Goal: Book appointment/travel/reservation

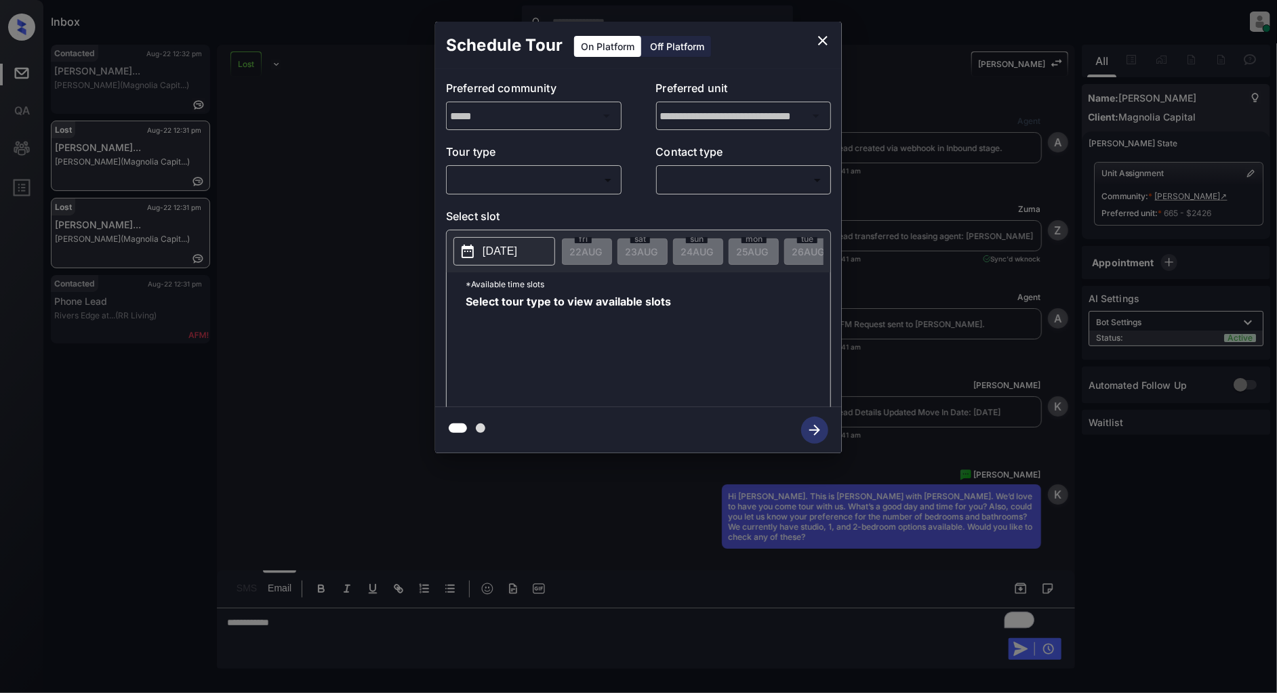
scroll to position [7756, 0]
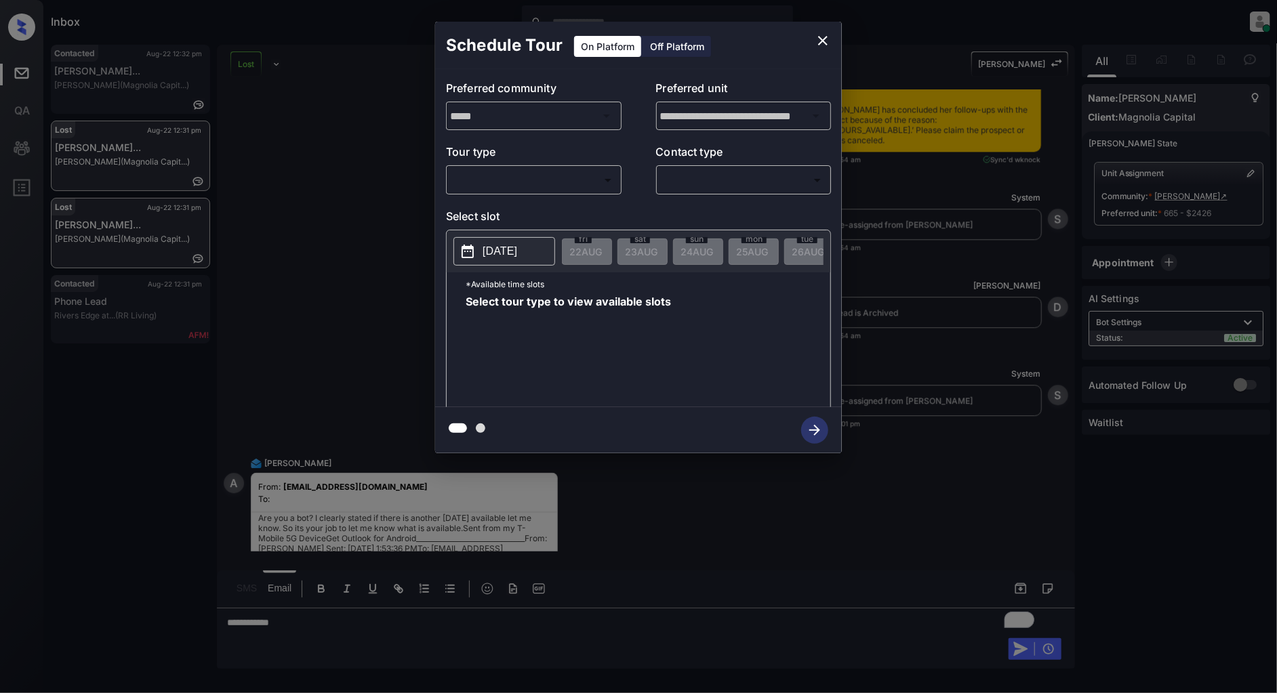
click at [513, 254] on p "[DATE]" at bounding box center [500, 251] width 35 height 16
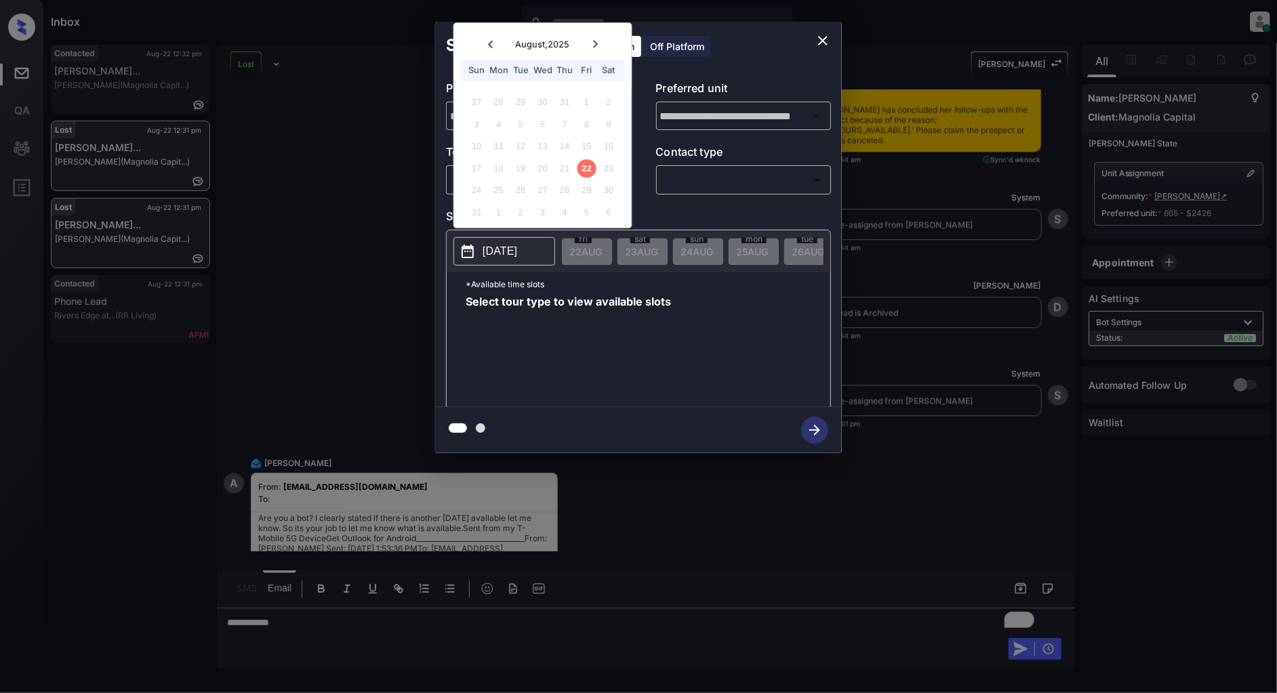
click at [714, 351] on div "Select tour type to view available slots" at bounding box center [648, 350] width 365 height 108
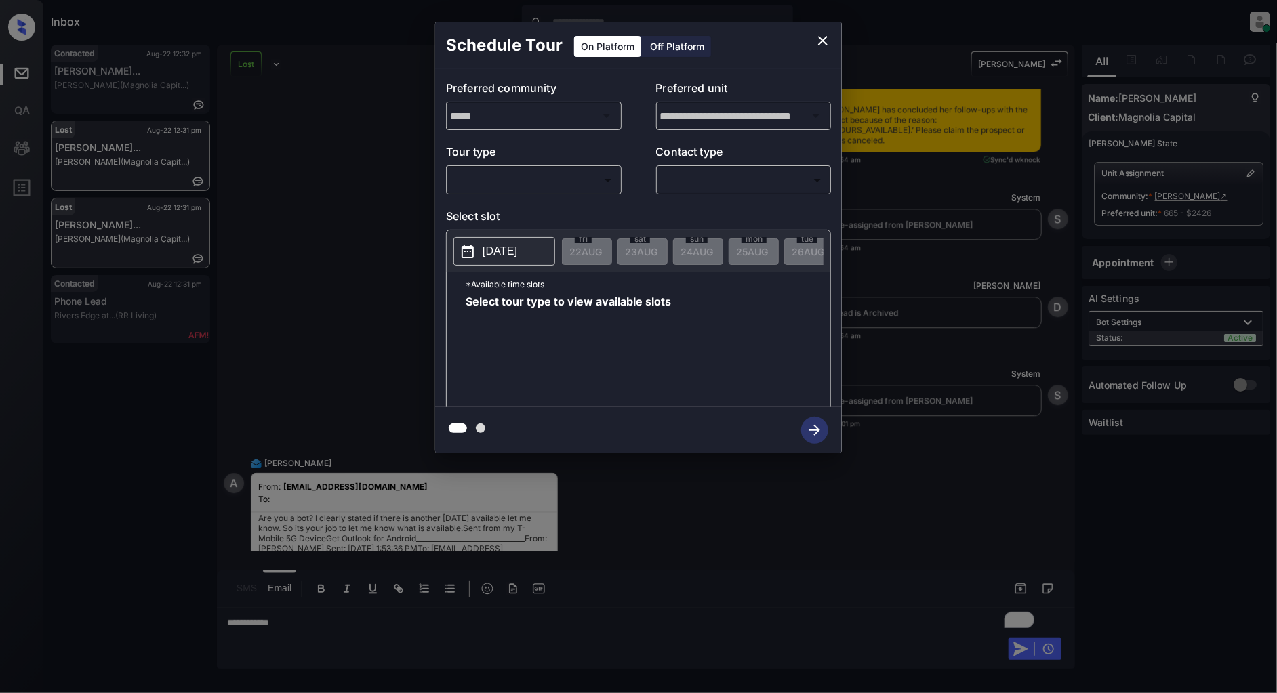
click at [592, 185] on body "Inbox Patrick Deasis Online Set yourself offline Set yourself on break Profile …" at bounding box center [638, 346] width 1277 height 693
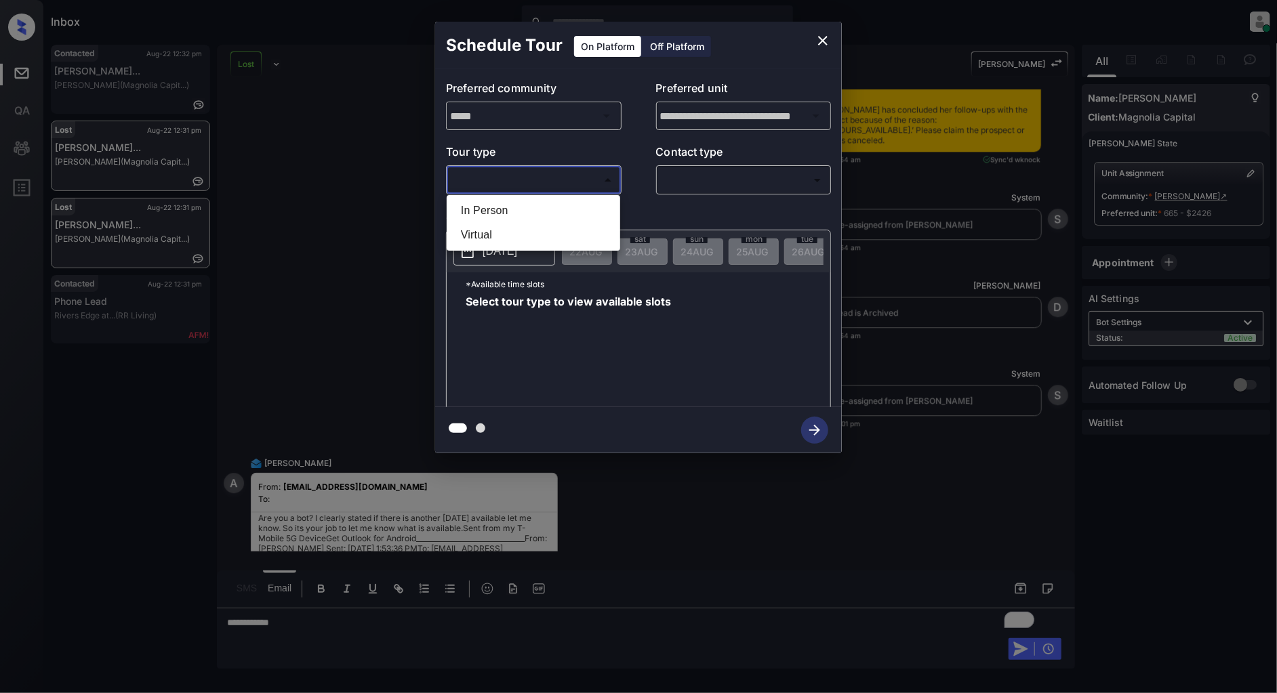
click at [514, 207] on li "In Person" at bounding box center [533, 211] width 167 height 24
type input "********"
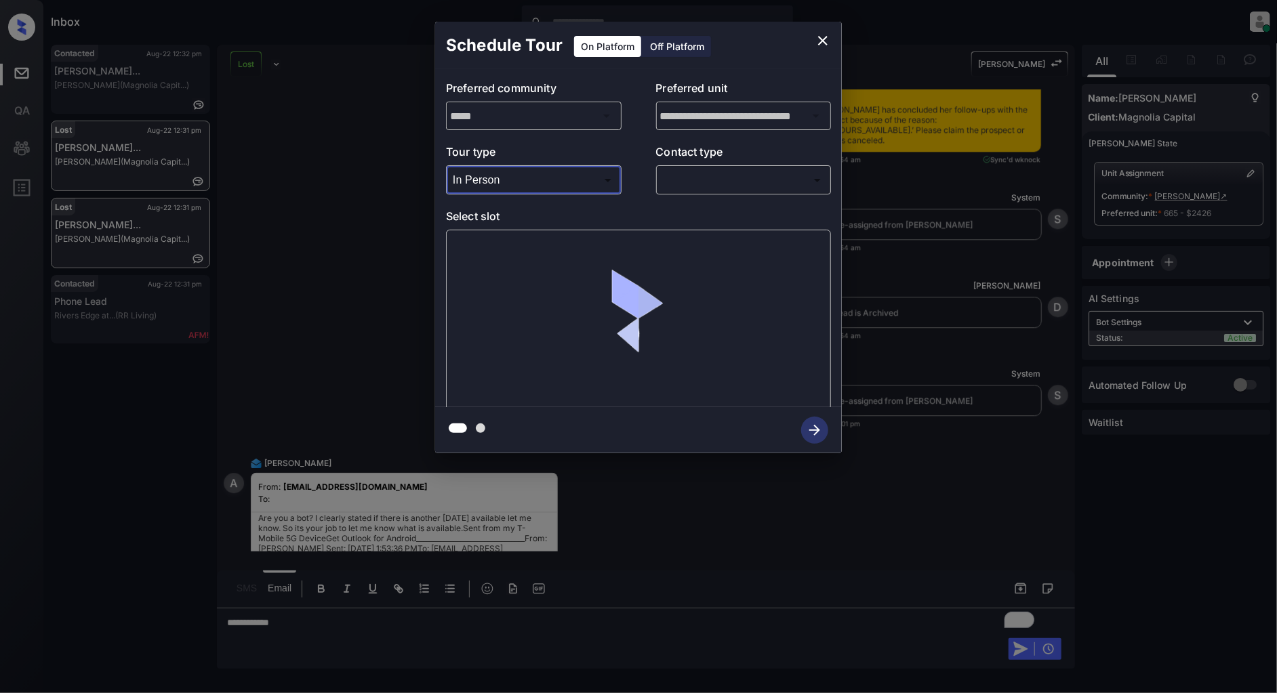
click at [748, 175] on body "Inbox Patrick Deasis Online Set yourself offline Set yourself on break Profile …" at bounding box center [638, 346] width 1277 height 693
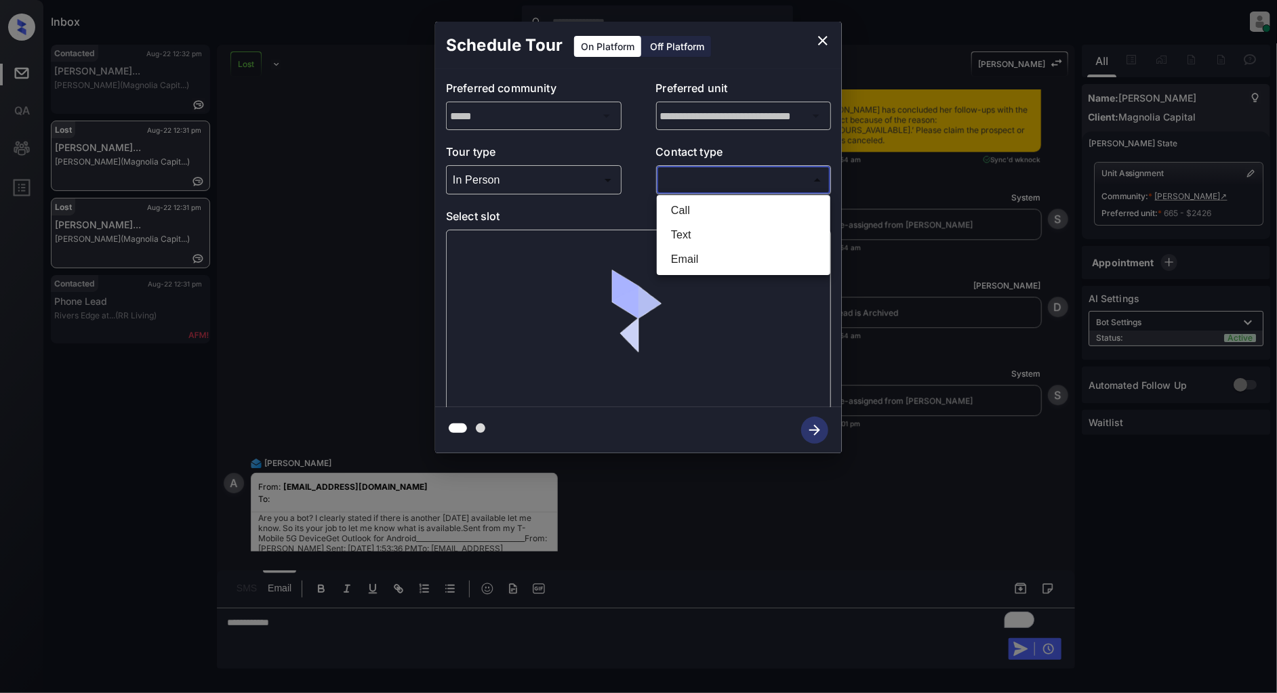
click at [706, 224] on li "Text" at bounding box center [743, 235] width 167 height 24
type input "****"
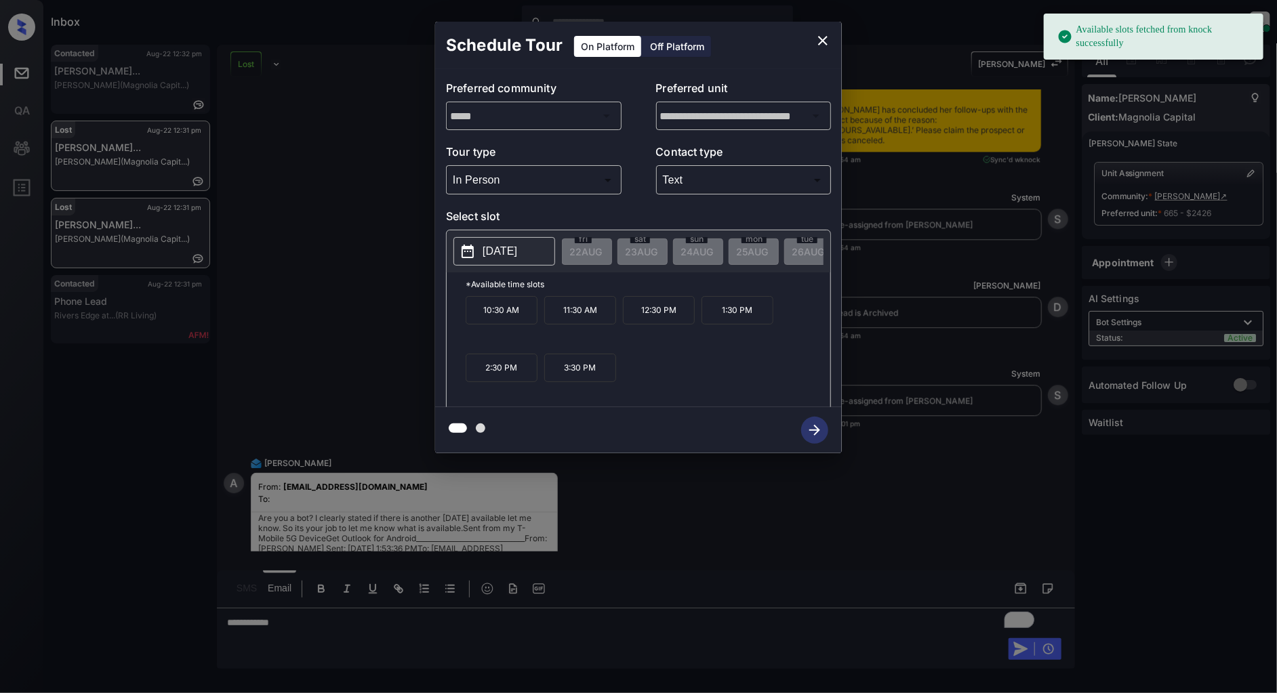
click at [520, 241] on button "[DATE]" at bounding box center [504, 251] width 102 height 28
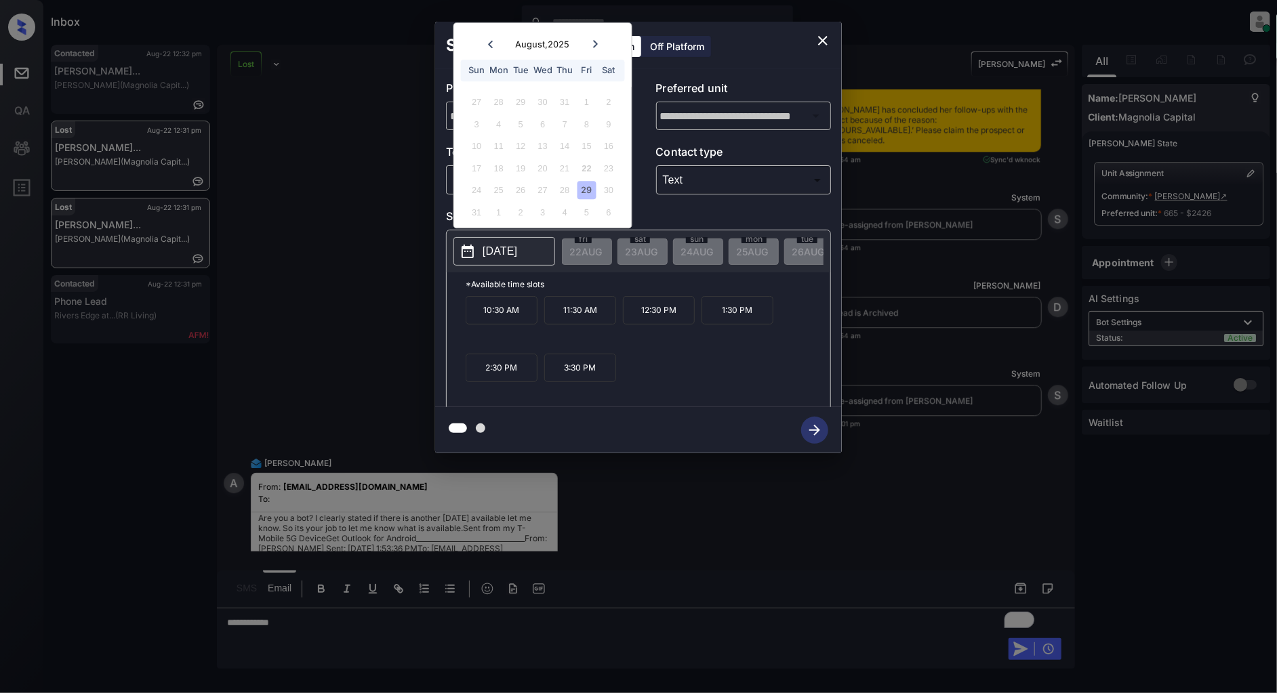
click at [595, 45] on icon at bounding box center [595, 43] width 5 height 7
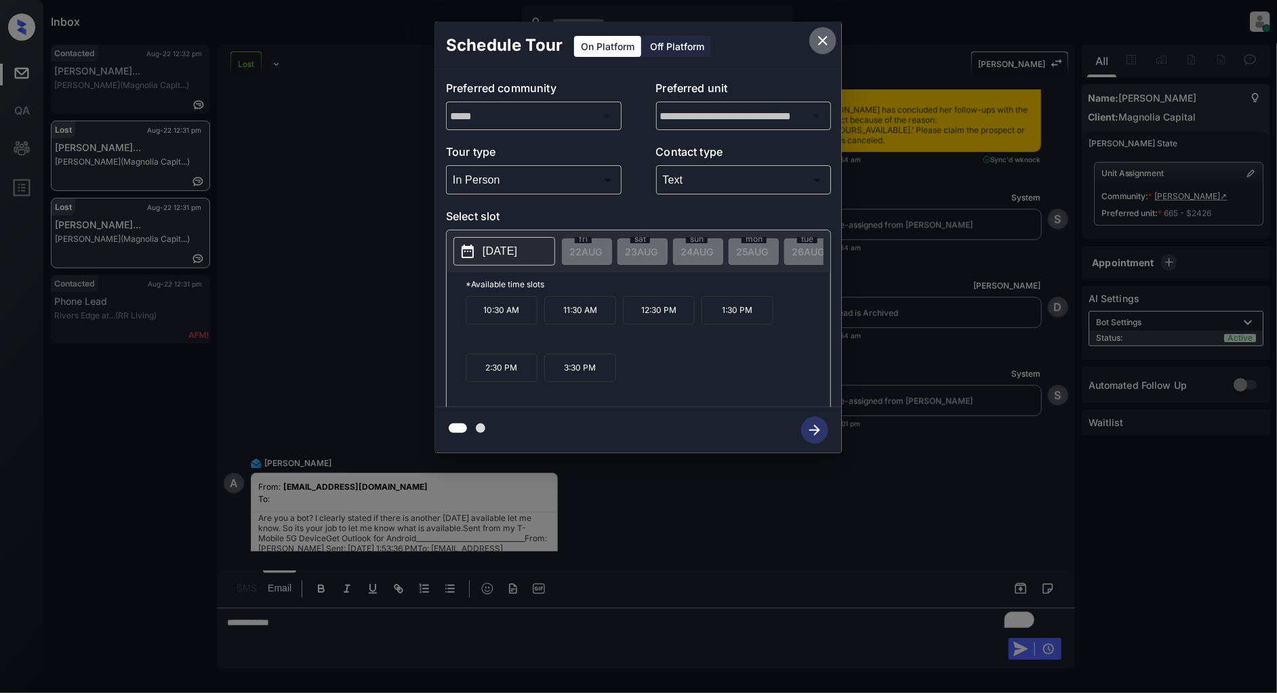
click at [821, 42] on icon "close" at bounding box center [822, 40] width 9 height 9
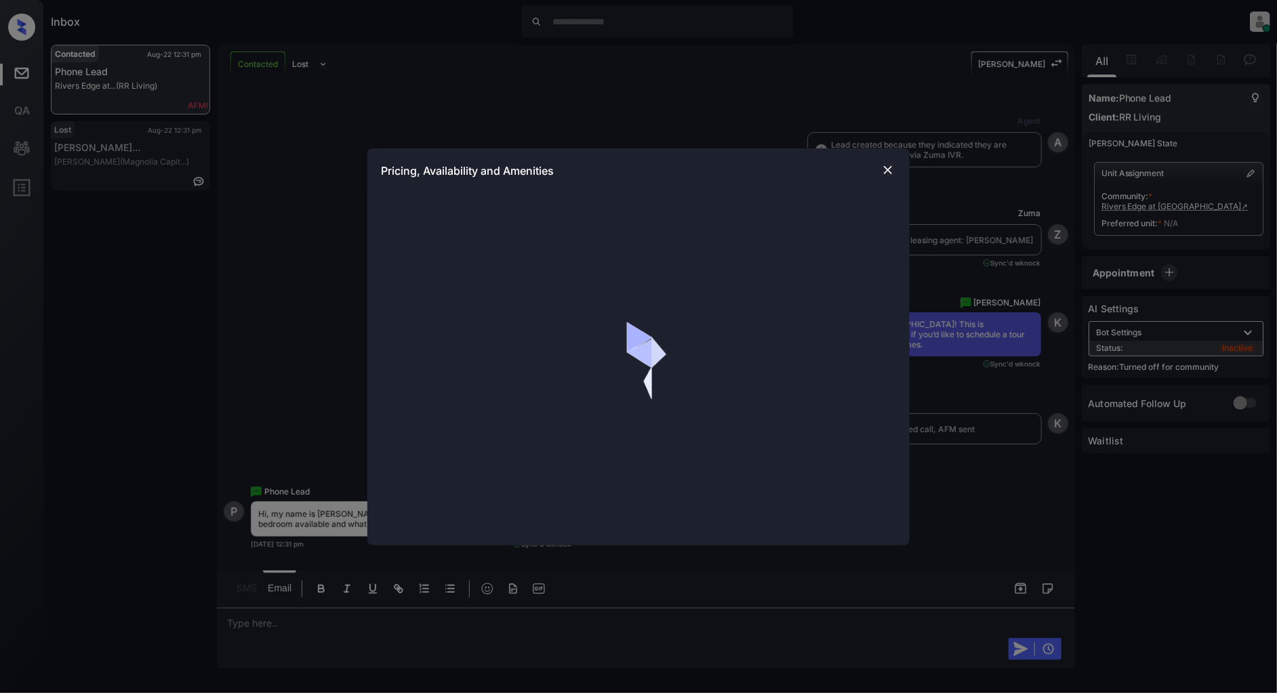
scroll to position [220, 0]
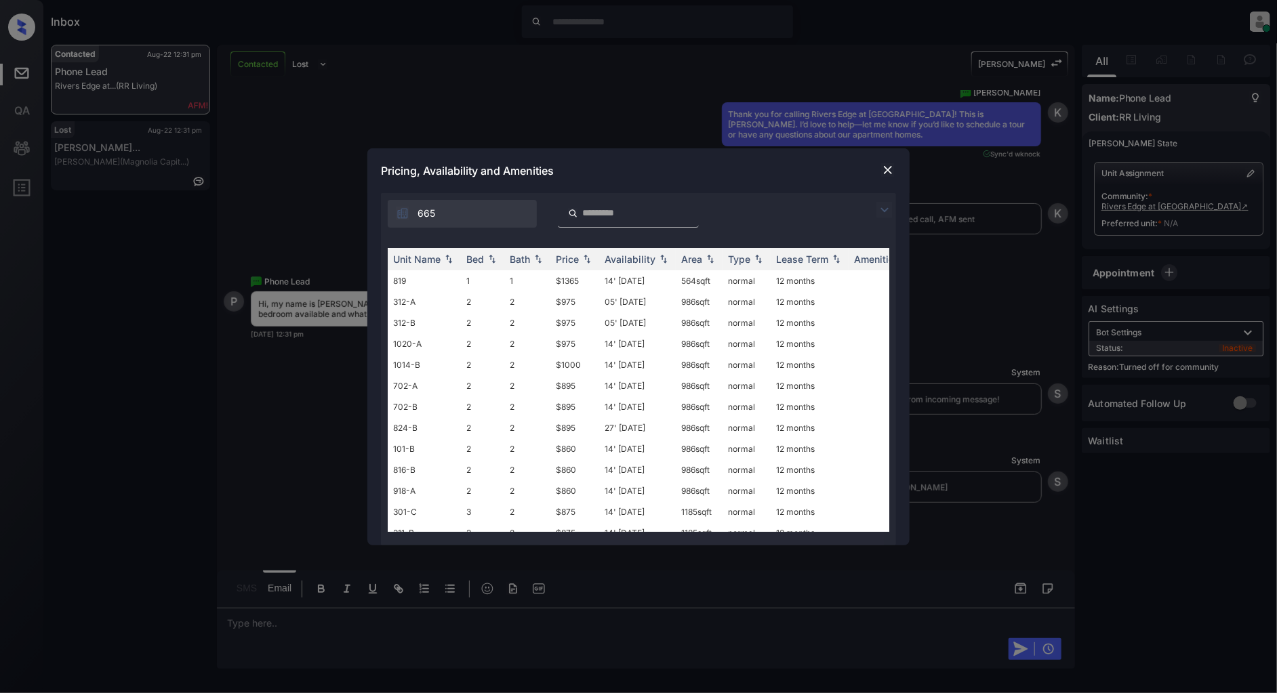
click at [893, 208] on div at bounding box center [888, 210] width 16 height 16
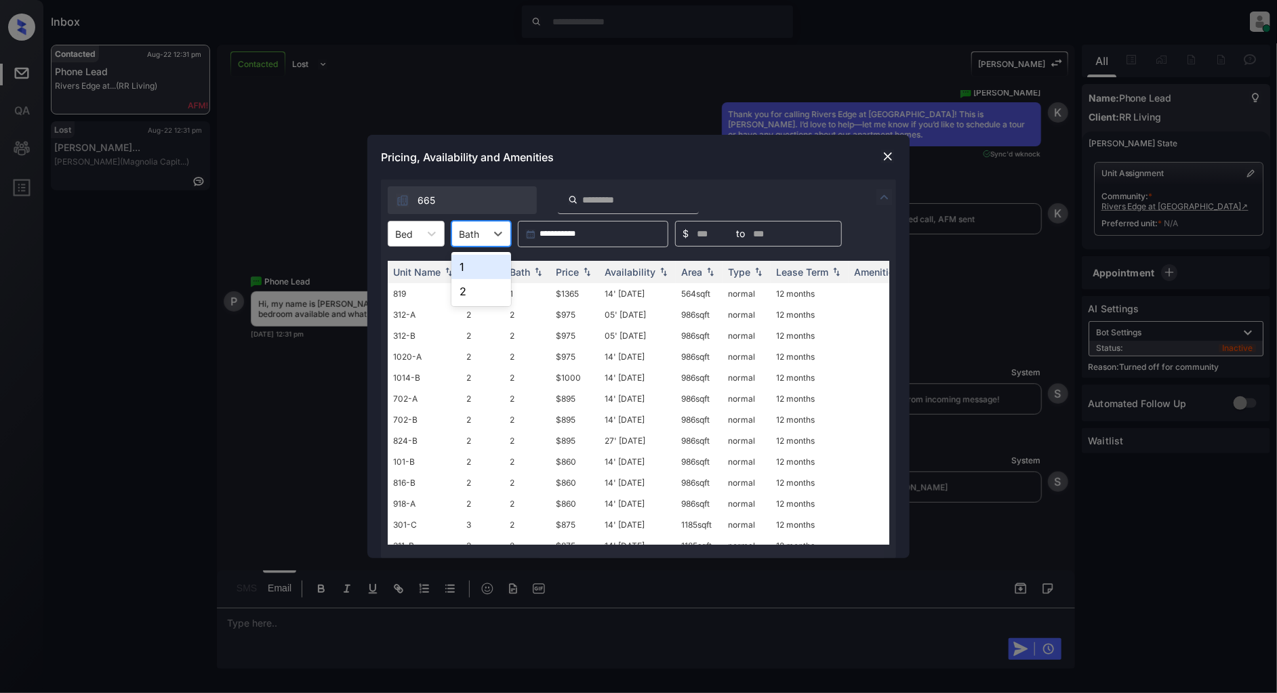
click at [451, 244] on div "Bath" at bounding box center [481, 234] width 60 height 26
click at [424, 235] on div at bounding box center [432, 234] width 24 height 24
click at [413, 287] on div "2" at bounding box center [416, 291] width 57 height 24
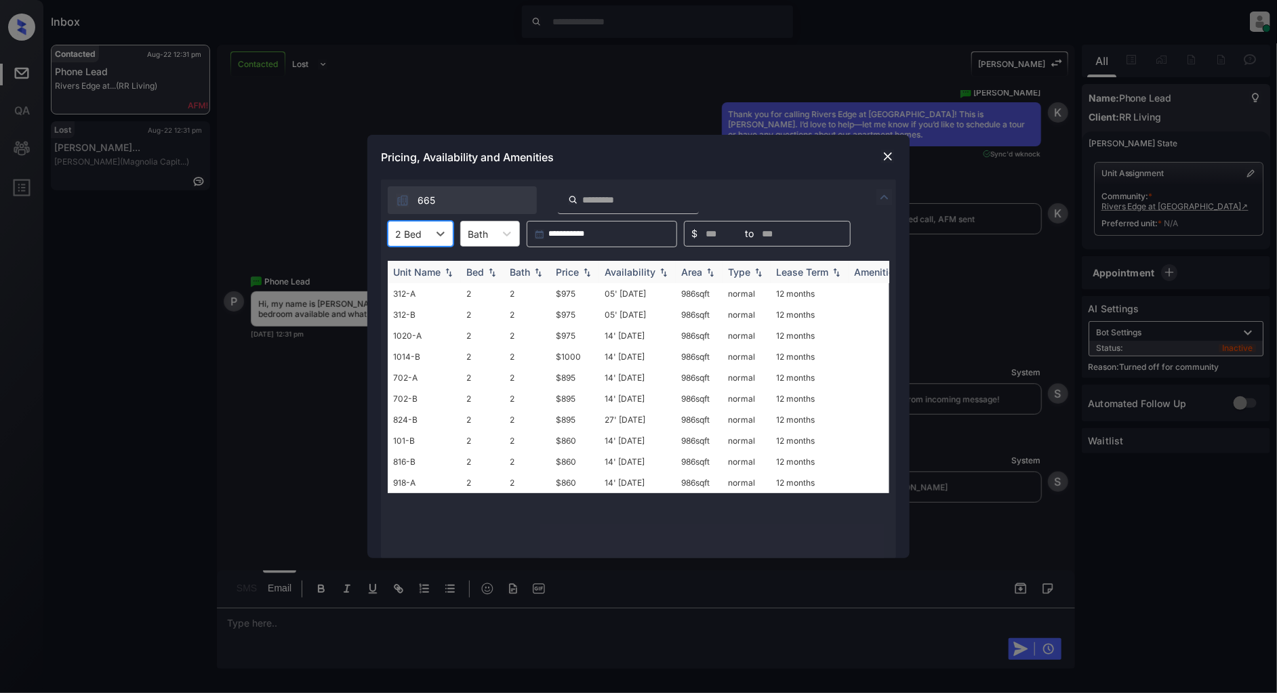
click at [590, 272] on img at bounding box center [587, 272] width 14 height 9
click at [590, 272] on img at bounding box center [587, 272] width 14 height 10
drag, startPoint x: 586, startPoint y: 293, endPoint x: 544, endPoint y: 291, distance: 42.0
click at [544, 291] on tr "101-B 2 2 $860 14' Aug 25 986 sqft normal 12 months" at bounding box center [742, 293] width 708 height 21
copy tr "$860"
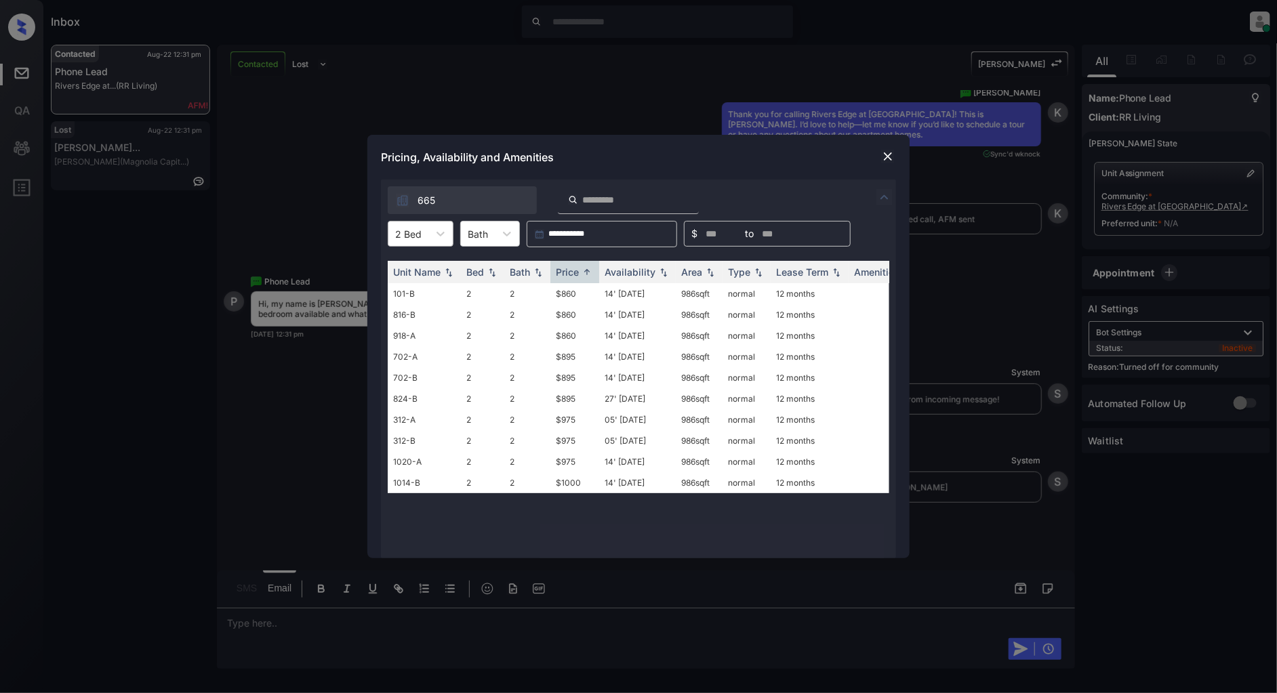
click at [420, 230] on div at bounding box center [408, 234] width 26 height 14
click at [419, 315] on div "3" at bounding box center [421, 316] width 66 height 24
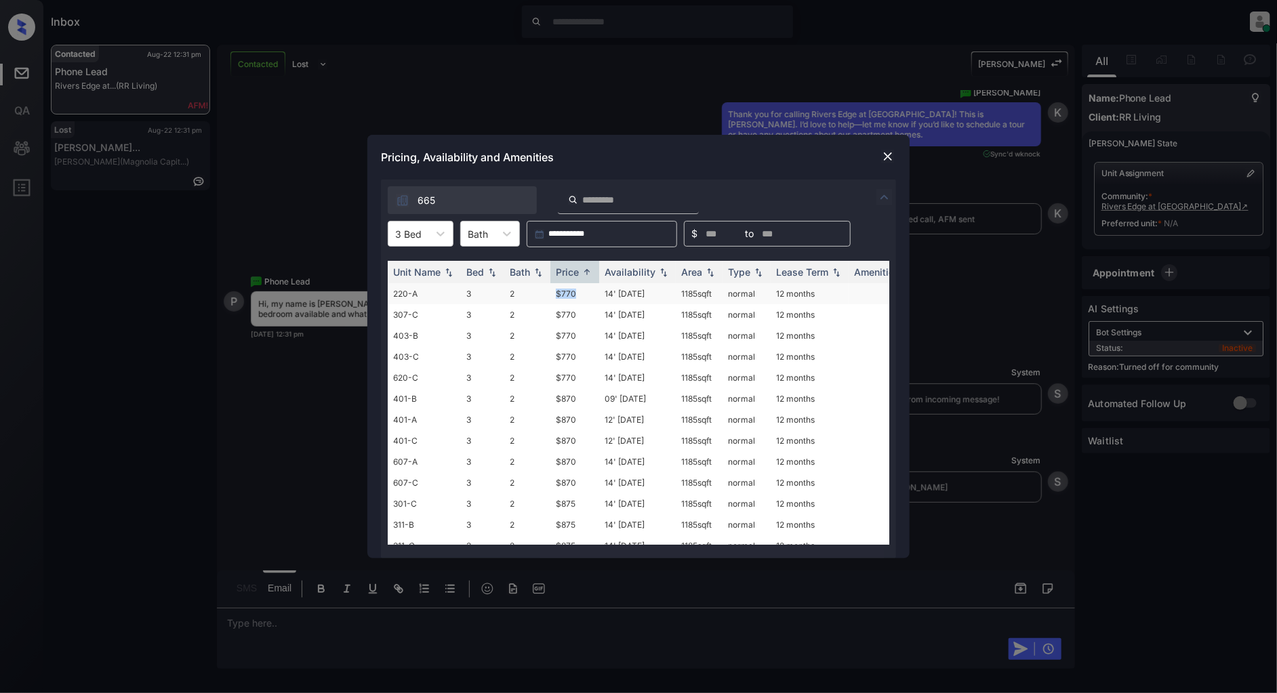
drag, startPoint x: 588, startPoint y: 289, endPoint x: 548, endPoint y: 293, distance: 40.9
click at [548, 293] on tr "220-A 3 2 $770 14' Aug 25 1185 sqft normal 12 months" at bounding box center [742, 293] width 708 height 21
copy tr "$770"
click at [888, 160] on img at bounding box center [888, 157] width 14 height 14
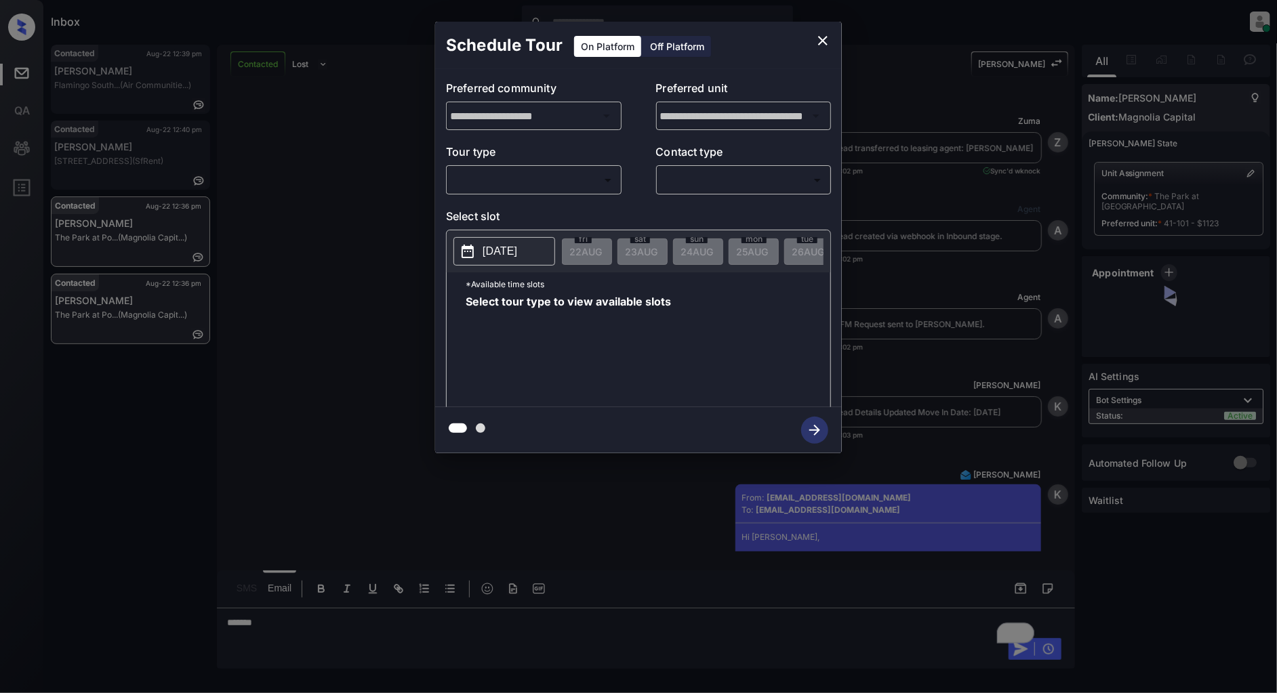
scroll to position [2840, 0]
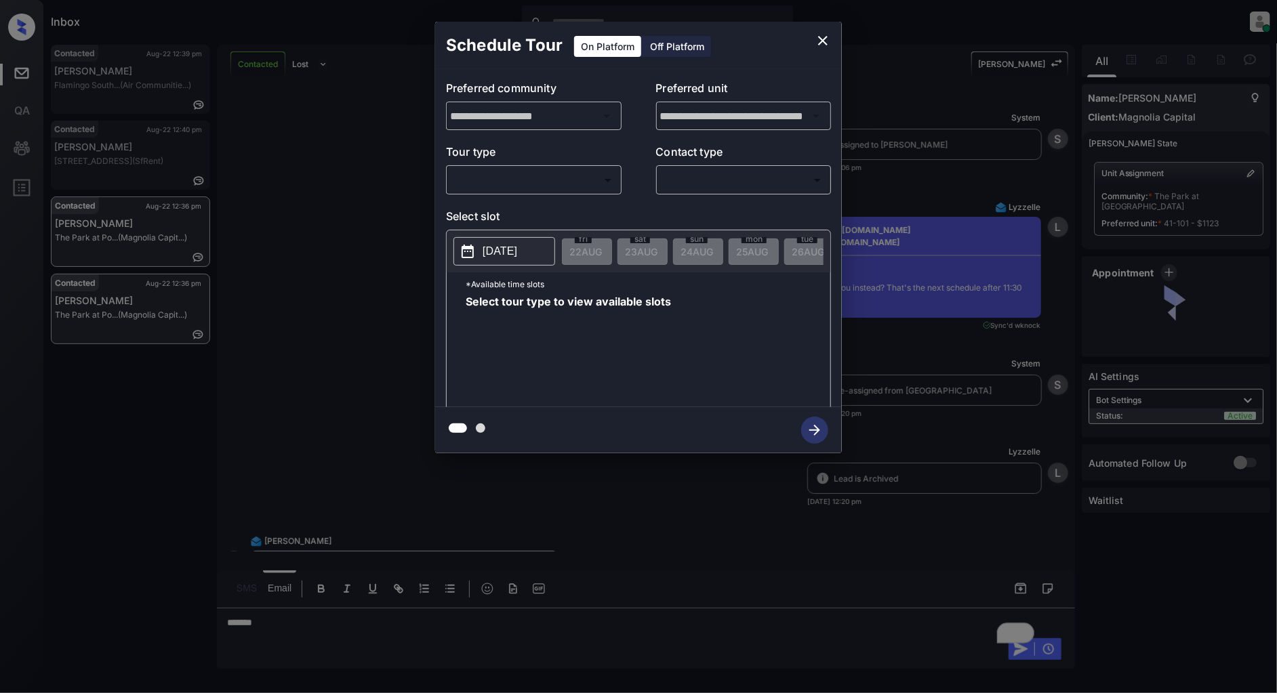
click at [567, 180] on body "Inbox Patrick Deasis Online Set yourself offline Set yourself on break Profile …" at bounding box center [638, 346] width 1277 height 693
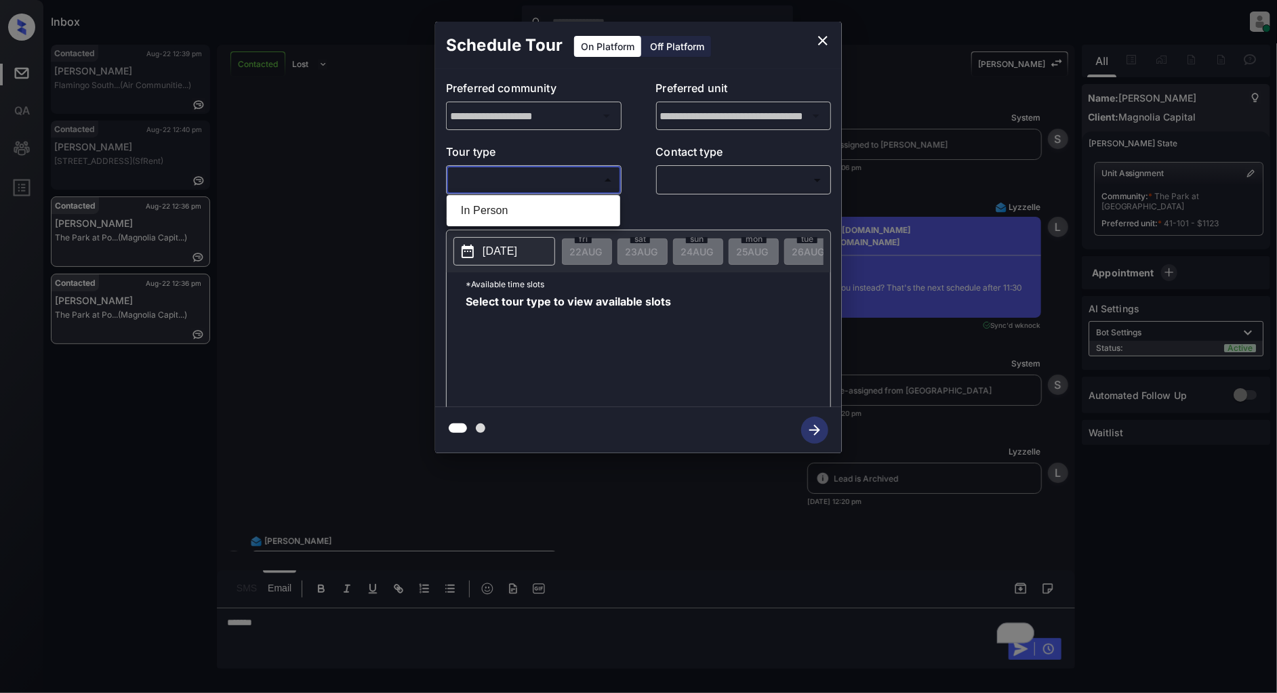
click at [512, 215] on li "In Person" at bounding box center [533, 211] width 167 height 24
type input "********"
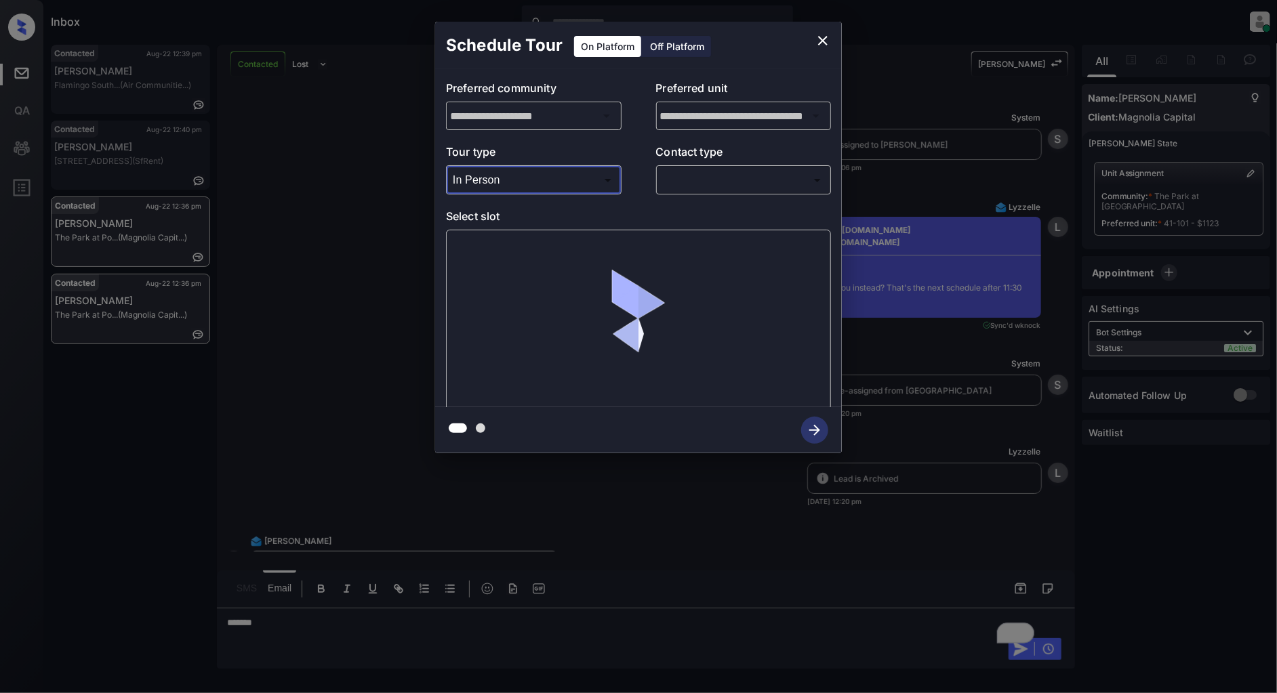
click at [727, 186] on body "Inbox Patrick Deasis Online Set yourself offline Set yourself on break Profile …" at bounding box center [638, 346] width 1277 height 693
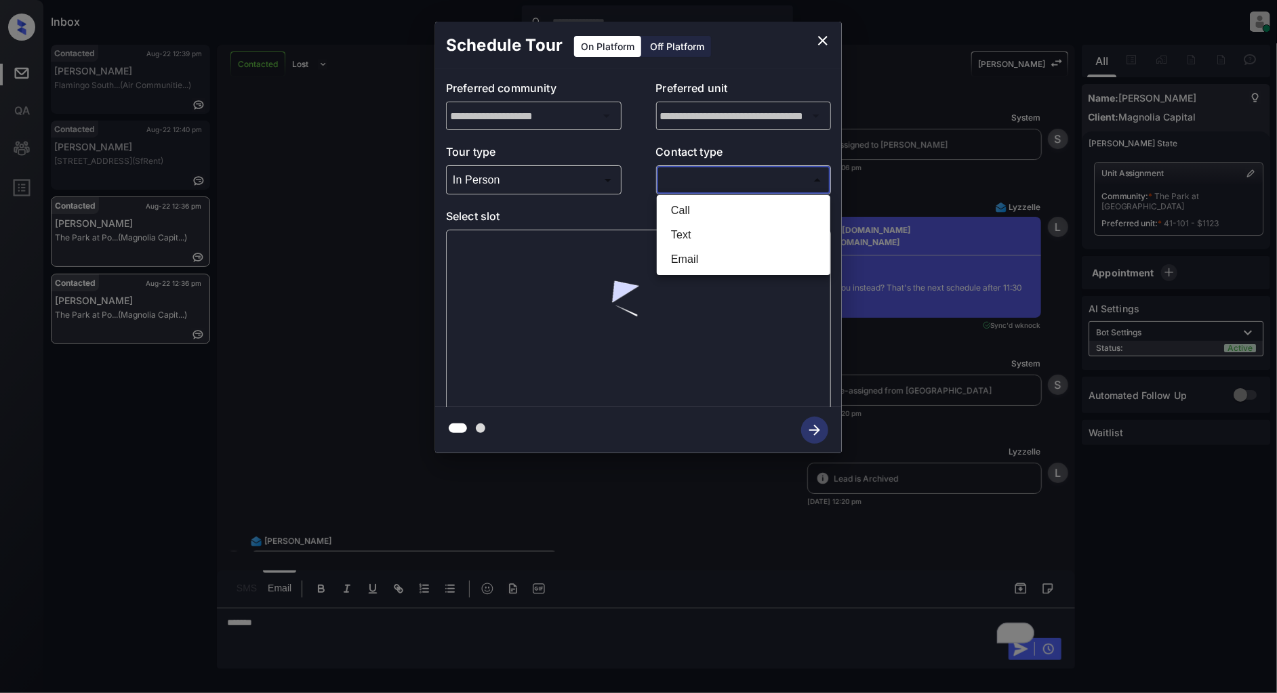
click at [718, 237] on li "Text" at bounding box center [743, 235] width 167 height 24
type input "****"
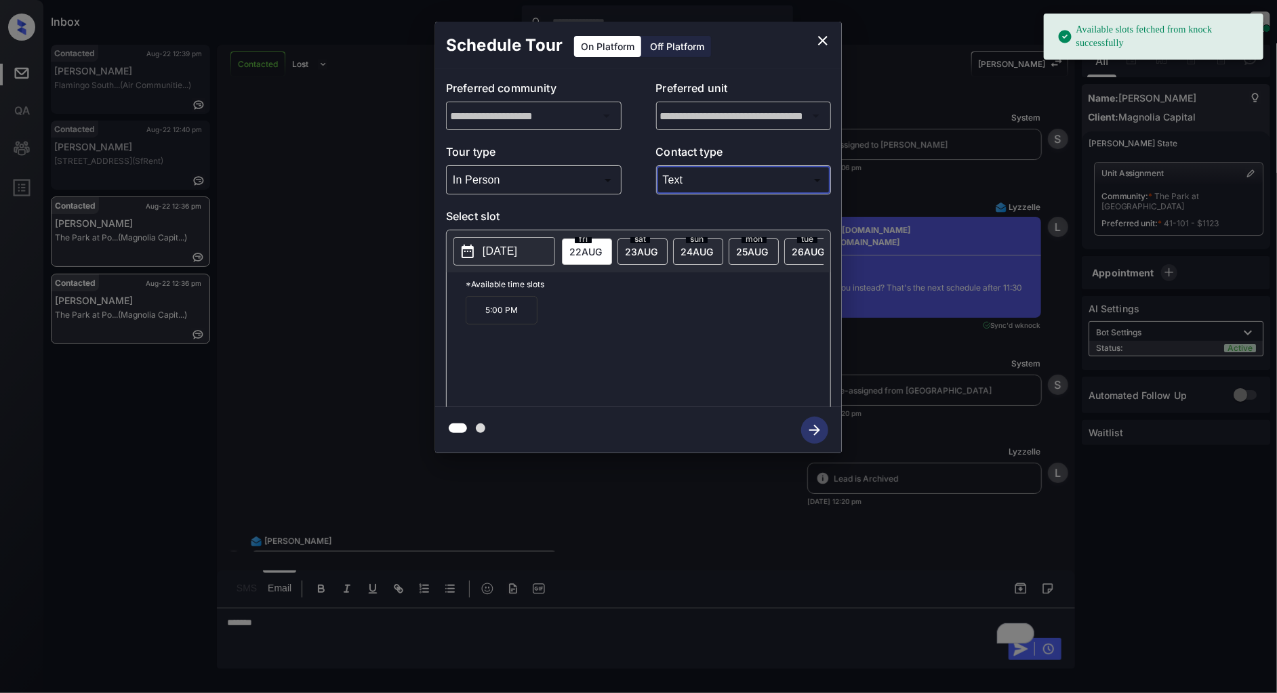
click at [502, 245] on p "[DATE]" at bounding box center [500, 251] width 35 height 16
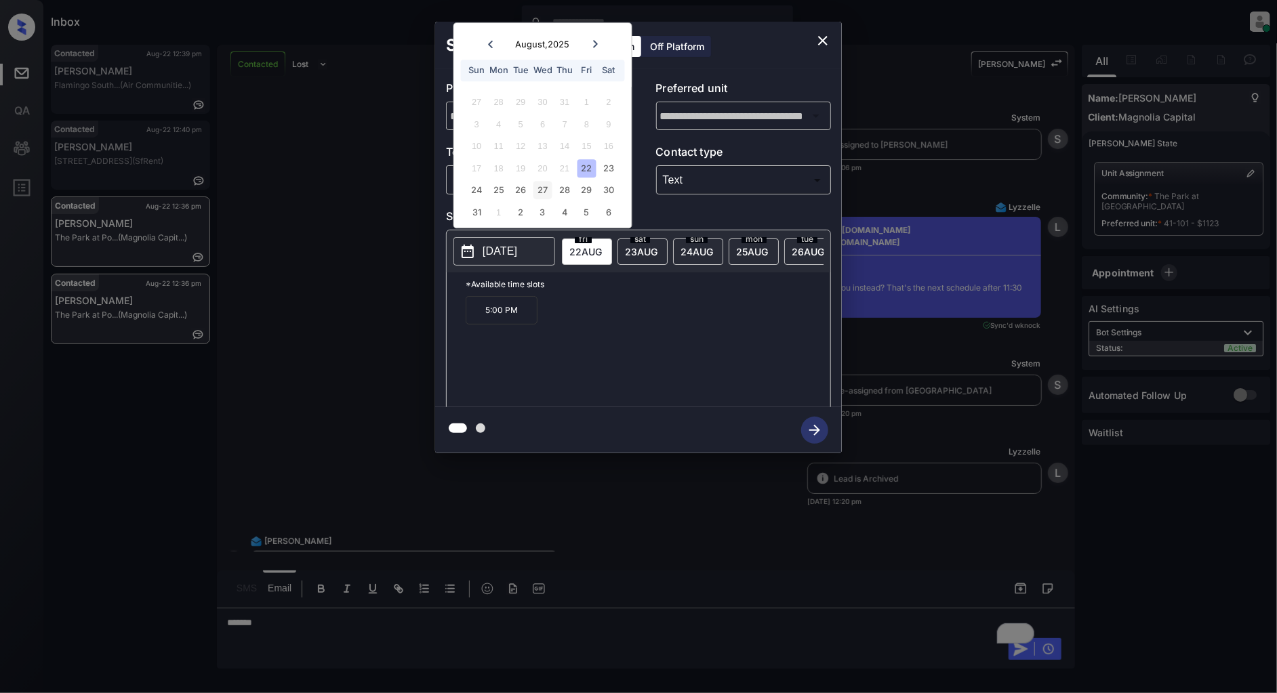
click at [544, 192] on div "27" at bounding box center [542, 191] width 18 height 18
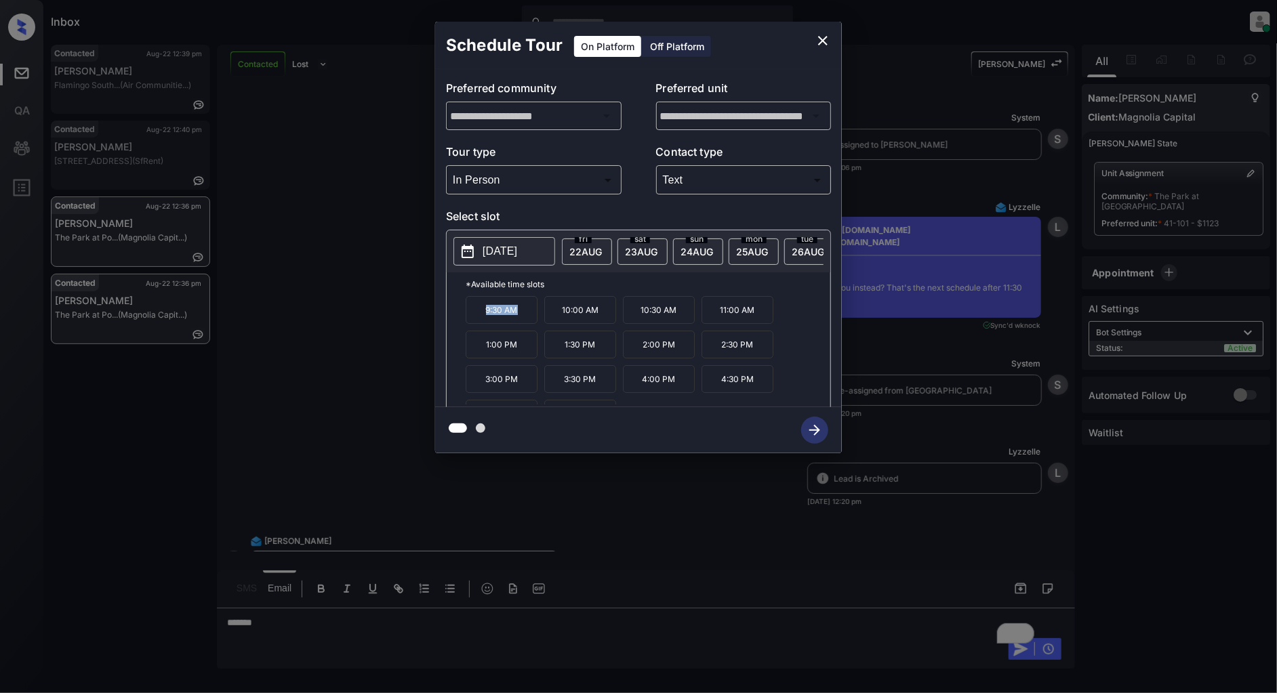
drag, startPoint x: 529, startPoint y: 316, endPoint x: 462, endPoint y: 317, distance: 67.8
click at [462, 317] on div "*Available time slots 9:30 AM 10:00 AM 10:30 AM 11:00 AM 1:00 PM 1:30 PM 2:00 P…" at bounding box center [639, 341] width 384 height 139
copy p "9:30 AM"
drag, startPoint x: 525, startPoint y: 357, endPoint x: 461, endPoint y: 356, distance: 63.7
click at [461, 356] on div "*Available time slots 9:30 AM 10:00 AM 10:30 AM 11:00 AM 1:00 PM 1:30 PM 2:00 P…" at bounding box center [639, 341] width 384 height 139
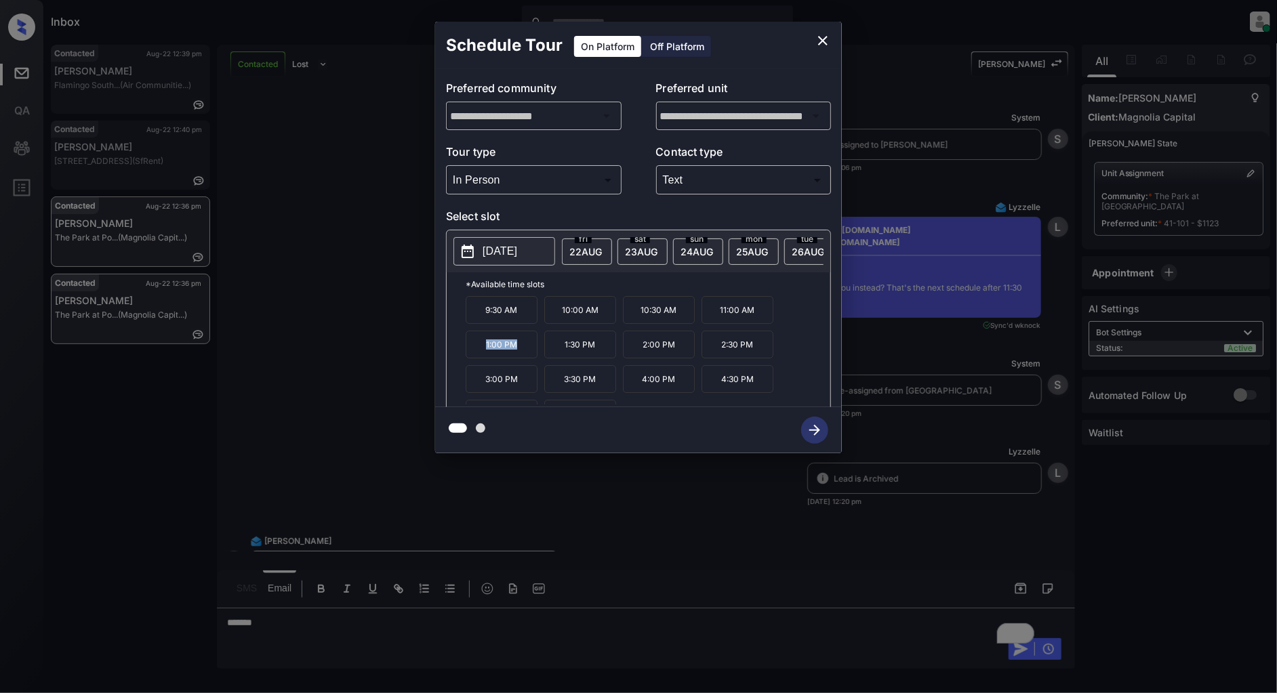
copy p "1:00 PM"
drag, startPoint x: 687, startPoint y: 363, endPoint x: 626, endPoint y: 363, distance: 60.3
click at [626, 363] on p "4:00 PM" at bounding box center [659, 356] width 72 height 28
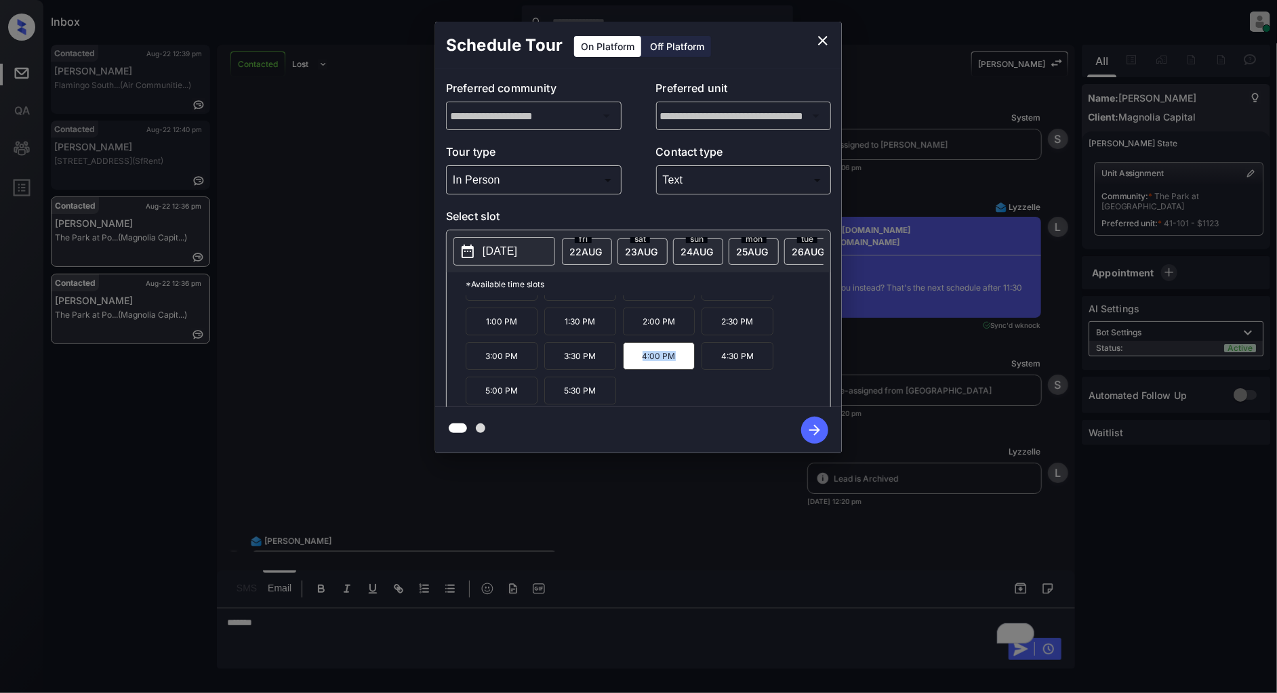
copy p "4:00 PM"
click at [819, 43] on icon "close" at bounding box center [822, 40] width 9 height 9
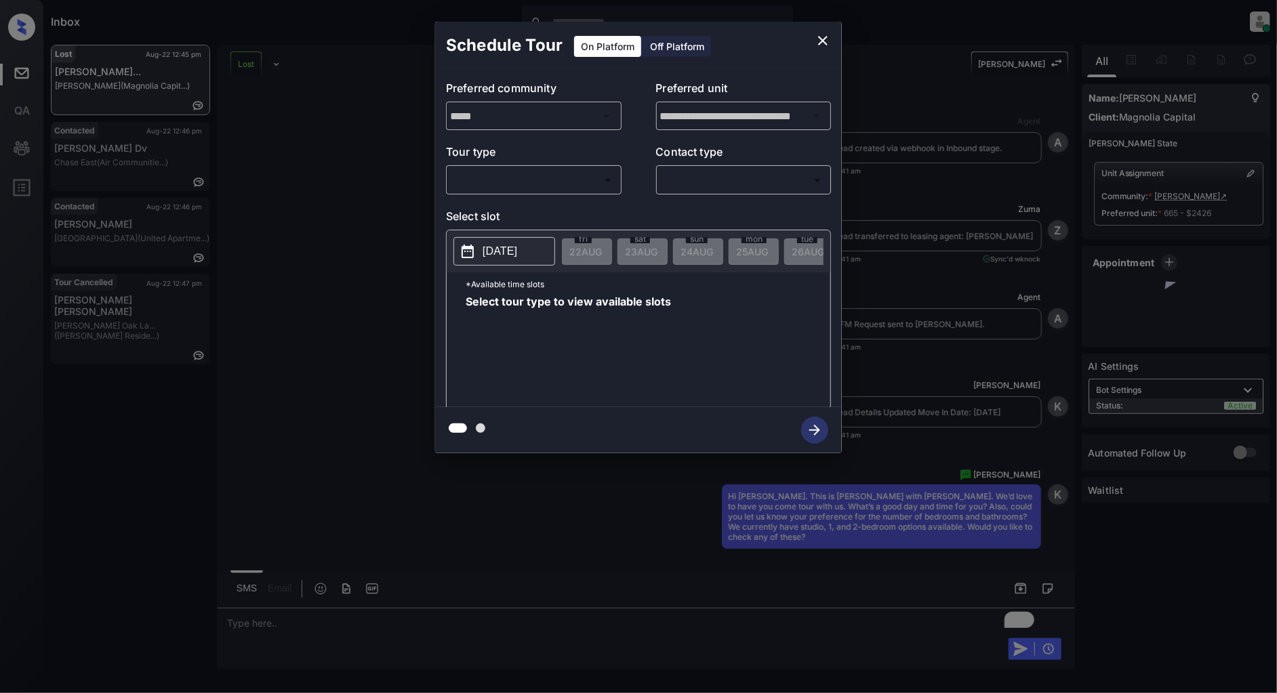
scroll to position [8369, 0]
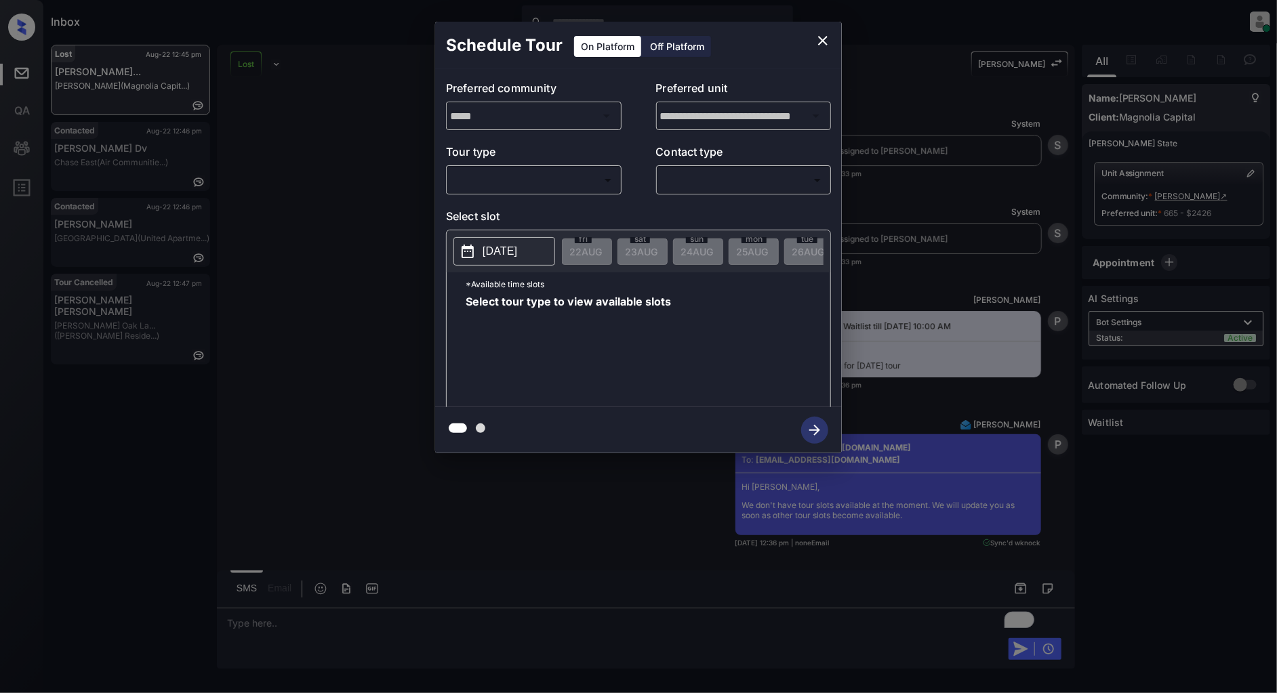
click at [538, 190] on body "Inbox [PERSON_NAME] Online Set yourself offline Set yourself on break Profile S…" at bounding box center [638, 346] width 1277 height 693
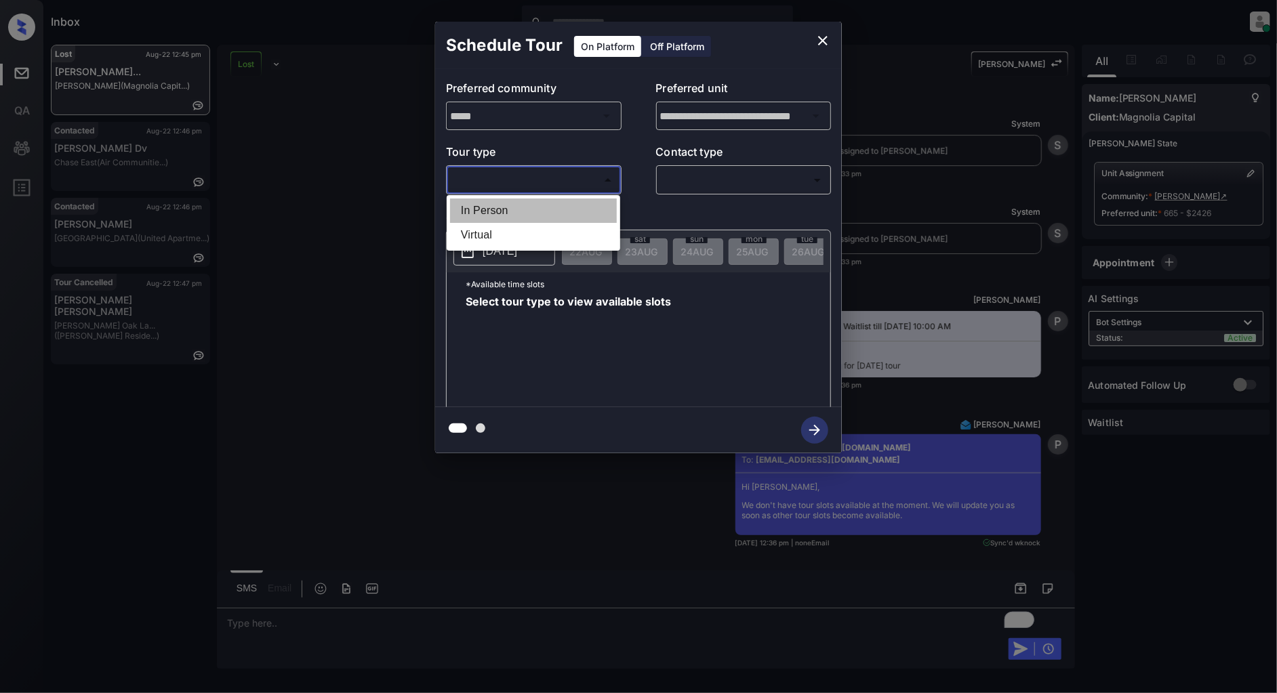
click at [500, 212] on li "In Person" at bounding box center [533, 211] width 167 height 24
type input "********"
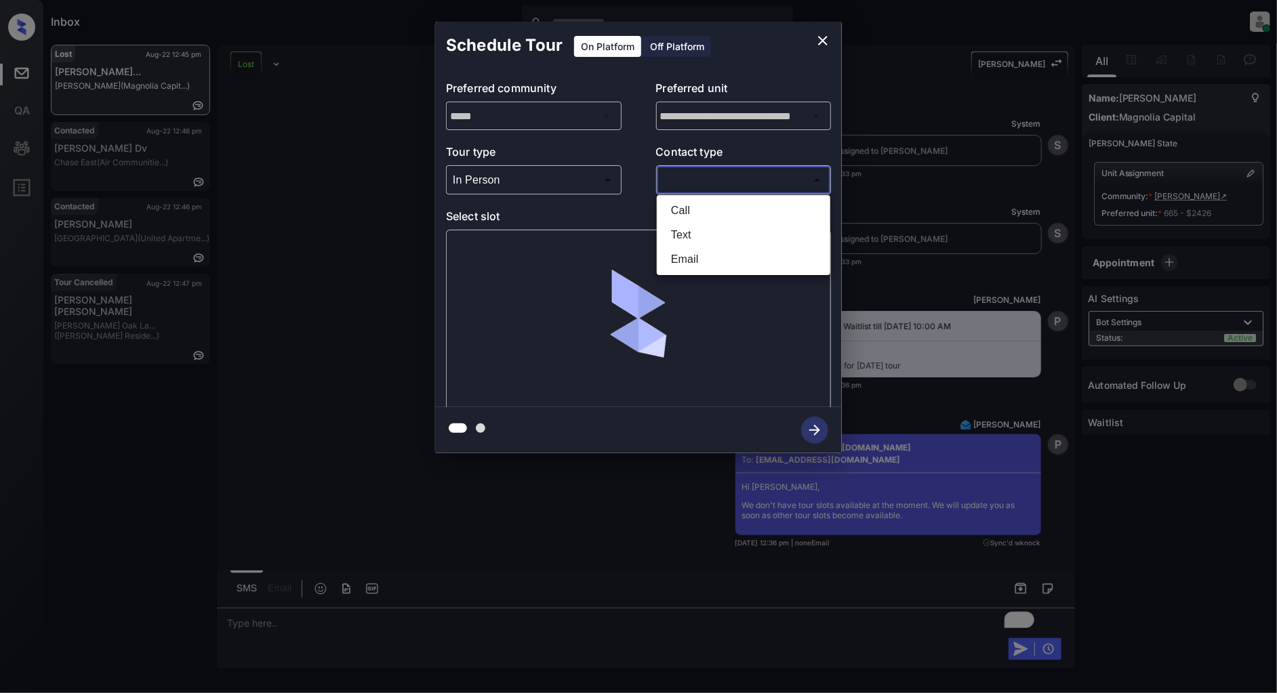
click at [713, 173] on body "Inbox Patrick Deasis Online Set yourself offline Set yourself on break Profile …" at bounding box center [638, 346] width 1277 height 693
click at [705, 235] on li "Text" at bounding box center [743, 235] width 167 height 24
type input "****"
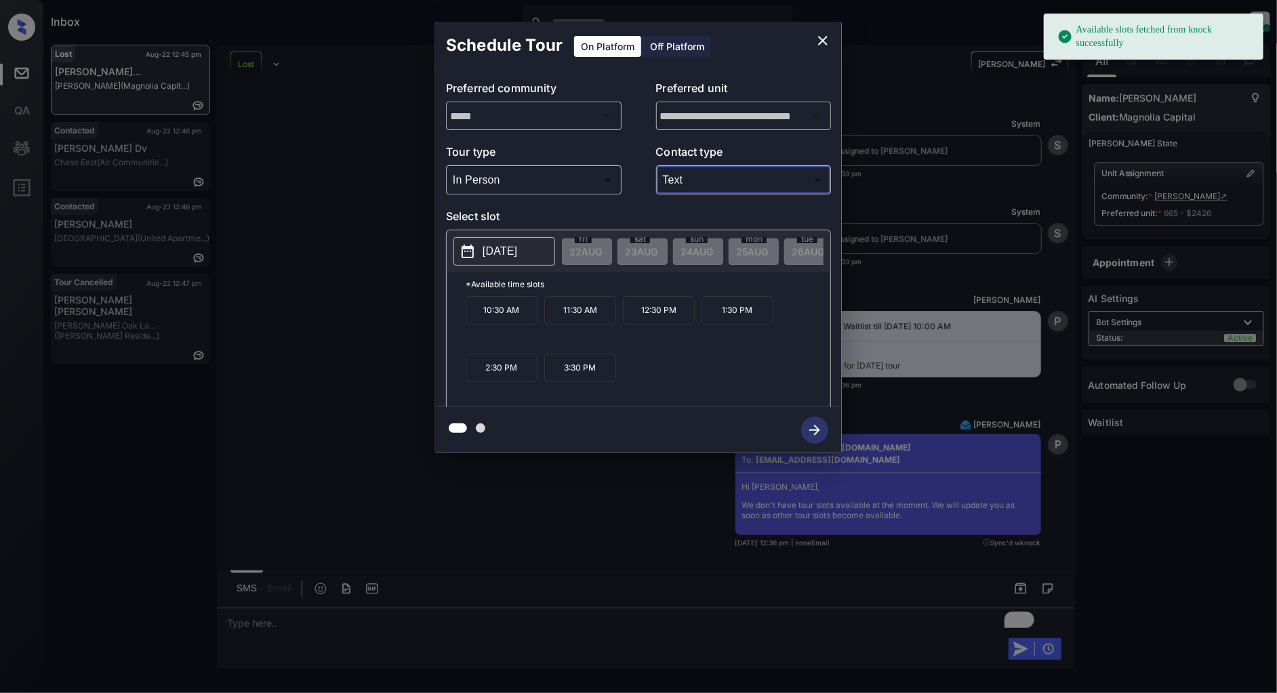
click at [517, 251] on p "2025-08-29" at bounding box center [500, 251] width 35 height 16
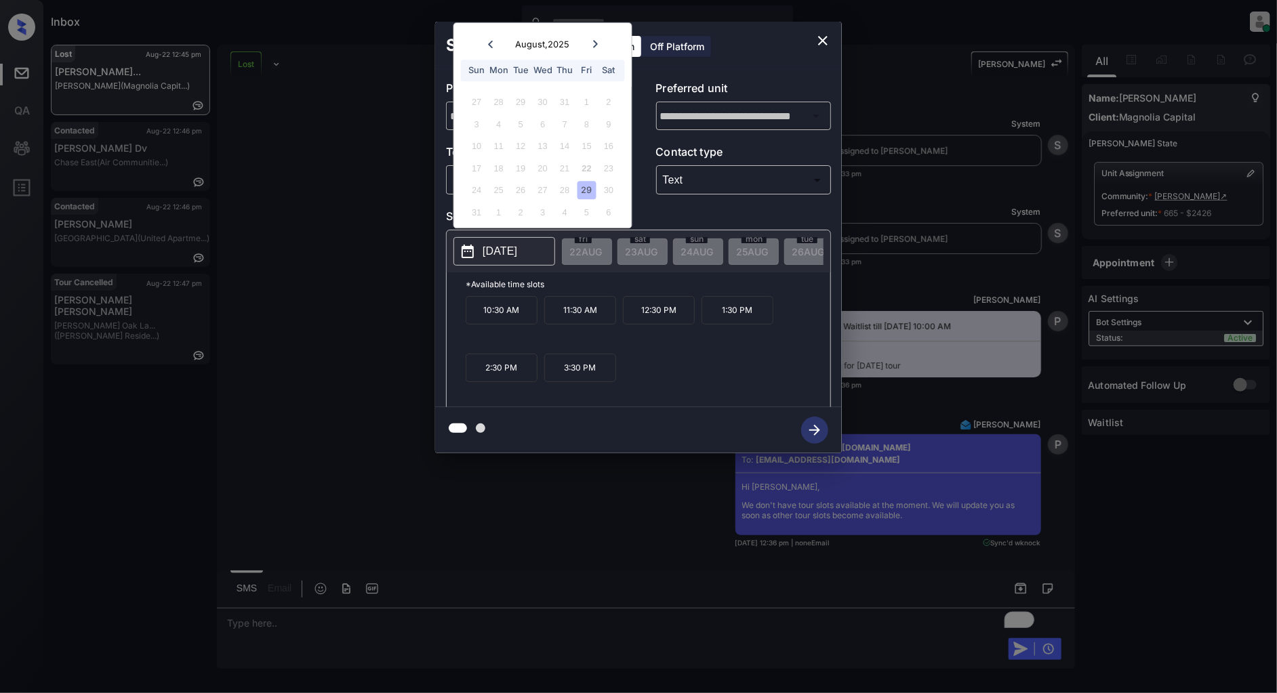
click at [611, 194] on div "30" at bounding box center [608, 191] width 18 height 18
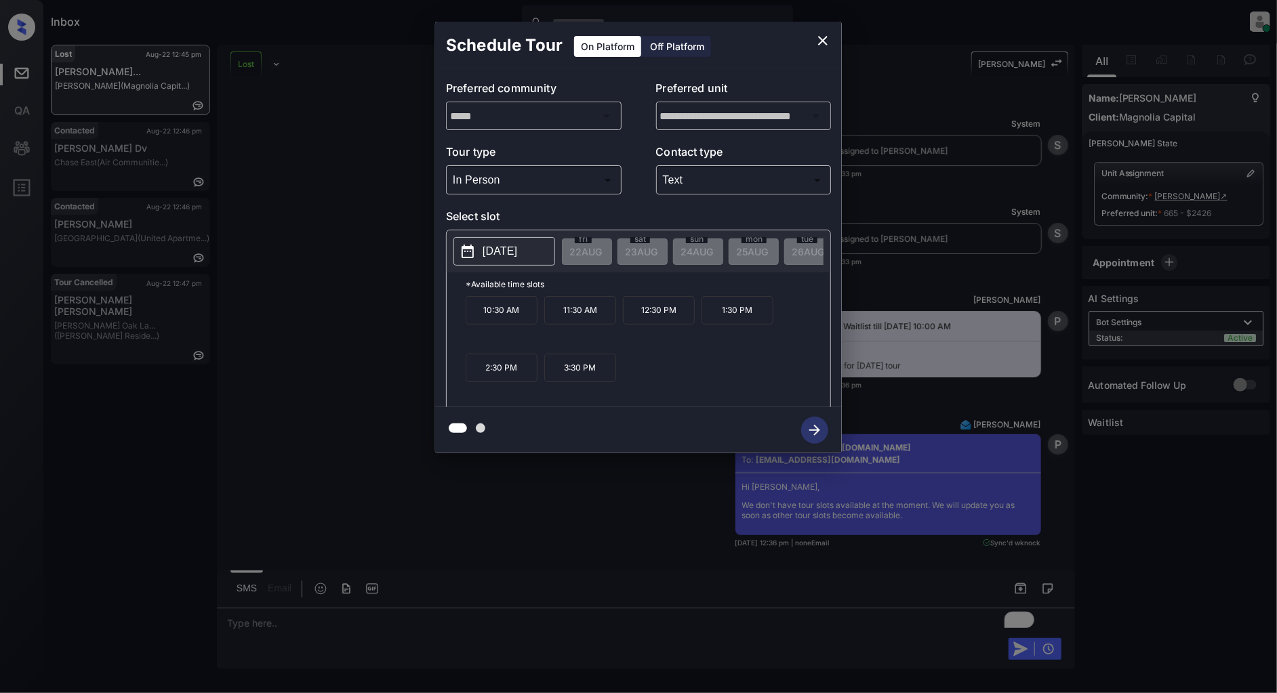
click at [670, 343] on div "10:30 AM 11:30 AM 12:30 PM 1:30 PM 2:30 PM 3:30 PM" at bounding box center [648, 350] width 365 height 108
click at [509, 254] on p "2025-08-29" at bounding box center [500, 251] width 35 height 16
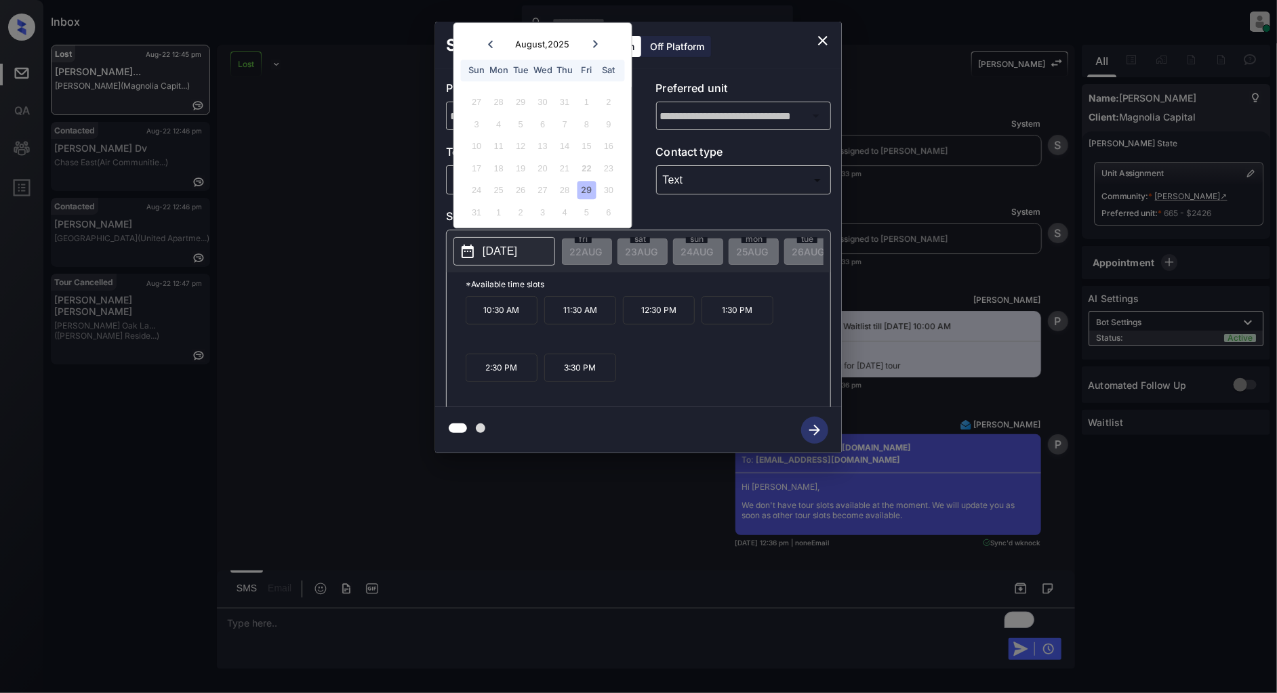
click at [588, 206] on div "5" at bounding box center [586, 212] width 18 height 18
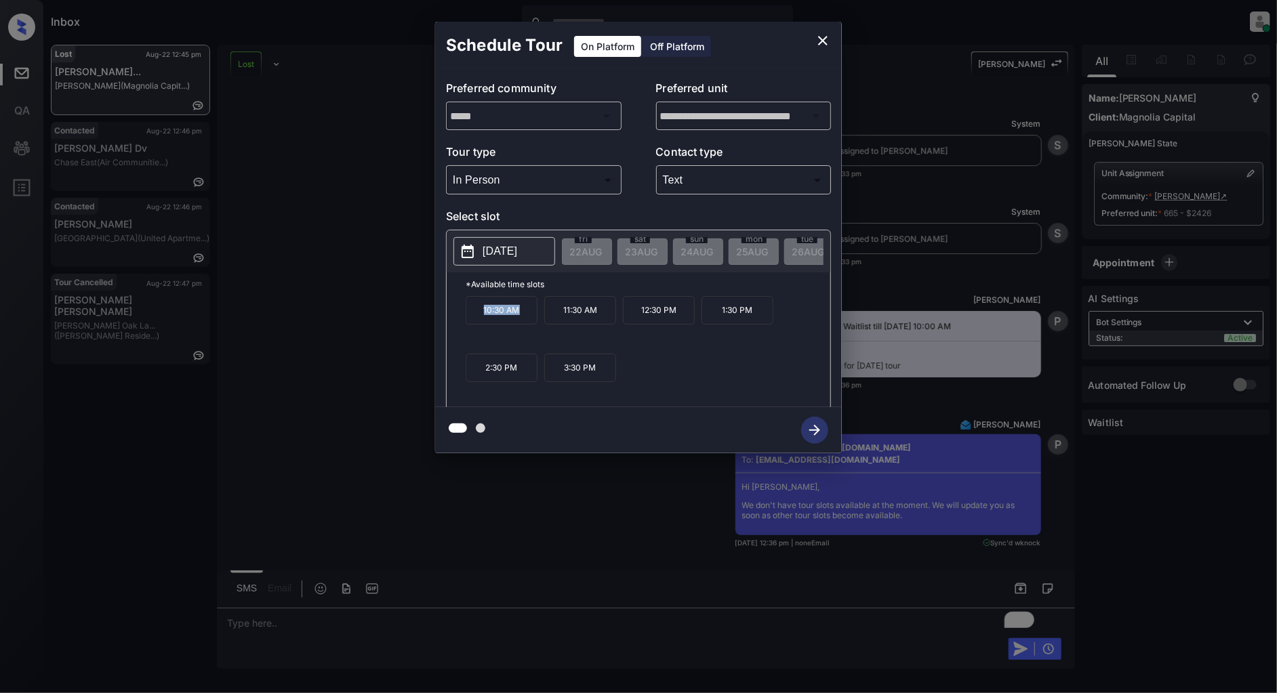
drag, startPoint x: 531, startPoint y: 314, endPoint x: 442, endPoint y: 314, distance: 88.8
click at [442, 314] on div "**********" at bounding box center [638, 238] width 407 height 338
click at [517, 247] on p "2025-08-29" at bounding box center [500, 251] width 35 height 16
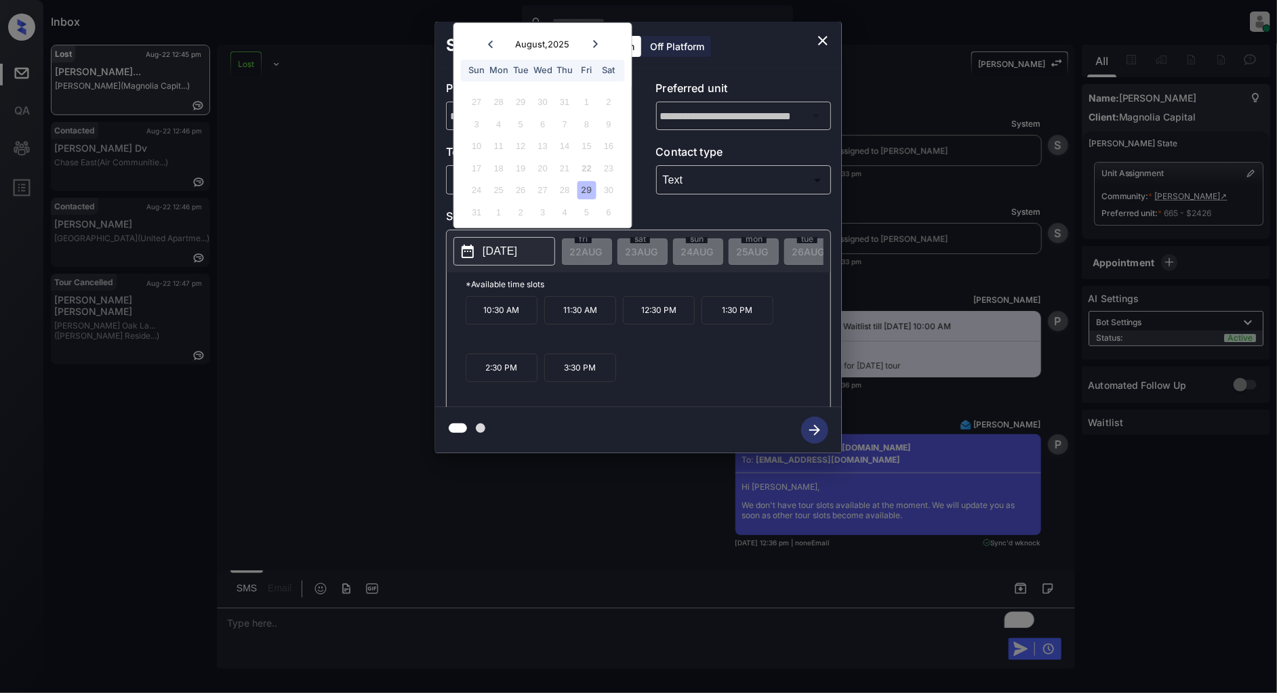
click at [598, 48] on div at bounding box center [595, 44] width 18 height 17
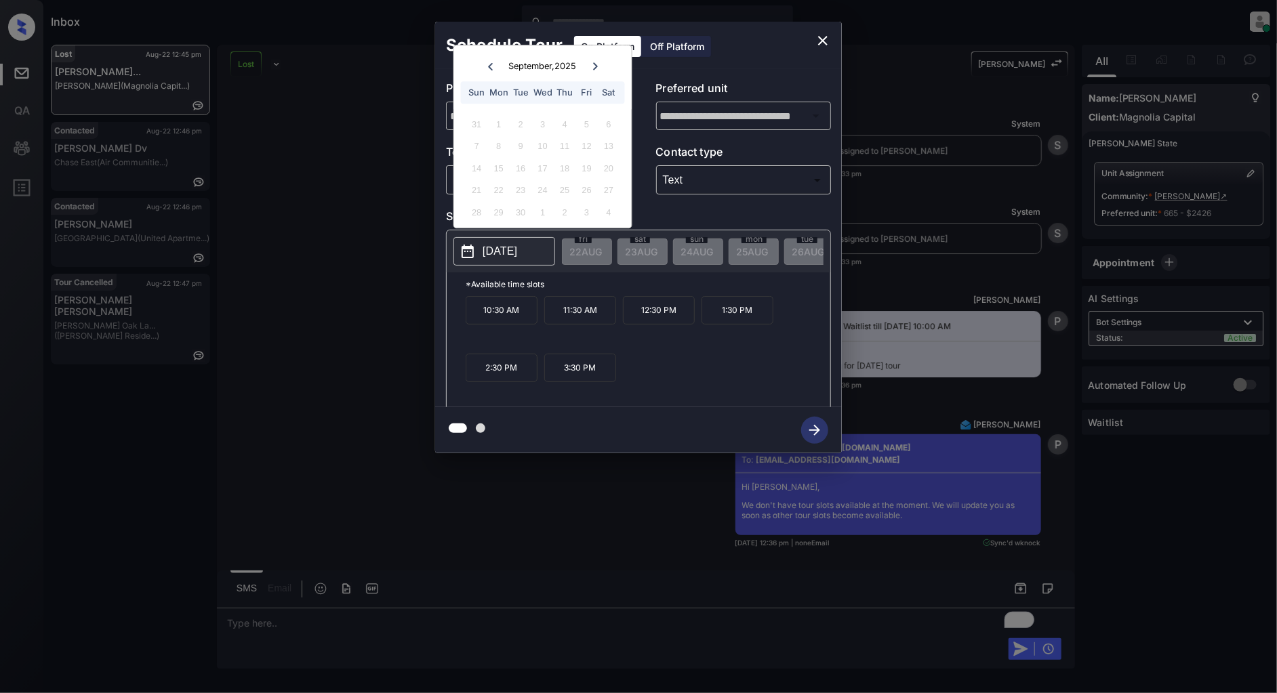
click at [489, 65] on icon at bounding box center [490, 66] width 5 height 7
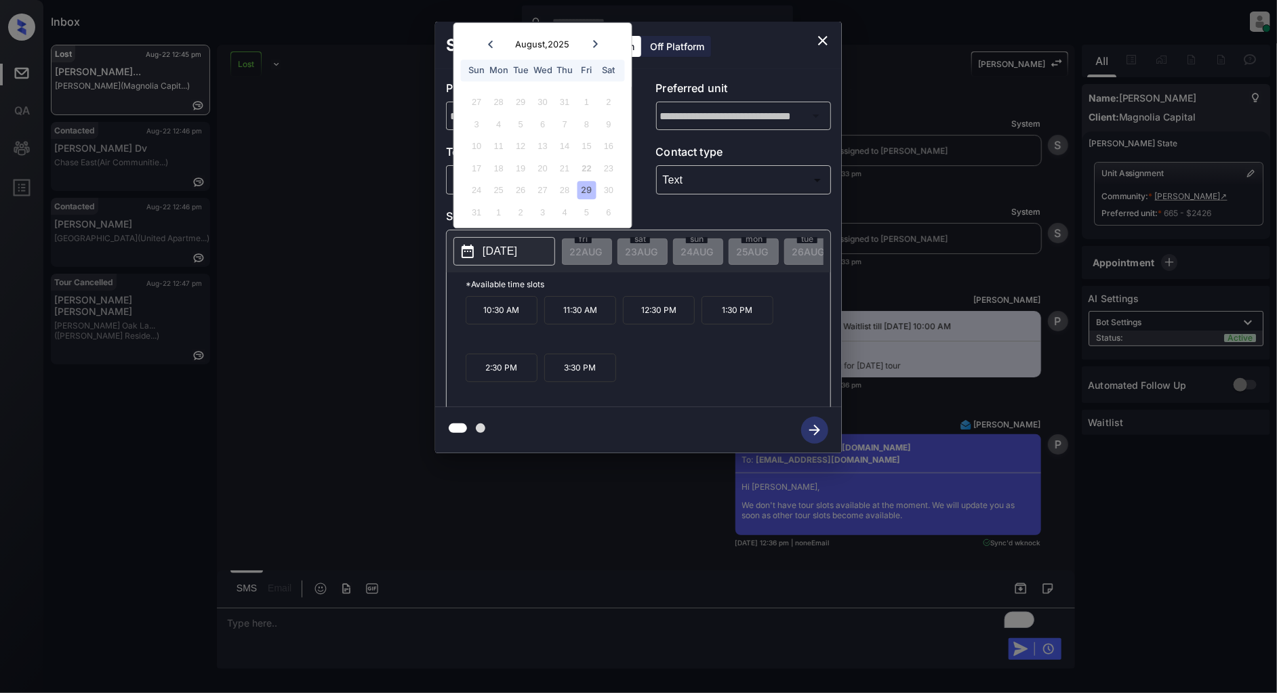
click at [693, 380] on div "10:30 AM 11:30 AM 12:30 PM 1:30 PM 2:30 PM 3:30 PM" at bounding box center [648, 350] width 365 height 108
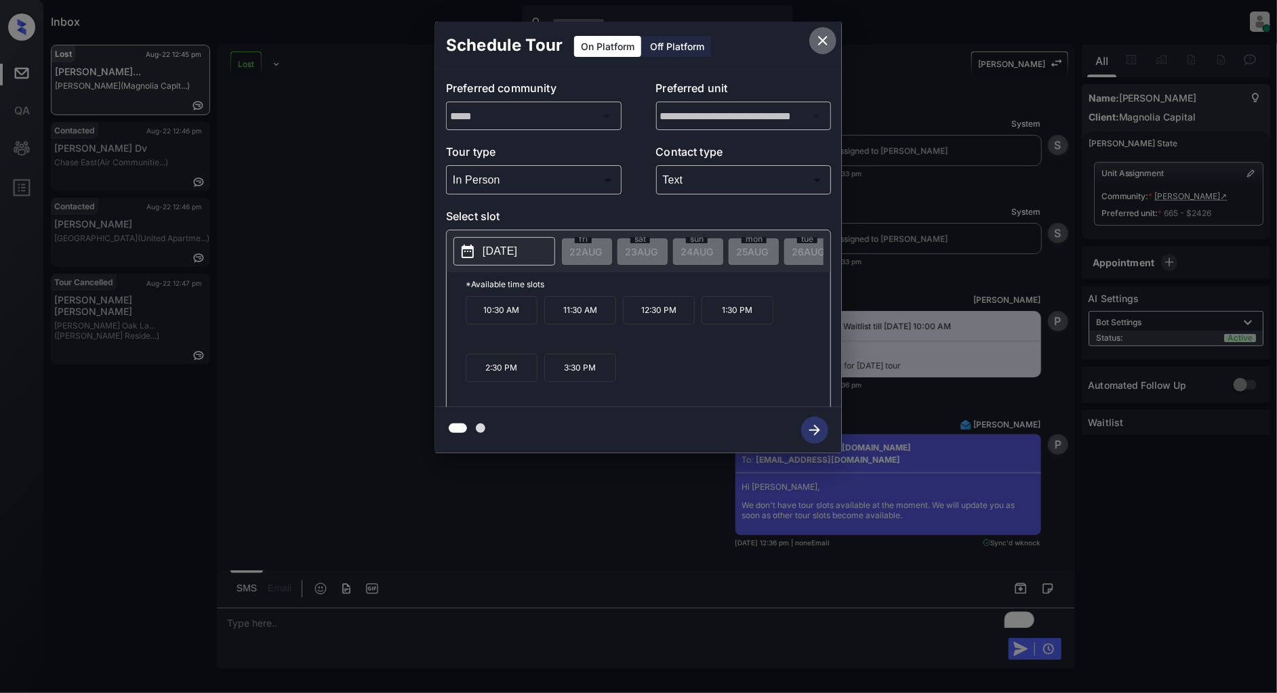
click at [823, 43] on icon "close" at bounding box center [823, 41] width 16 height 16
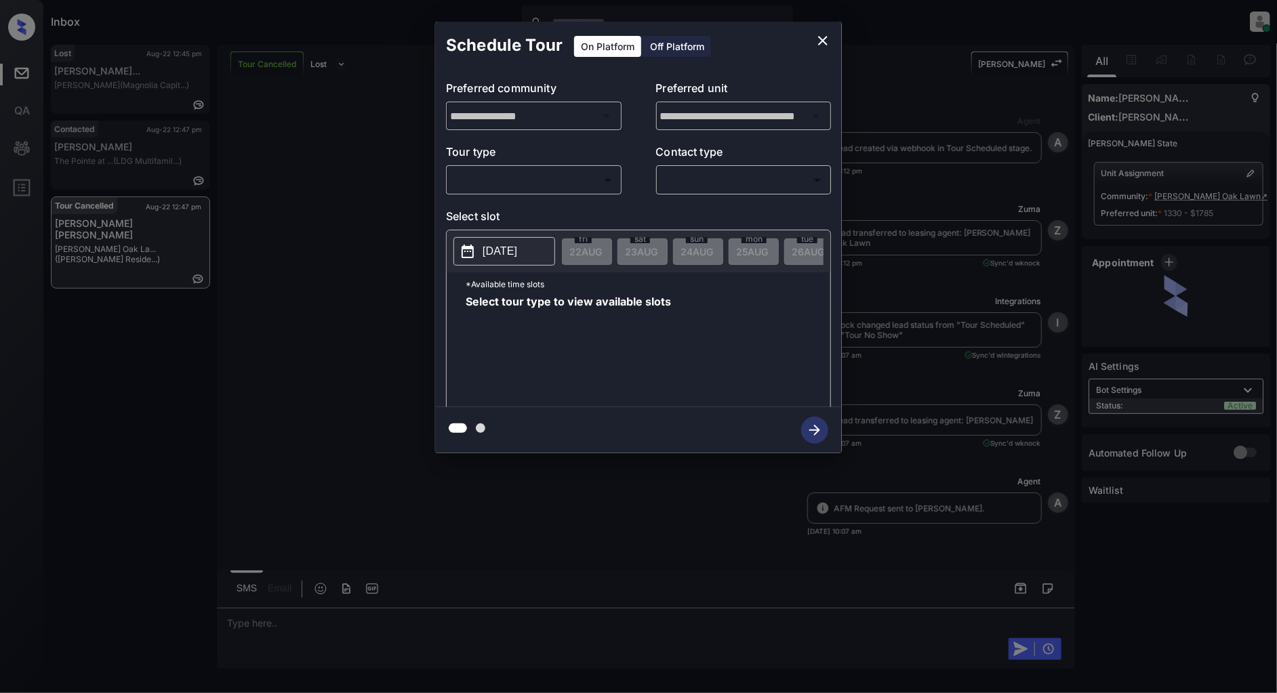
scroll to position [11389, 0]
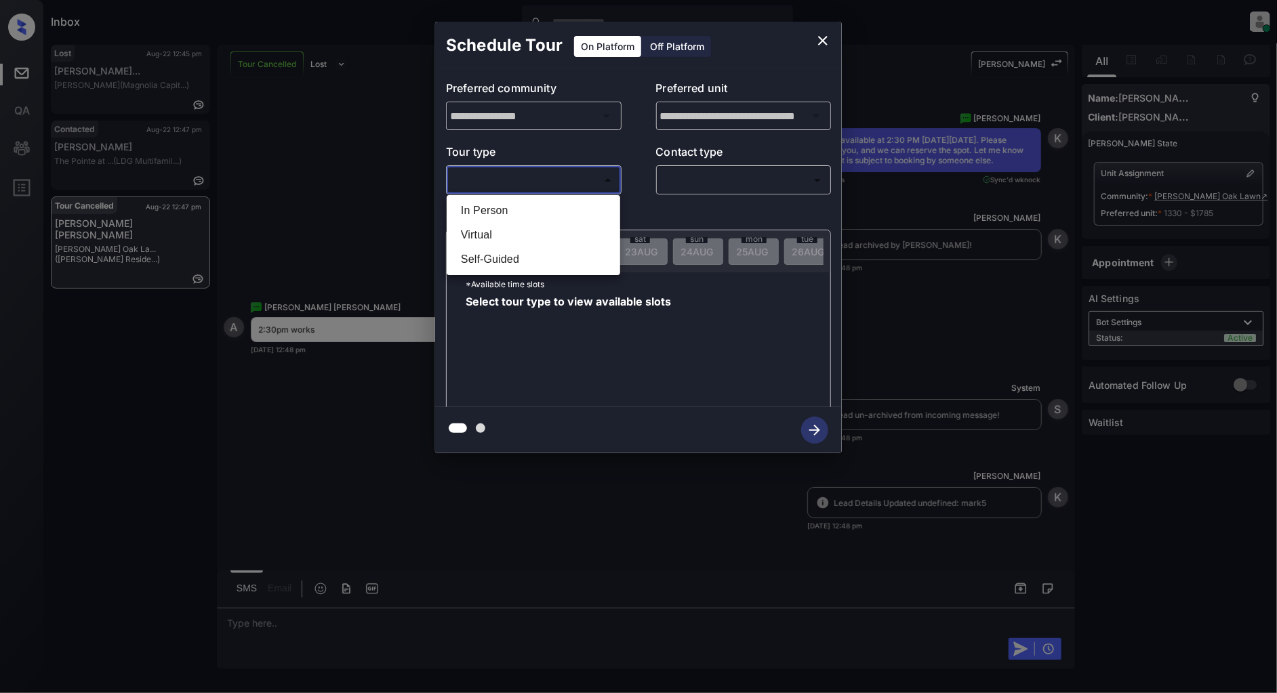
click at [504, 187] on body "Inbox [PERSON_NAME] Online Set yourself offline Set yourself on break Profile S…" at bounding box center [638, 346] width 1277 height 693
click at [495, 211] on li "In Person" at bounding box center [533, 211] width 167 height 24
type input "********"
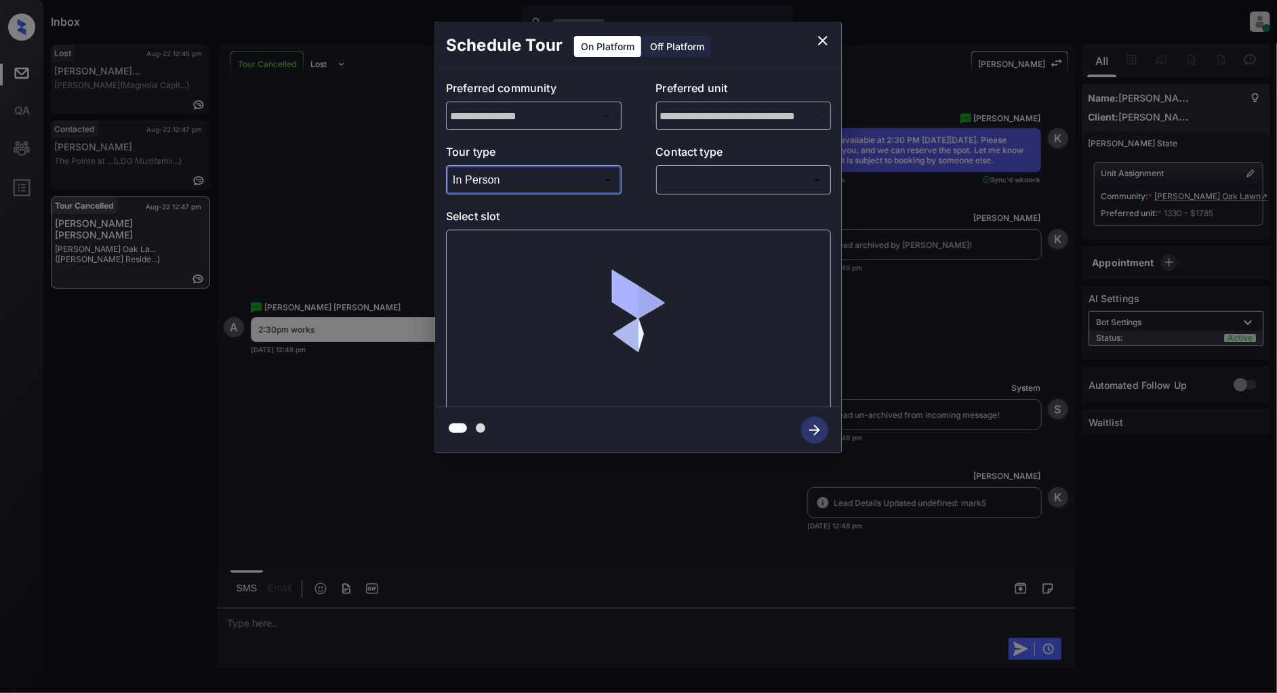
click at [760, 178] on body "Inbox [PERSON_NAME] Online Set yourself offline Set yourself on break Profile S…" at bounding box center [638, 346] width 1277 height 693
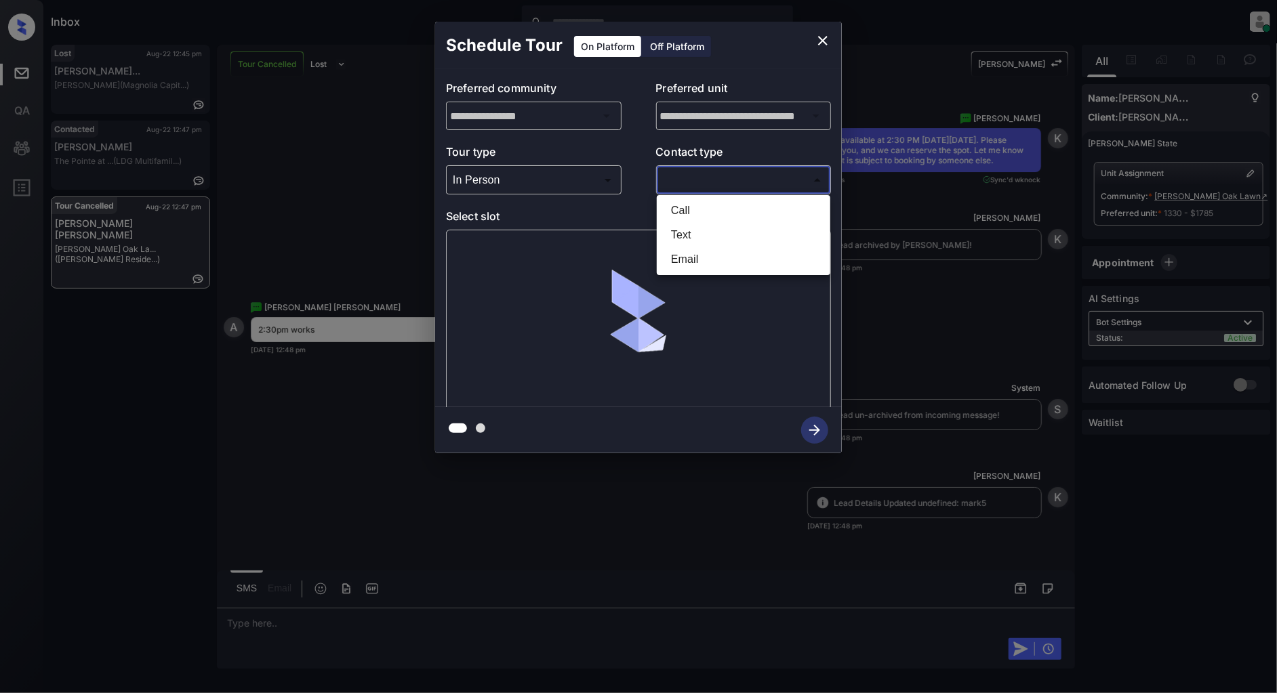
click at [722, 224] on li "Text" at bounding box center [743, 235] width 167 height 24
type input "****"
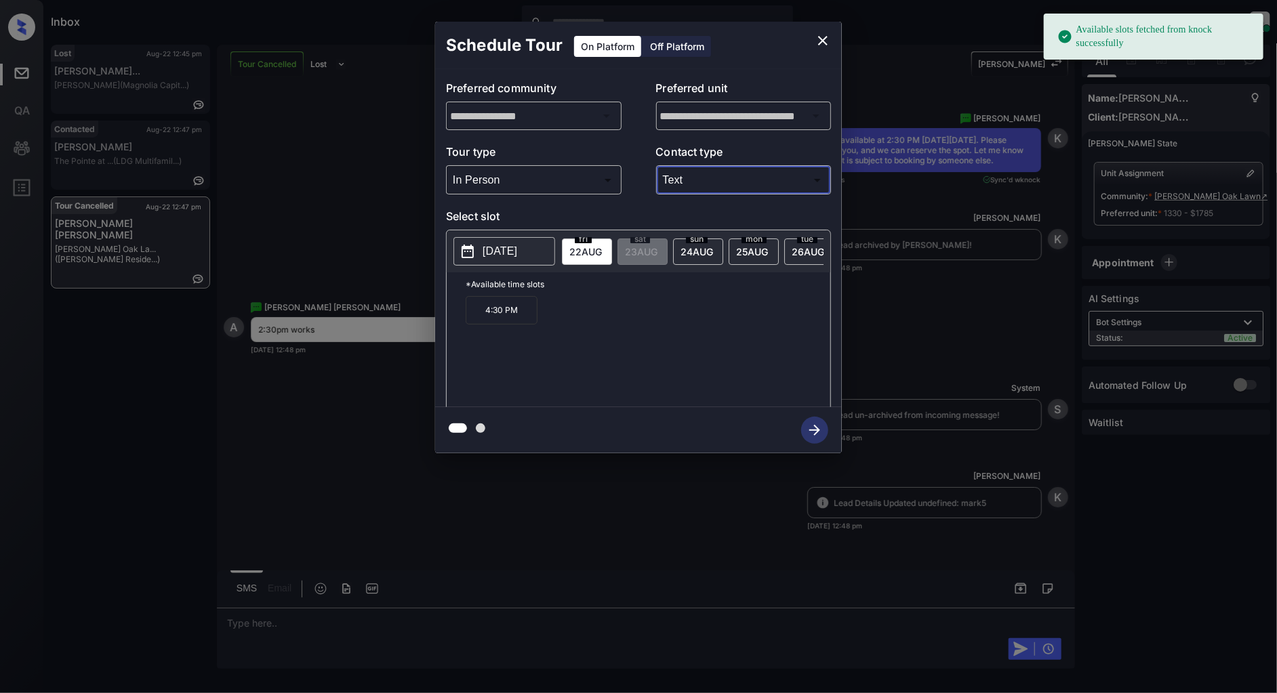
click at [602, 249] on span "25 AUG" at bounding box center [585, 252] width 33 height 12
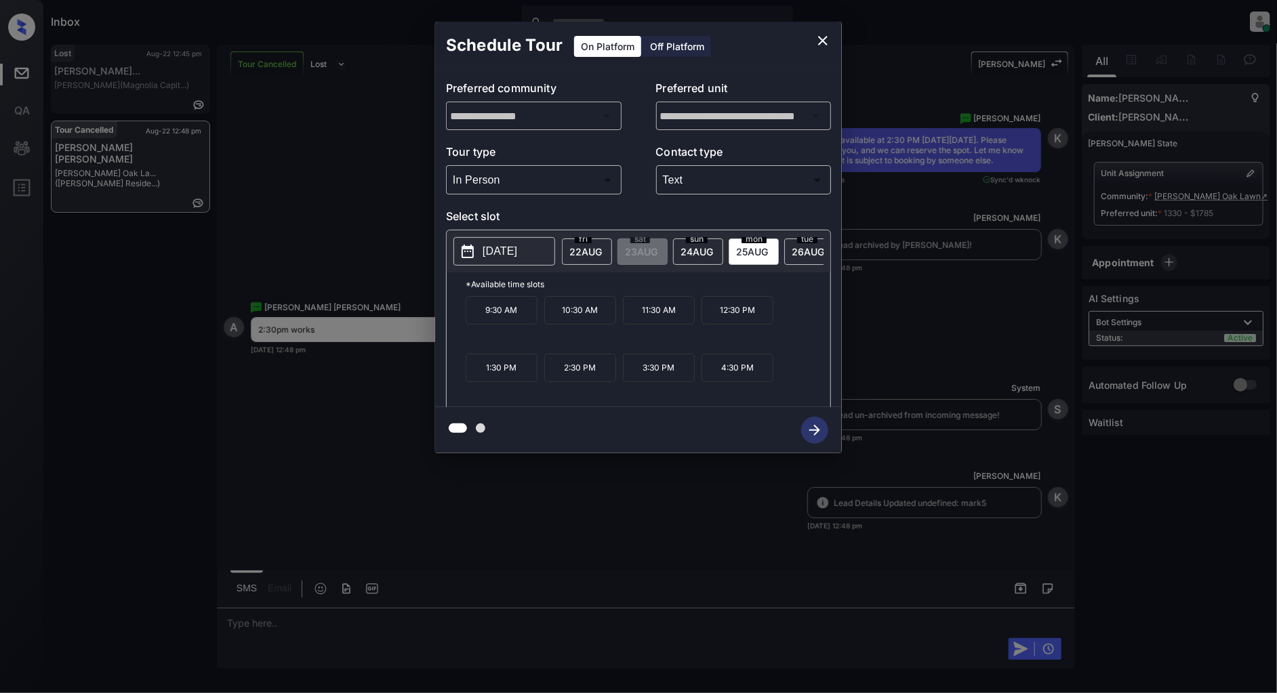
click at [574, 380] on p "2:30 PM" at bounding box center [580, 368] width 72 height 28
click at [814, 434] on icon "button" at bounding box center [814, 430] width 27 height 27
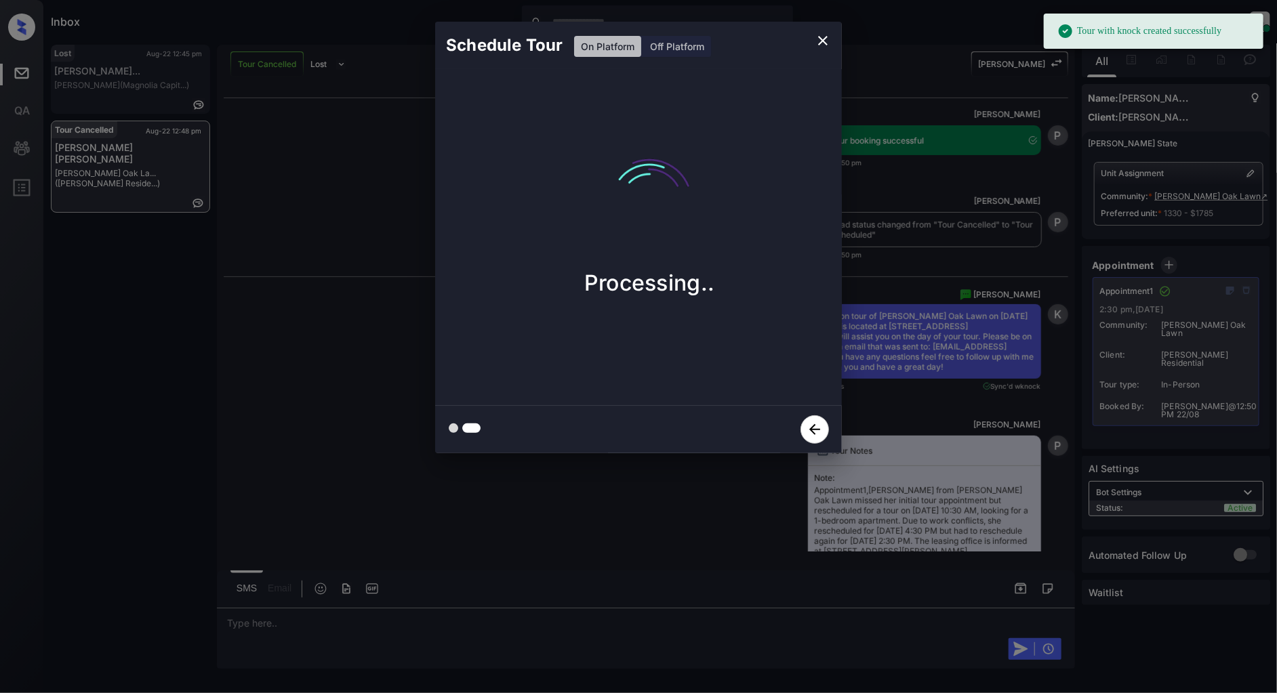
scroll to position [11966, 0]
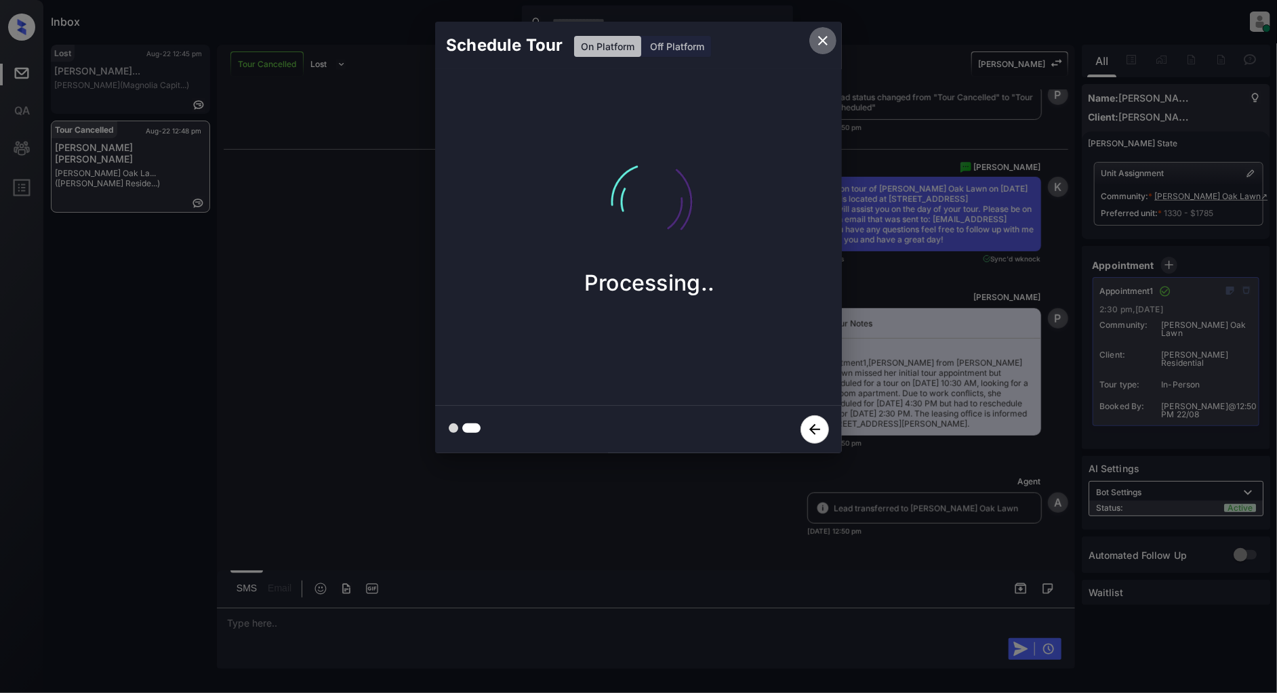
click at [822, 38] on icon "close" at bounding box center [823, 41] width 16 height 16
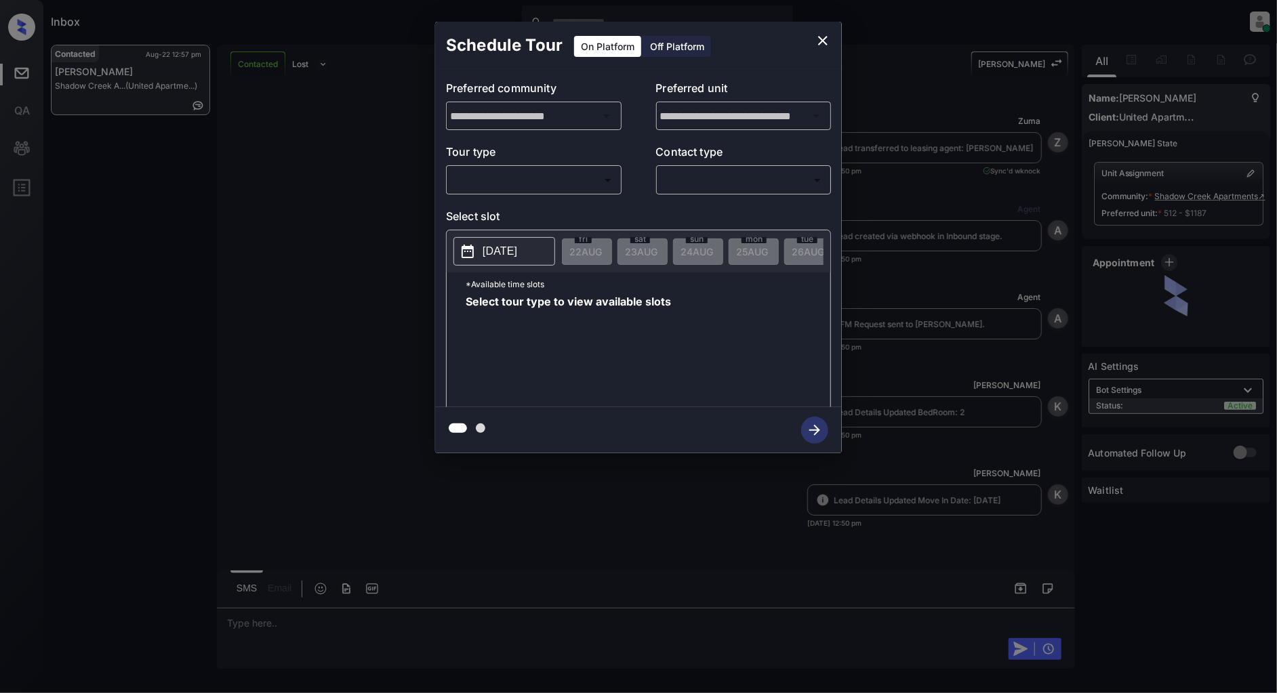
scroll to position [788, 0]
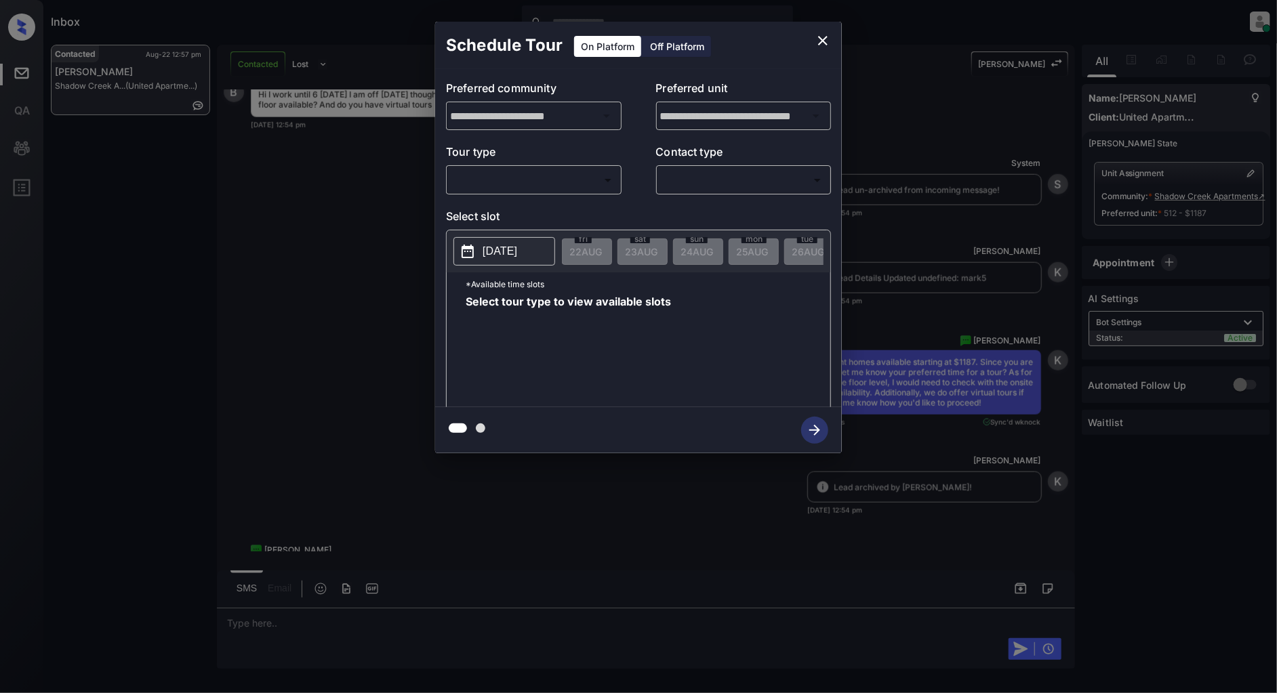
click at [530, 178] on body "Inbox [PERSON_NAME] Online Set yourself offline Set yourself on break Profile S…" at bounding box center [638, 346] width 1277 height 693
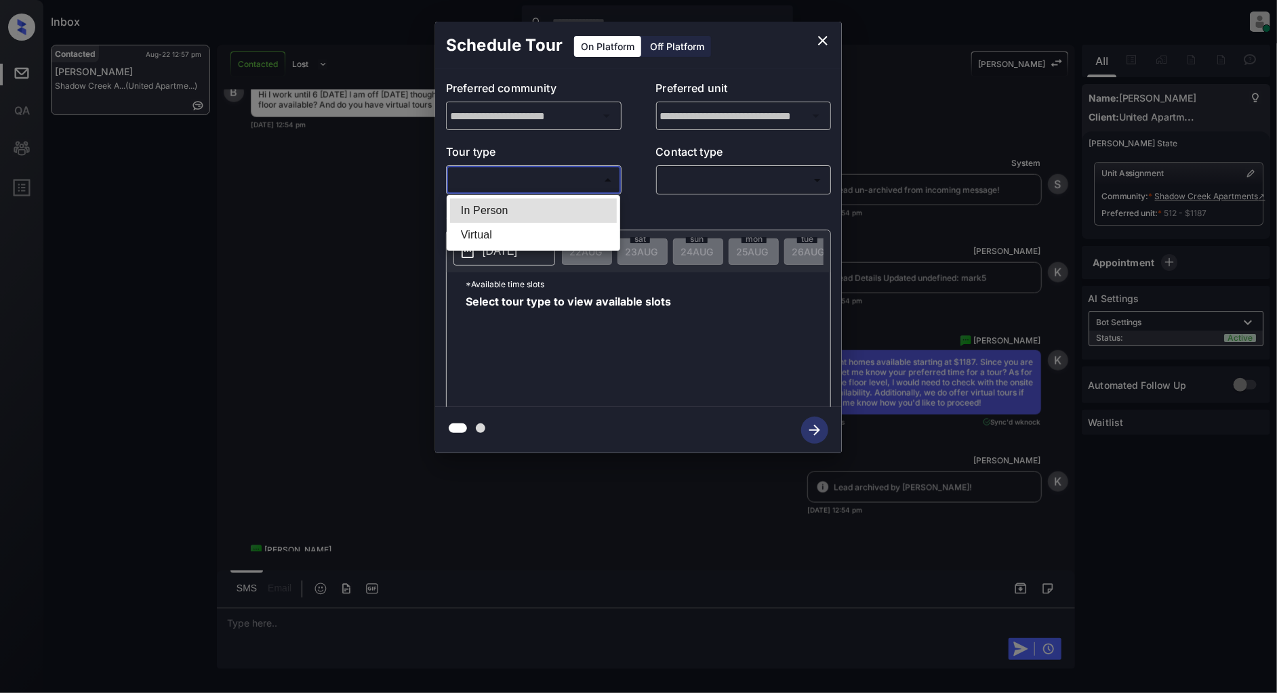
click at [500, 214] on li "In Person" at bounding box center [533, 211] width 167 height 24
type input "********"
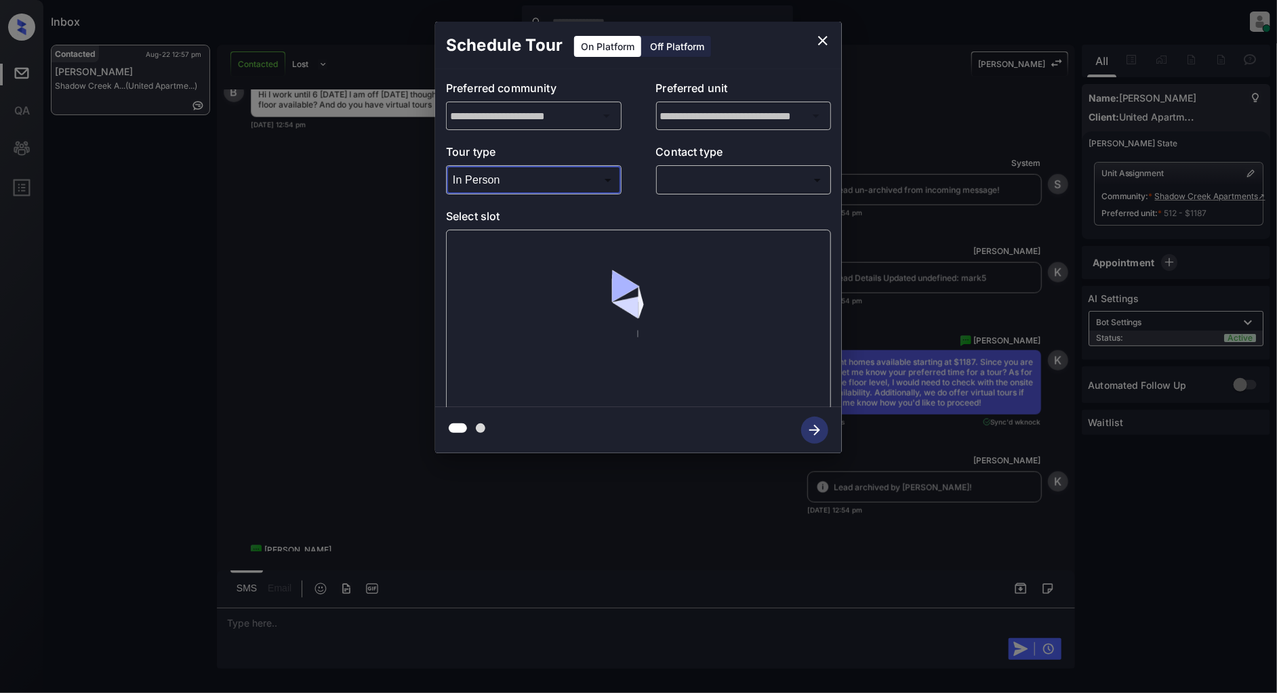
click at [735, 188] on body "Inbox [PERSON_NAME] Online Set yourself offline Set yourself on break Profile S…" at bounding box center [638, 346] width 1277 height 693
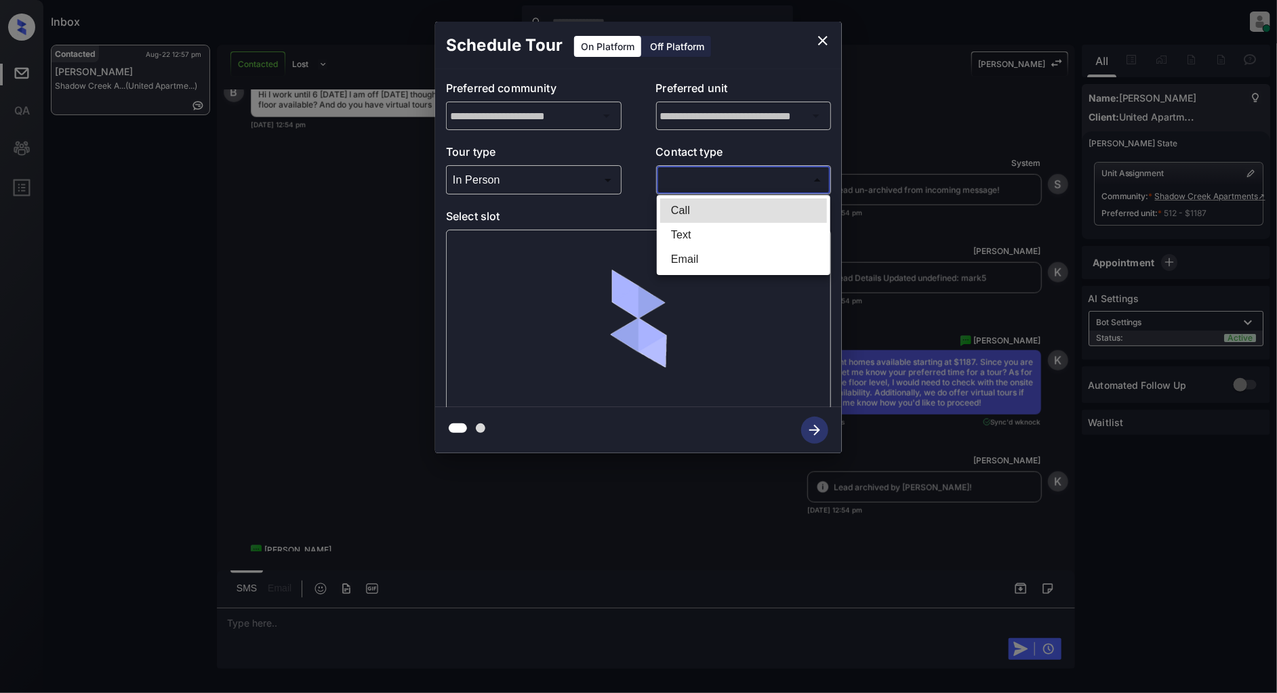
click at [689, 232] on li "Text" at bounding box center [743, 235] width 167 height 24
type input "****"
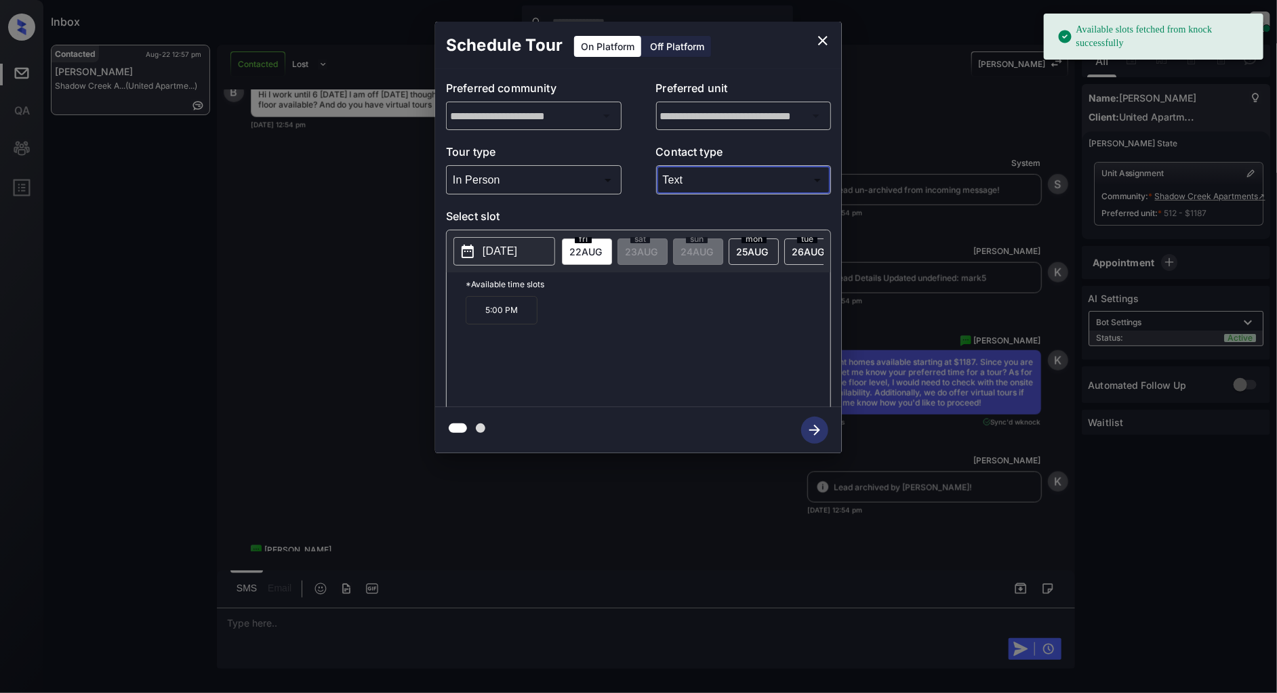
click at [496, 249] on p "2025-08-22" at bounding box center [500, 251] width 35 height 16
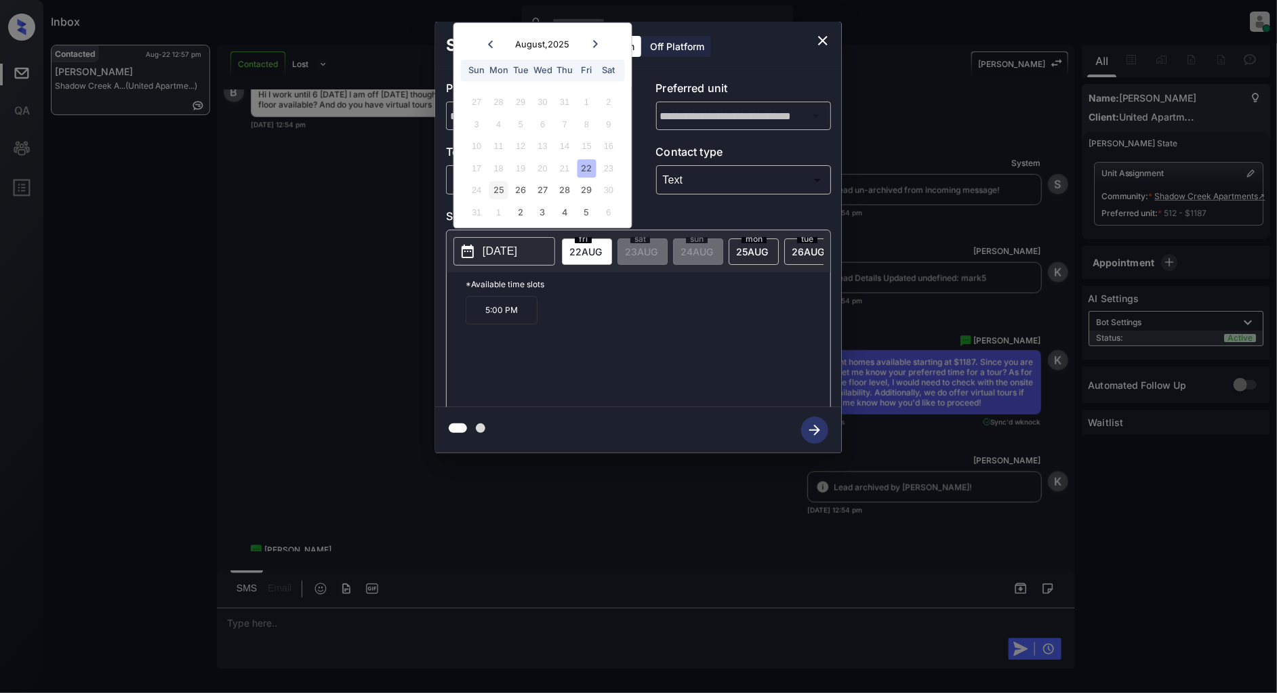
click at [506, 197] on div "25" at bounding box center [498, 191] width 18 height 18
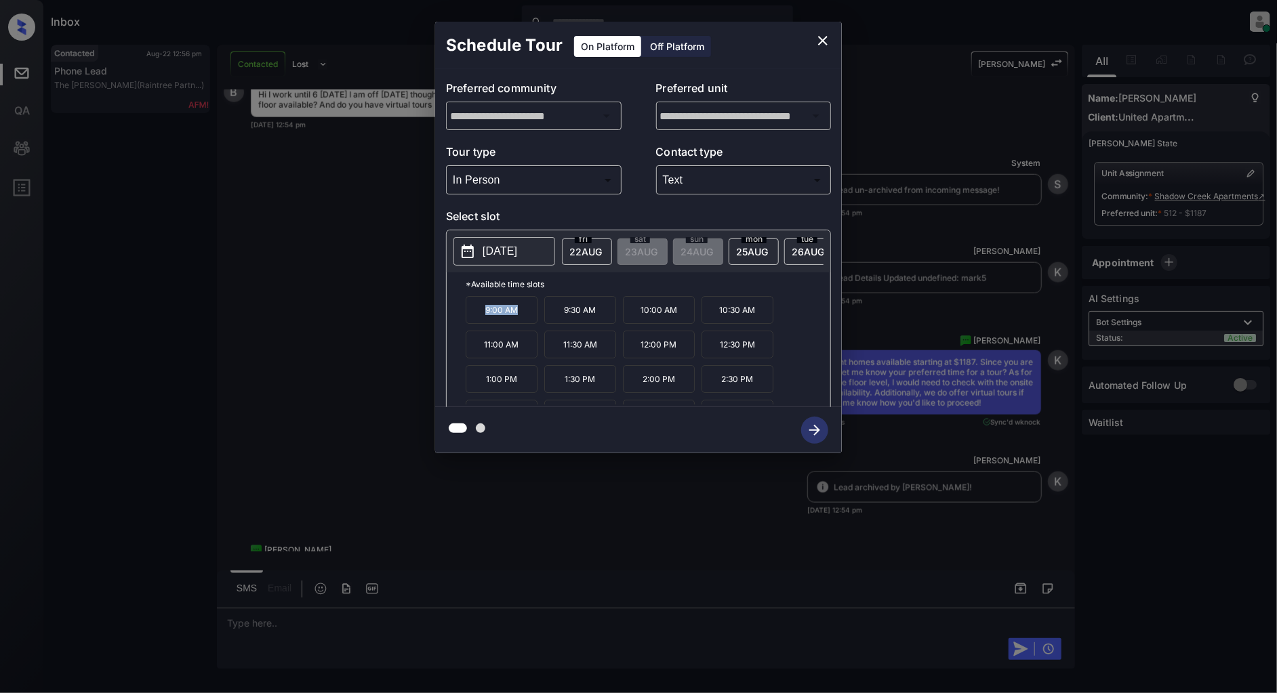
drag, startPoint x: 530, startPoint y: 319, endPoint x: 438, endPoint y: 313, distance: 92.4
click at [438, 313] on div "**********" at bounding box center [638, 238] width 407 height 338
copy p "9:00 AM"
drag, startPoint x: 601, startPoint y: 324, endPoint x: 565, endPoint y: 323, distance: 35.9
click at [565, 323] on p "9:30 AM" at bounding box center [580, 310] width 72 height 28
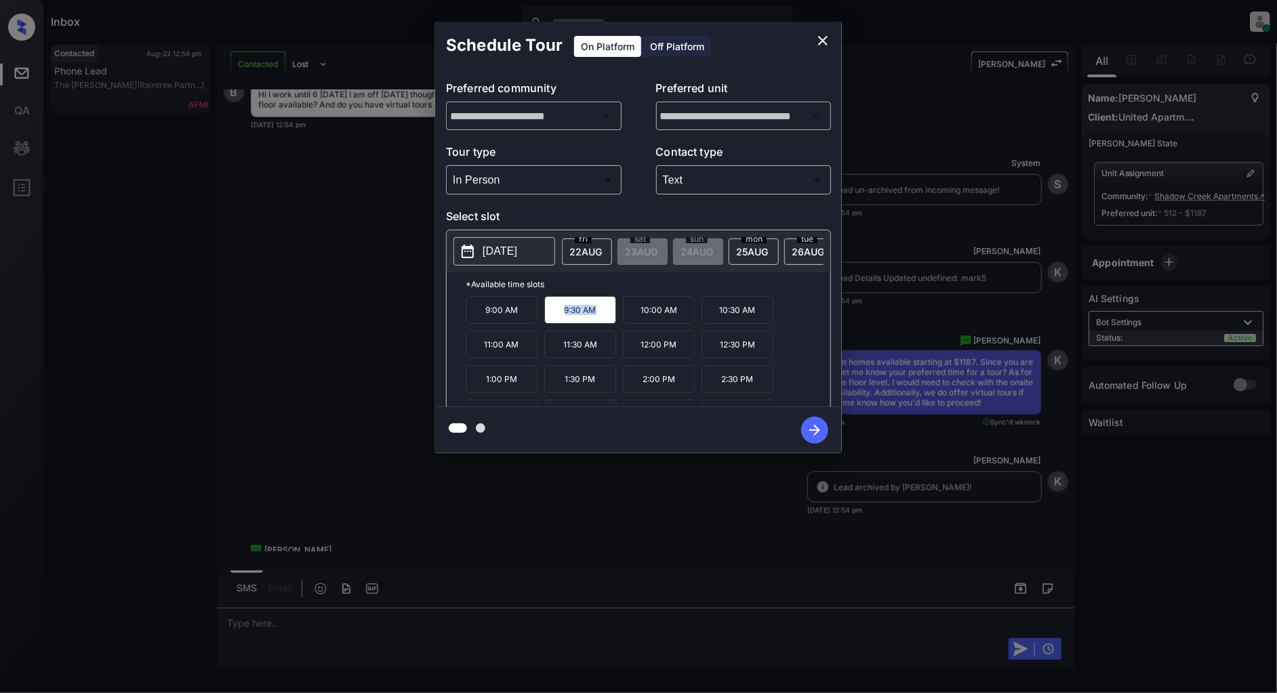
copy p "9:30 AM"
drag, startPoint x: 680, startPoint y: 355, endPoint x: 622, endPoint y: 349, distance: 58.6
click at [622, 349] on div "9:00 AM 9:30 AM 10:00 AM 10:30 AM 11:00 AM 11:30 AM 12:00 PM 12:30 PM 1:00 PM 1…" at bounding box center [648, 350] width 365 height 108
copy p "12:00 PM"
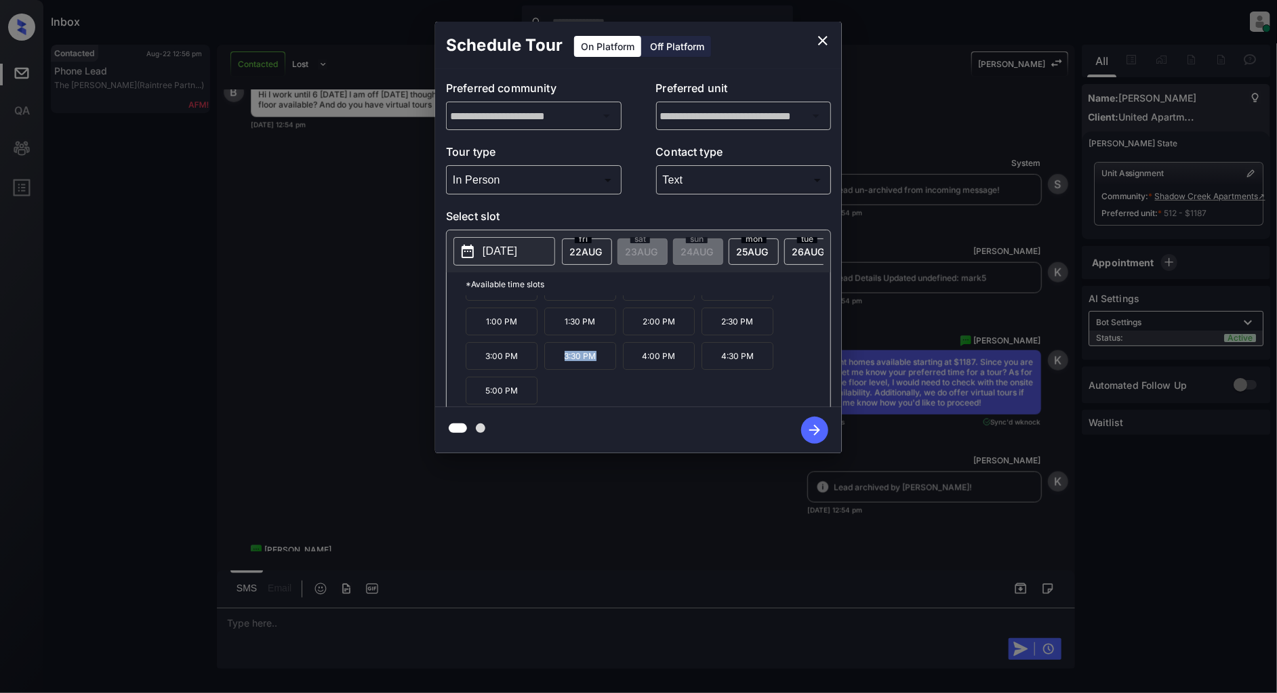
drag, startPoint x: 599, startPoint y: 366, endPoint x: 564, endPoint y: 367, distance: 35.3
click at [564, 367] on p "3:30 PM" at bounding box center [580, 356] width 72 height 28
copy p "3:30 PM"
click at [825, 28] on button "close" at bounding box center [822, 40] width 27 height 27
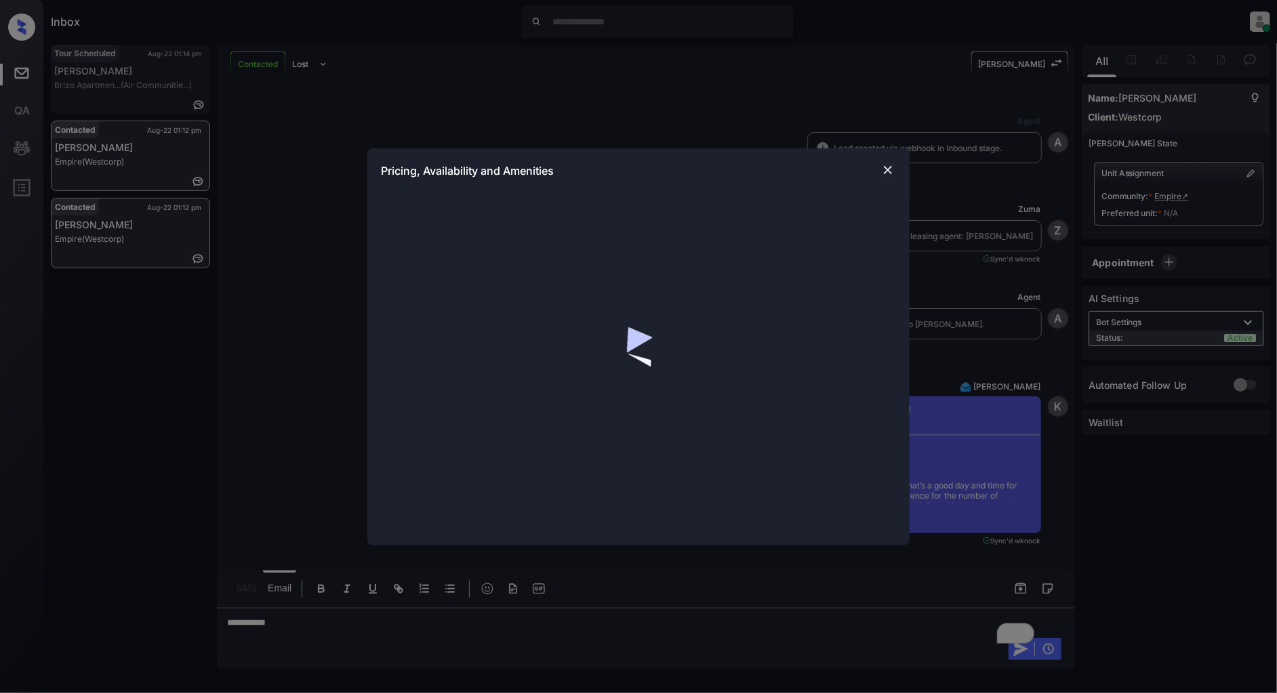
scroll to position [436, 0]
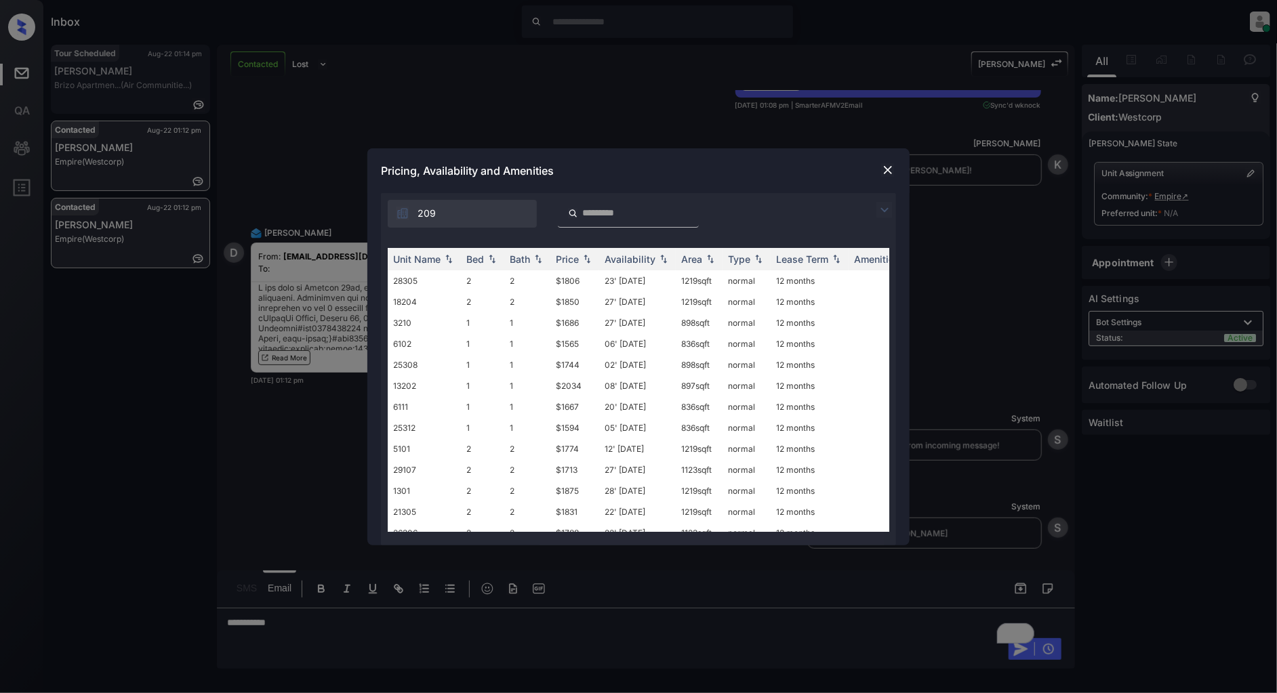
click at [883, 208] on img at bounding box center [884, 210] width 16 height 16
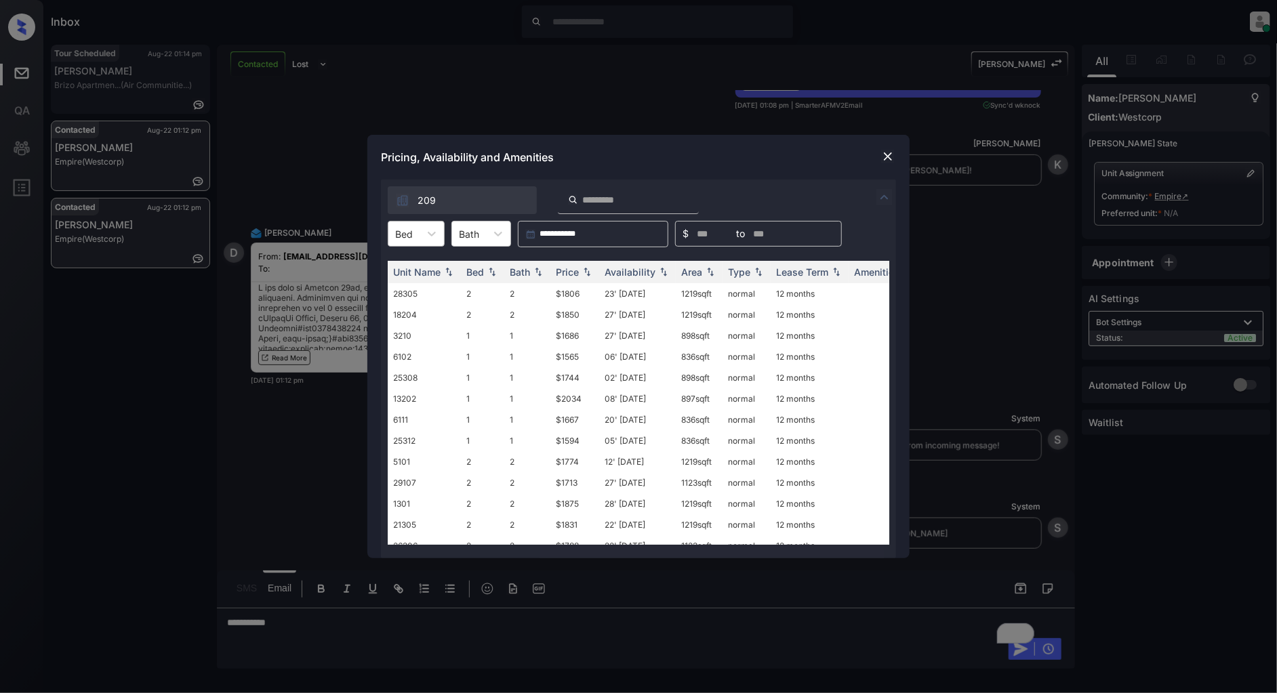
click at [411, 235] on div at bounding box center [404, 234] width 18 height 14
click at [405, 293] on div "2" at bounding box center [416, 291] width 57 height 24
click at [583, 268] on img at bounding box center [587, 272] width 14 height 9
click at [583, 268] on img at bounding box center [587, 272] width 14 height 10
drag, startPoint x: 586, startPoint y: 293, endPoint x: 546, endPoint y: 293, distance: 40.7
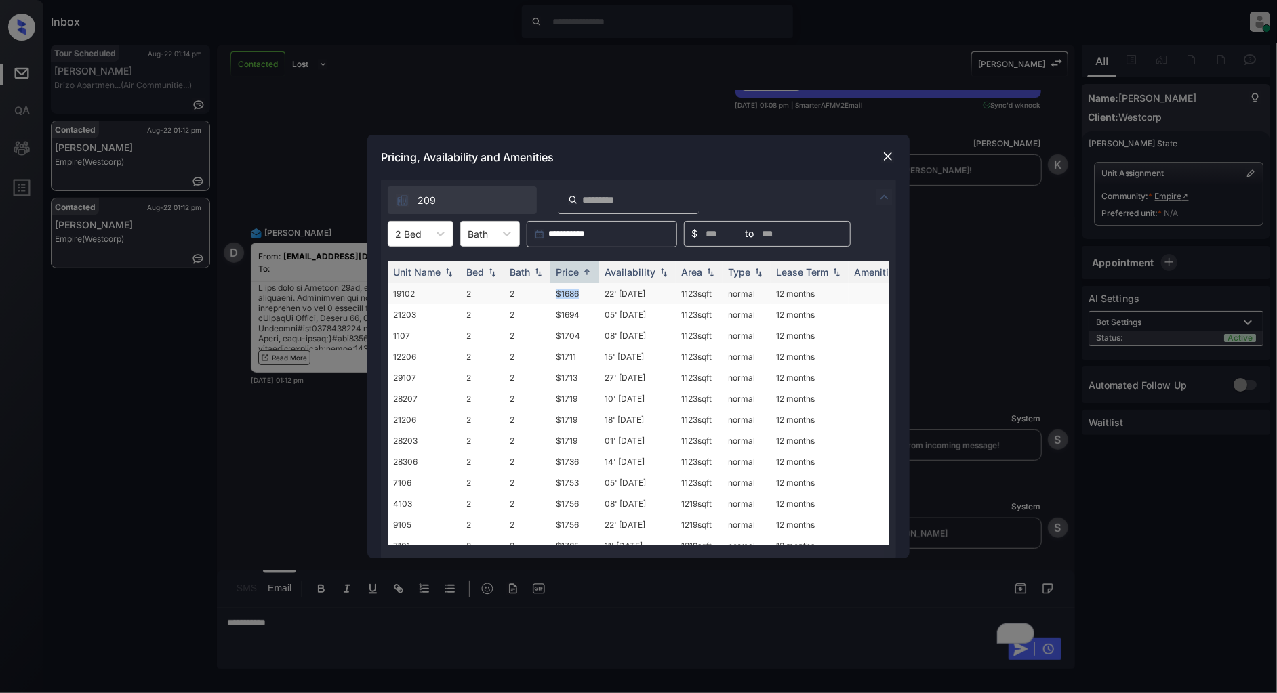
click at [546, 293] on tr "19102 2 2 $1686 22' [DATE] sqft normal 12 months" at bounding box center [742, 293] width 708 height 21
copy tr "$1686"
click at [883, 150] on img at bounding box center [888, 157] width 14 height 14
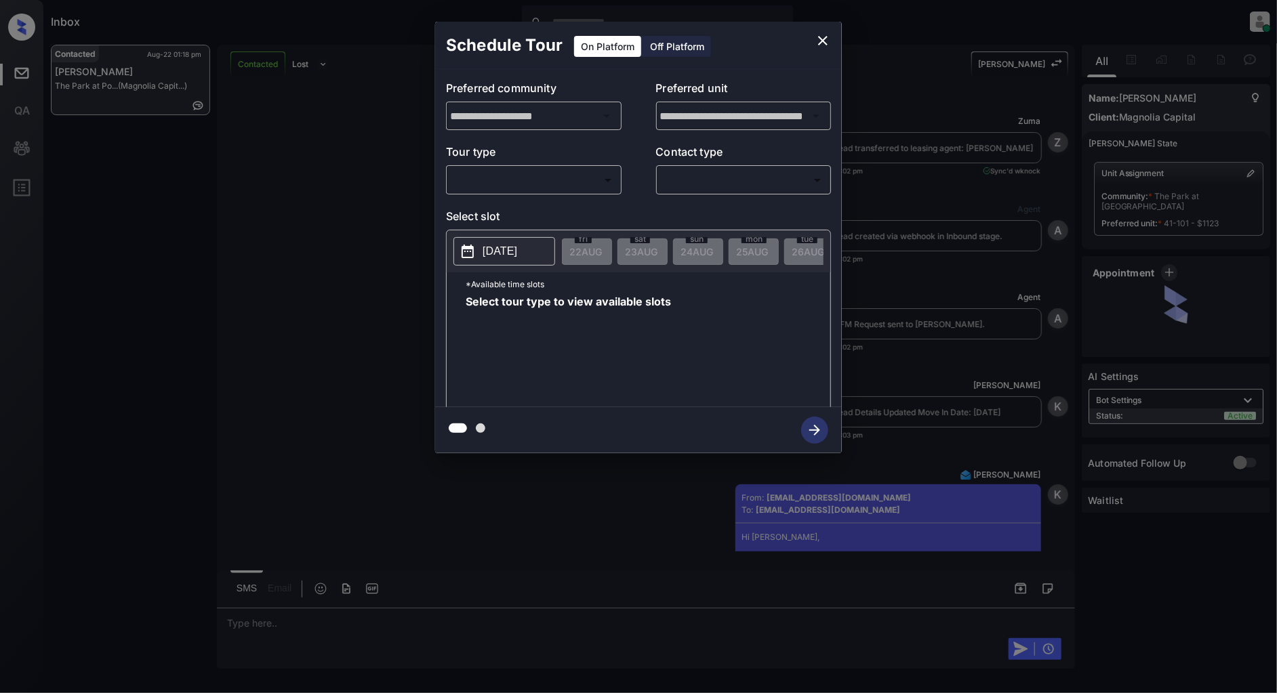
scroll to position [4149, 0]
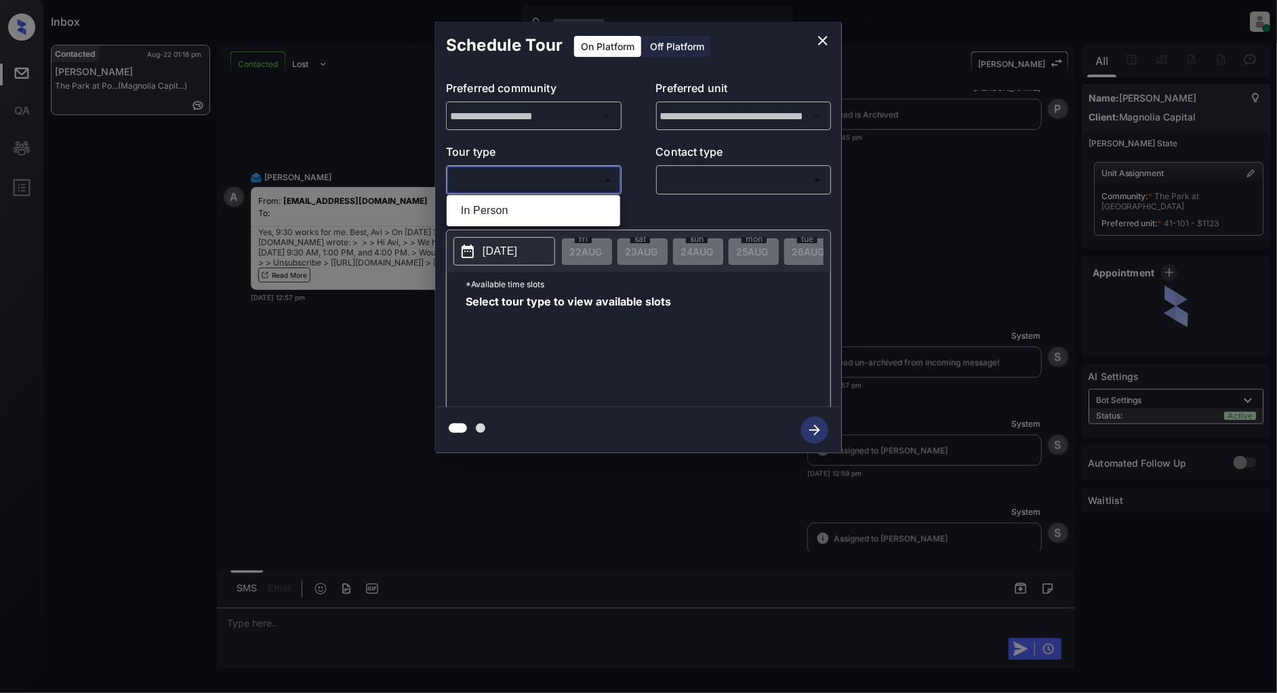
click at [585, 190] on body "Inbox [PERSON_NAME] Online Set yourself offline Set yourself on break Profile S…" at bounding box center [638, 346] width 1277 height 693
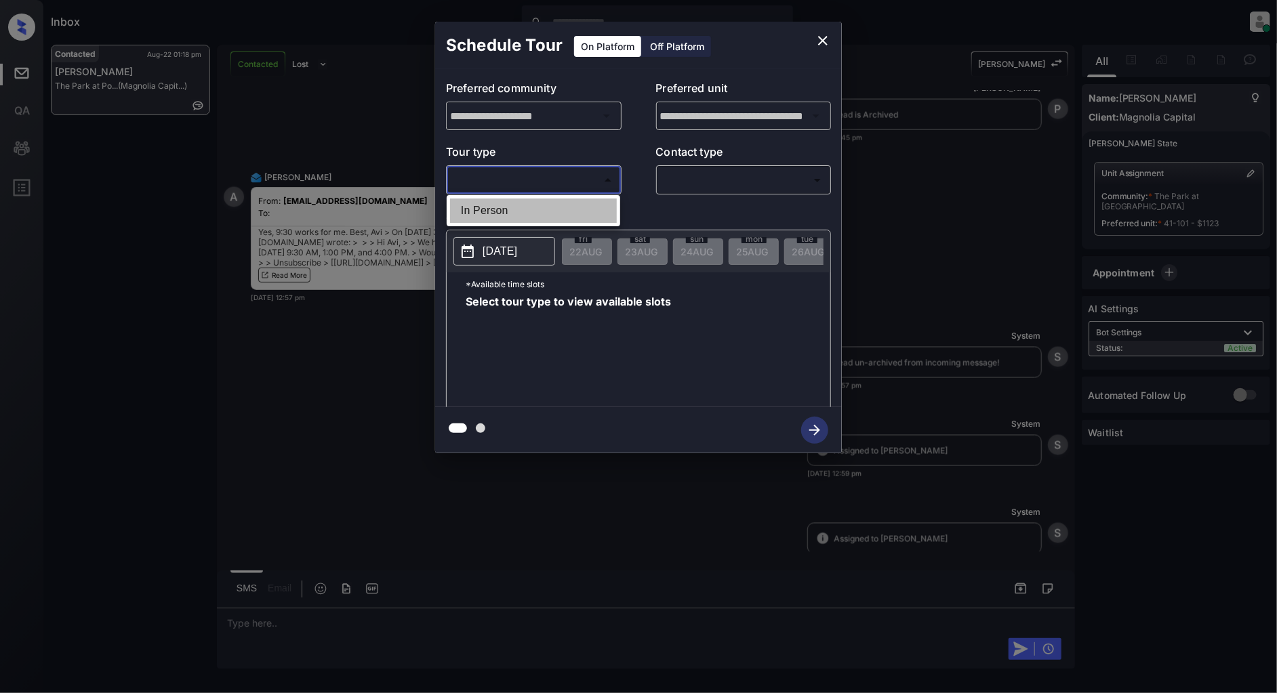
click at [500, 210] on li "In Person" at bounding box center [533, 211] width 167 height 24
type input "********"
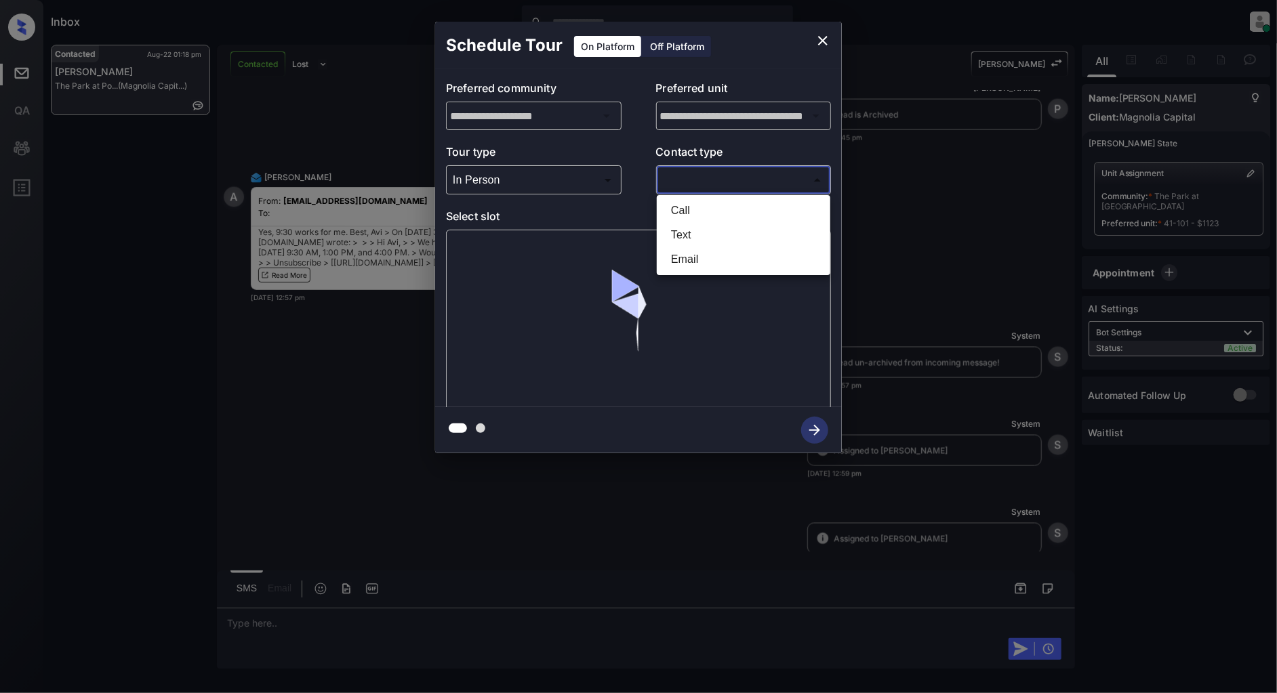
click at [716, 187] on body "Inbox [PERSON_NAME] Online Set yourself offline Set yourself on break Profile S…" at bounding box center [638, 346] width 1277 height 693
click at [692, 239] on li "Text" at bounding box center [743, 235] width 167 height 24
type input "****"
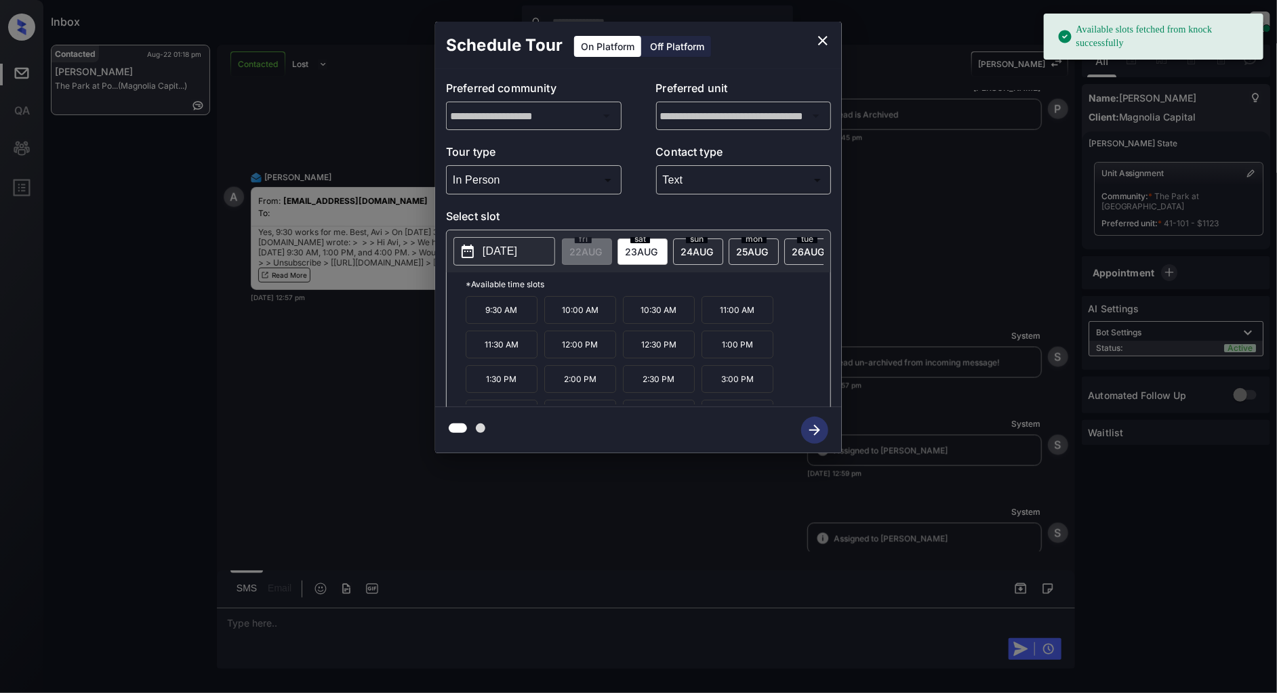
click at [504, 249] on p "[DATE]" at bounding box center [500, 251] width 35 height 16
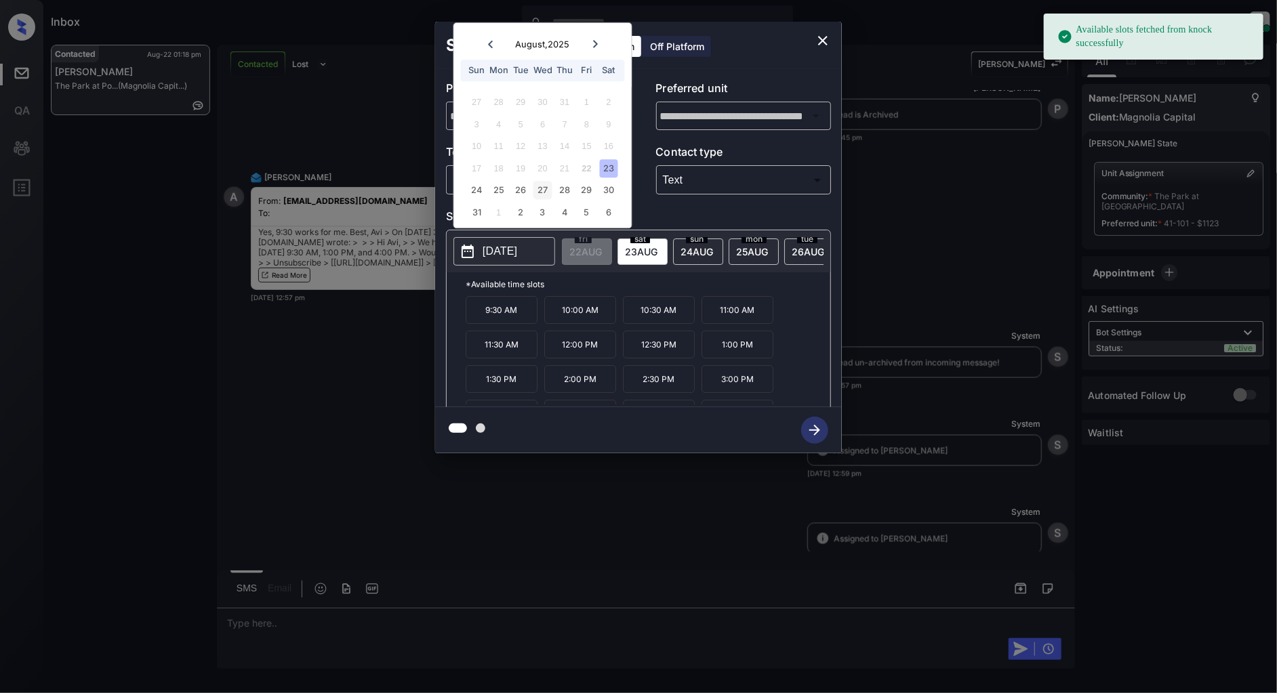
click at [546, 188] on div "27" at bounding box center [542, 191] width 18 height 18
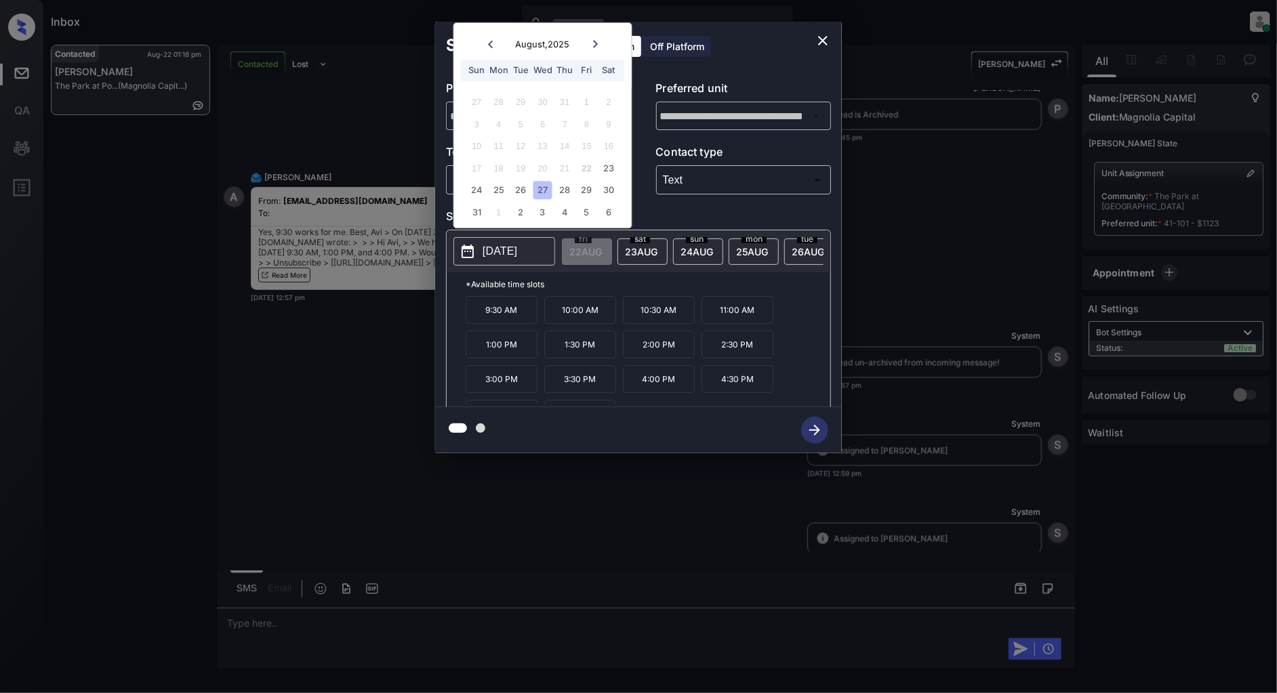
click at [498, 324] on p "9:30 AM" at bounding box center [502, 310] width 72 height 28
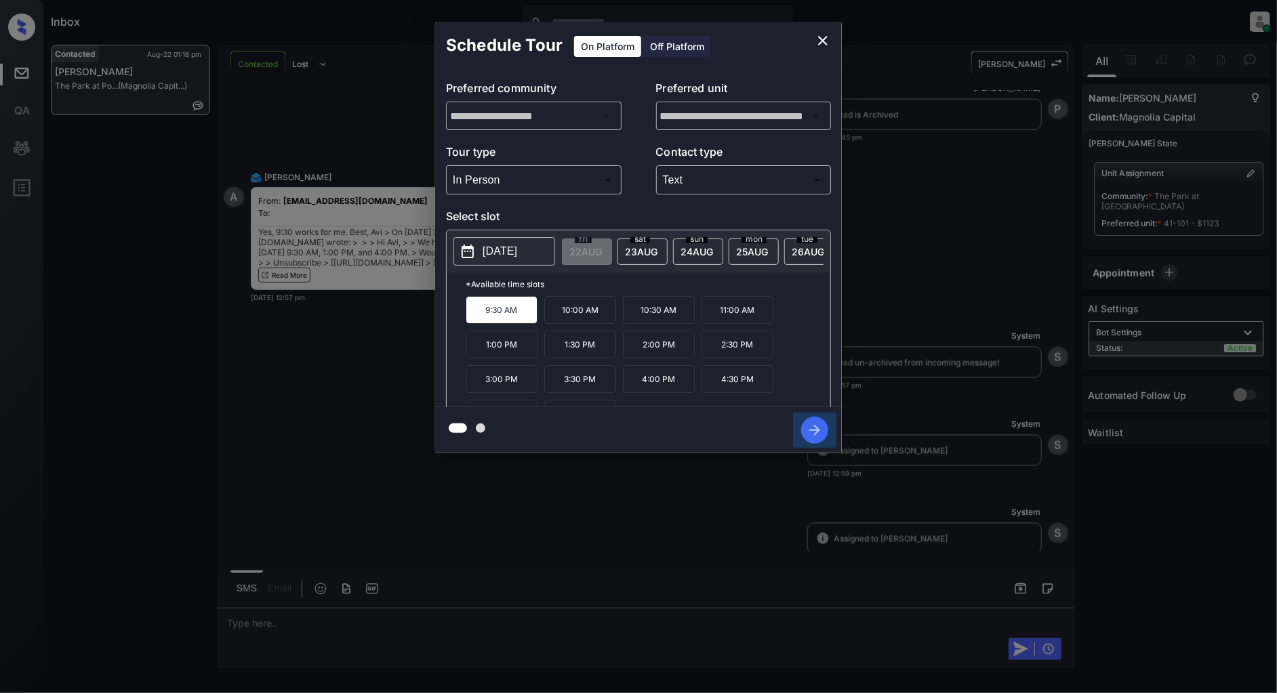
click at [811, 432] on icon "button" at bounding box center [814, 430] width 27 height 27
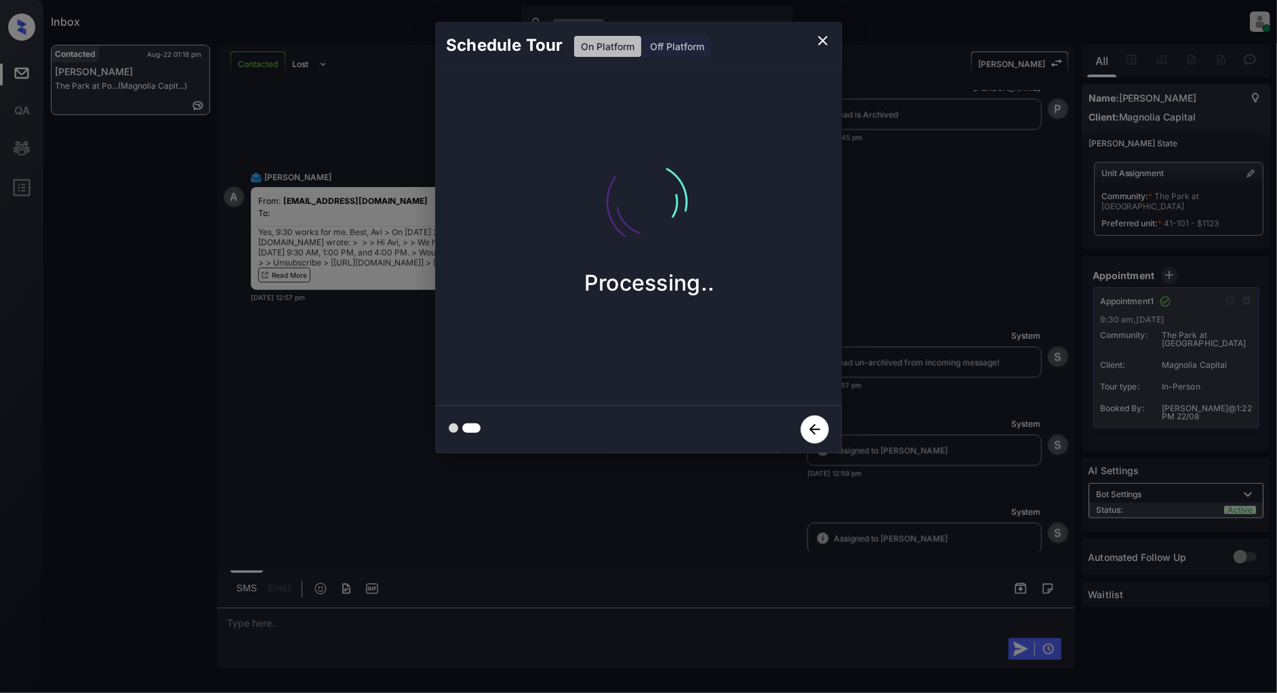
click at [817, 39] on icon "close" at bounding box center [823, 41] width 16 height 16
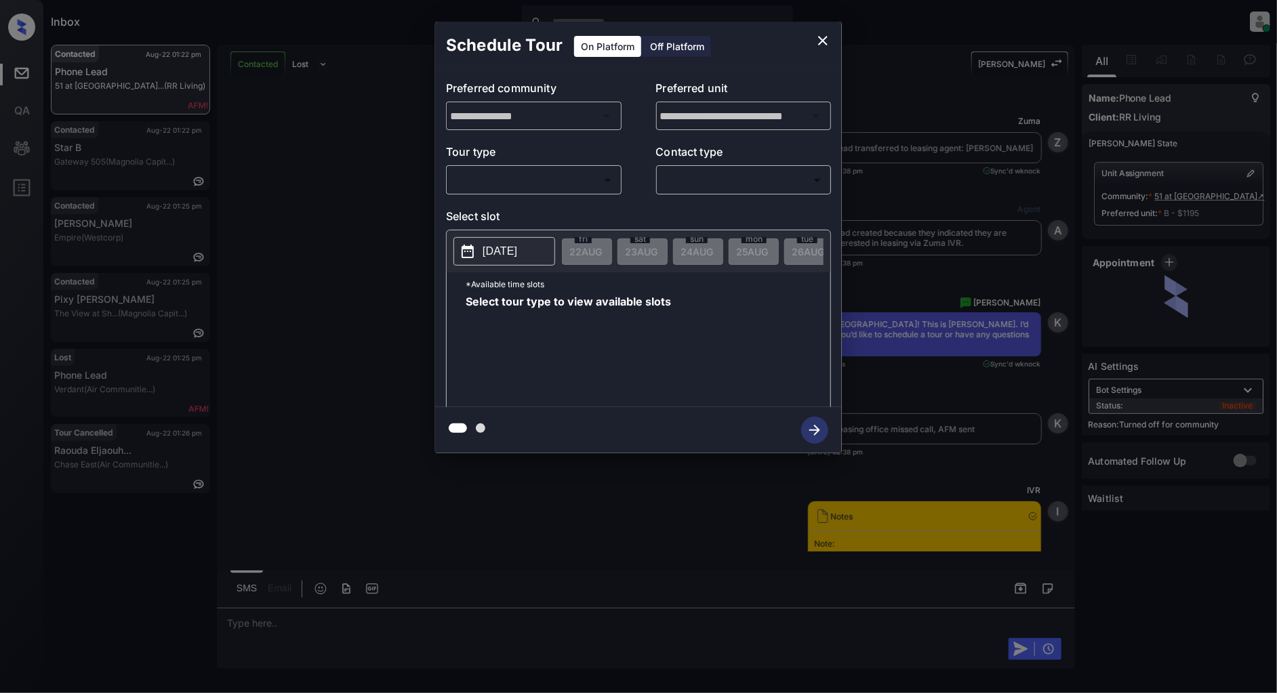
scroll to position [2725, 0]
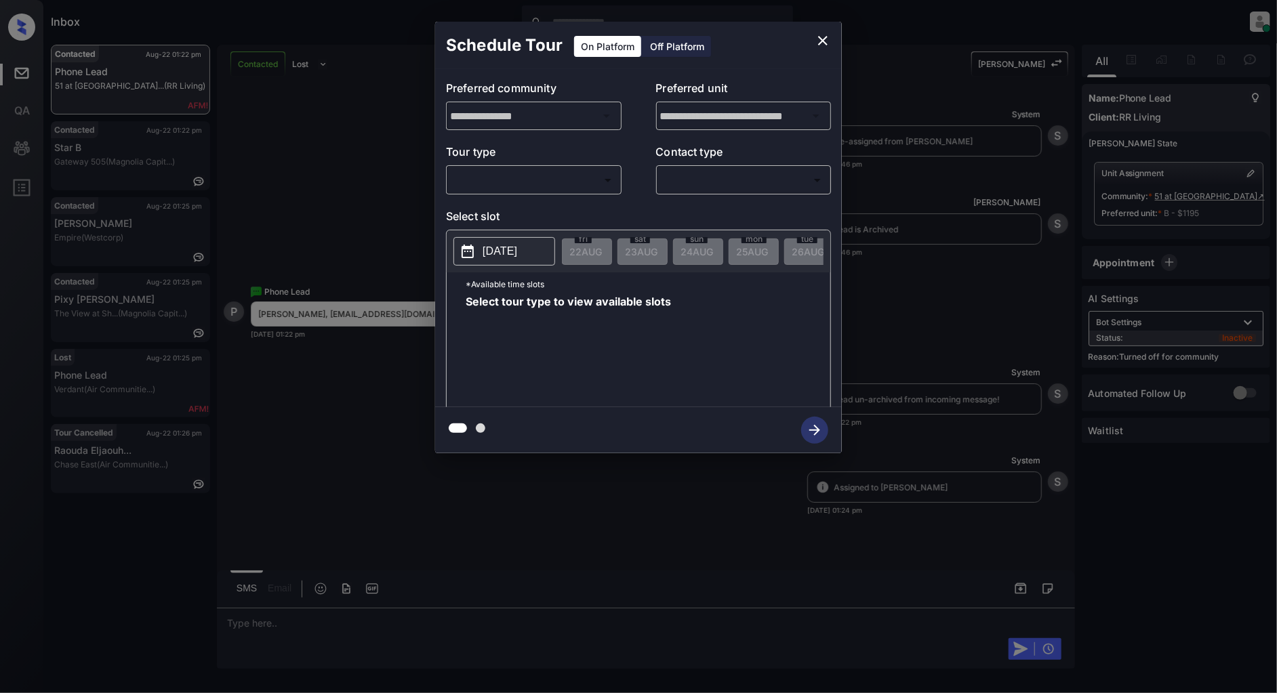
click at [583, 173] on body "Inbox [PERSON_NAME] Online Set yourself offline Set yourself on break Profile S…" at bounding box center [638, 346] width 1277 height 693
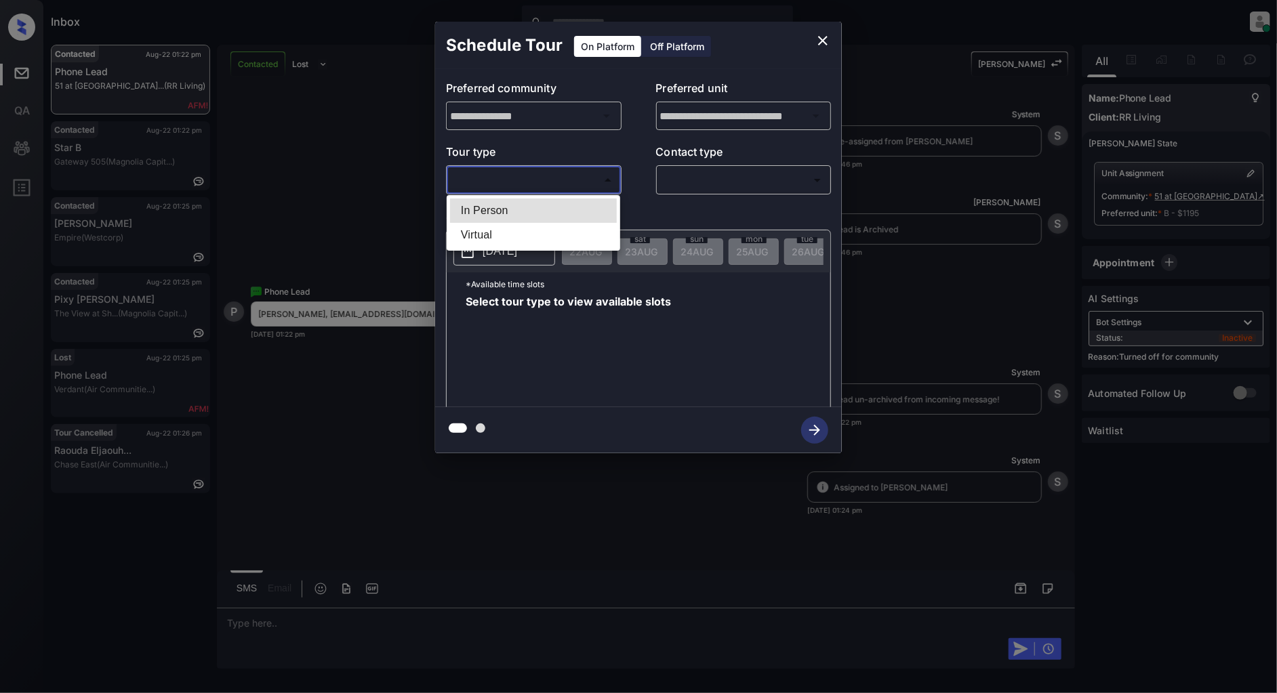
click at [510, 207] on li "In Person" at bounding box center [533, 211] width 167 height 24
type input "********"
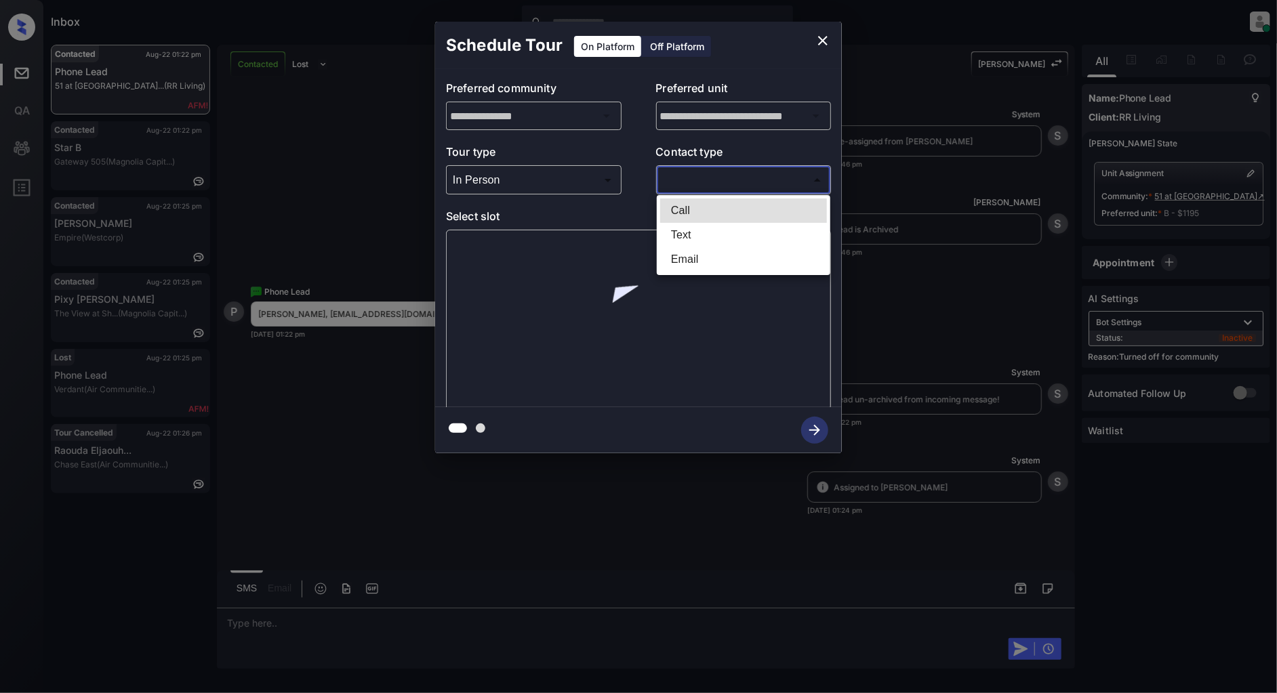
click at [702, 185] on body "Inbox Patrick Deasis Online Set yourself offline Set yourself on break Profile …" at bounding box center [638, 346] width 1277 height 693
click at [700, 233] on li "Text" at bounding box center [743, 235] width 167 height 24
type input "****"
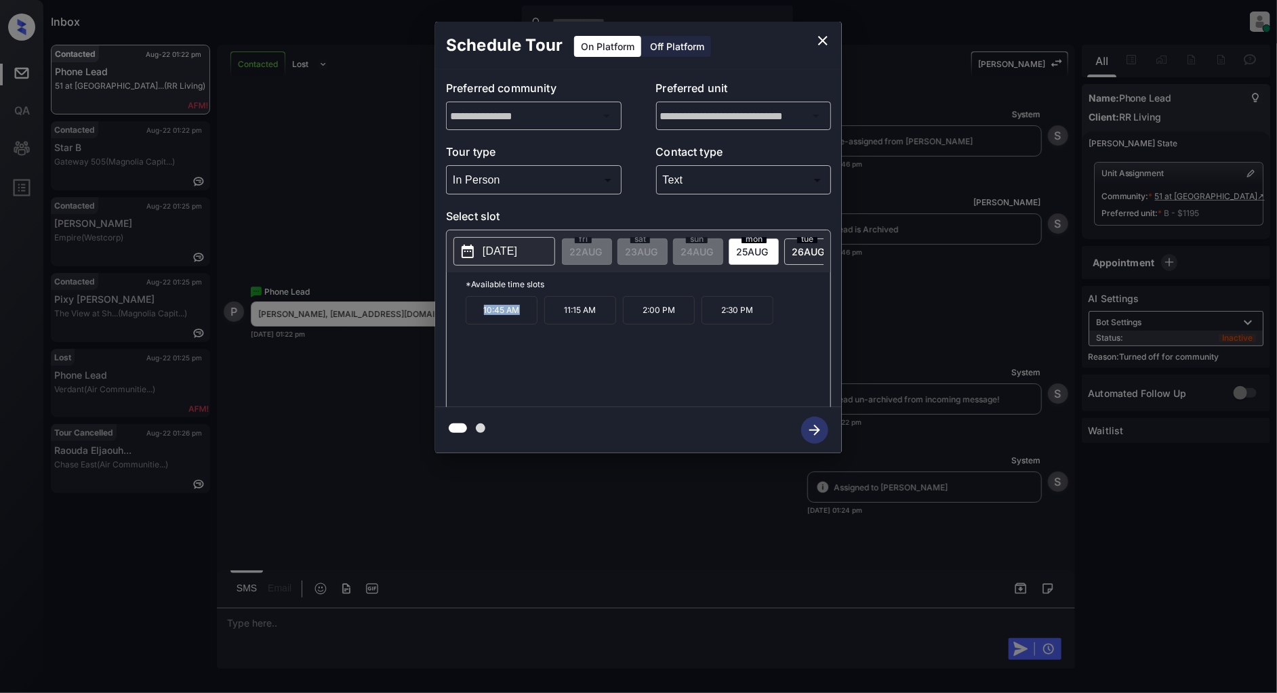
drag, startPoint x: 519, startPoint y: 315, endPoint x: 426, endPoint y: 319, distance: 93.6
click at [426, 319] on div "**********" at bounding box center [638, 237] width 1277 height 475
copy p "10:45 AM"
drag, startPoint x: 594, startPoint y: 320, endPoint x: 561, endPoint y: 320, distance: 33.9
click at [561, 320] on p "11:15 AM" at bounding box center [580, 310] width 72 height 28
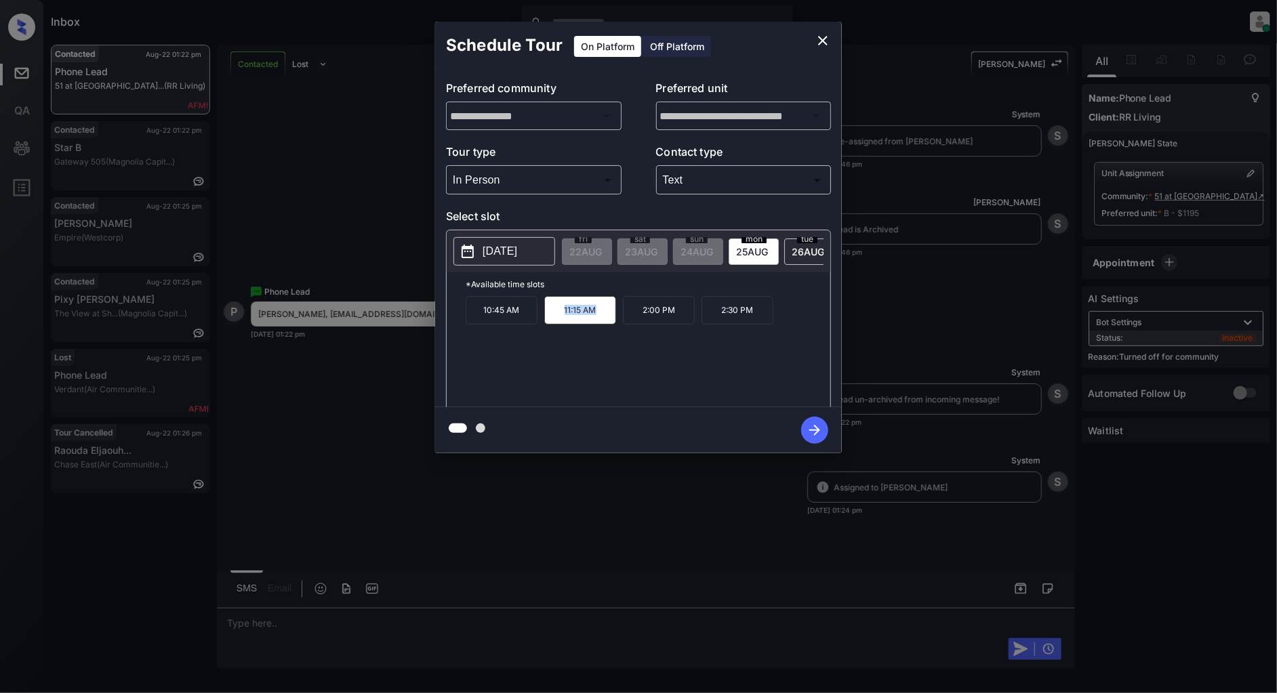
copy p "11:15 AM"
drag, startPoint x: 687, startPoint y: 320, endPoint x: 632, endPoint y: 321, distance: 54.9
click at [632, 321] on p "2:00 PM" at bounding box center [659, 310] width 72 height 28
copy p "2:00 PM"
click at [823, 39] on icon "close" at bounding box center [823, 41] width 16 height 16
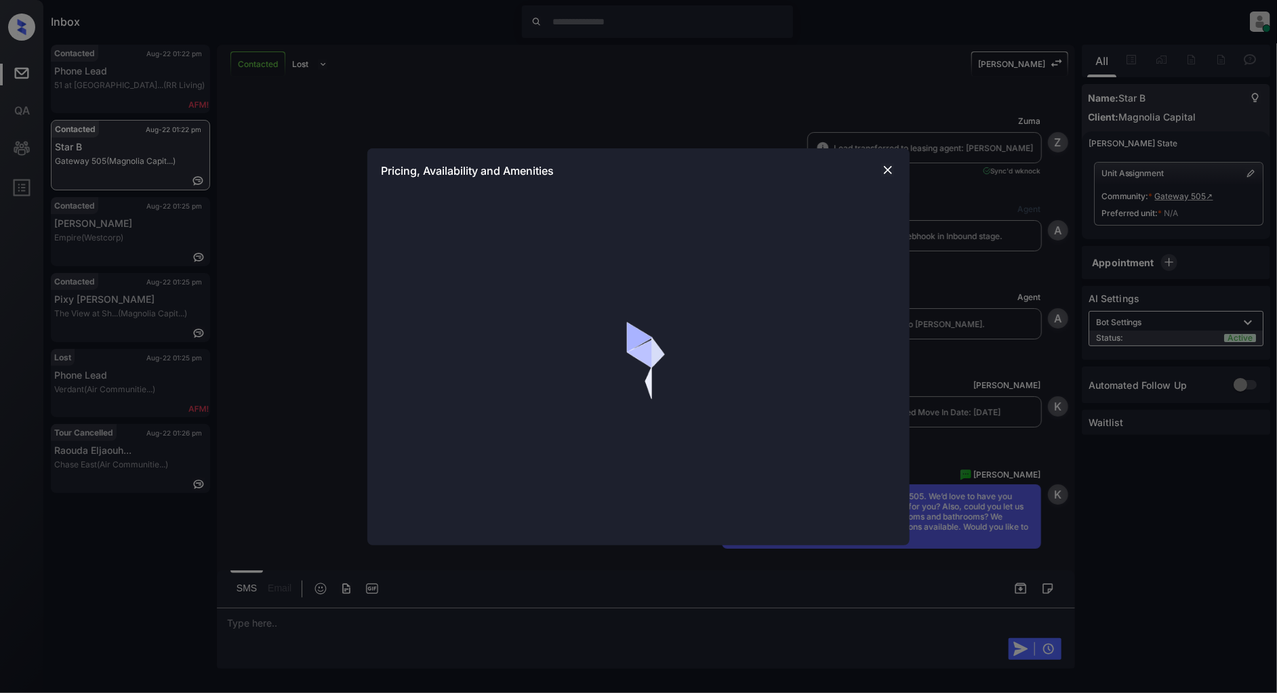
scroll to position [512, 0]
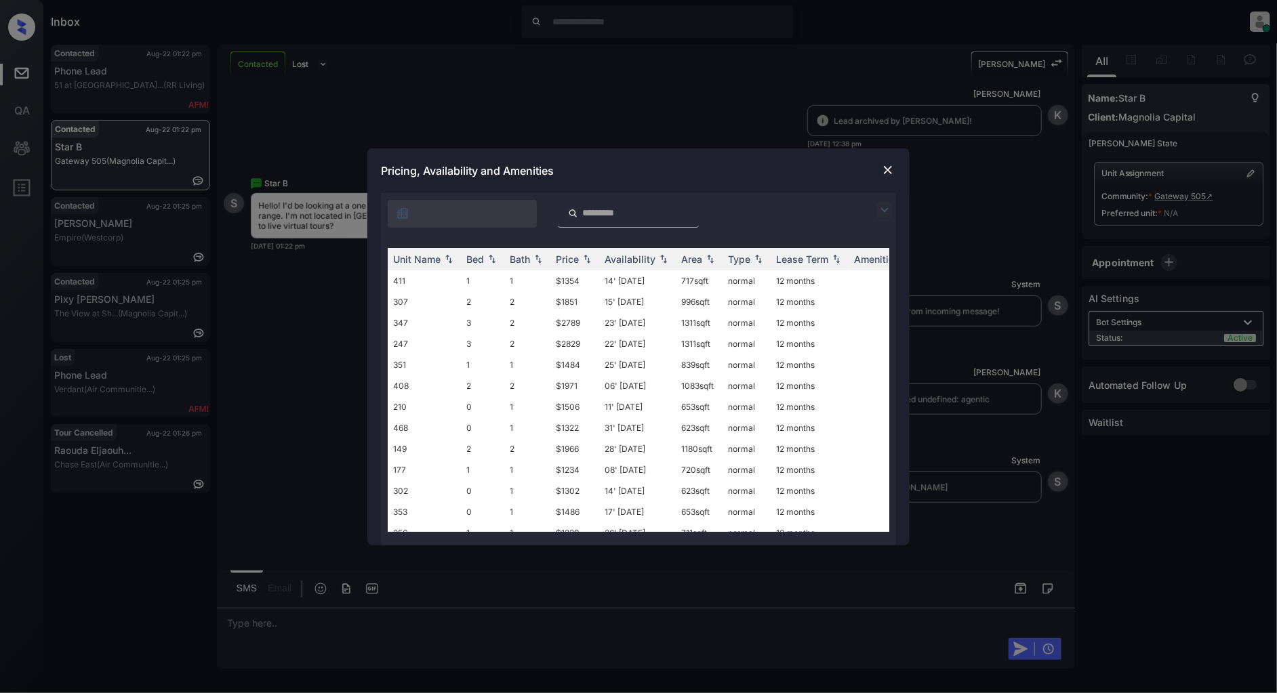
click at [889, 214] on img at bounding box center [884, 210] width 16 height 16
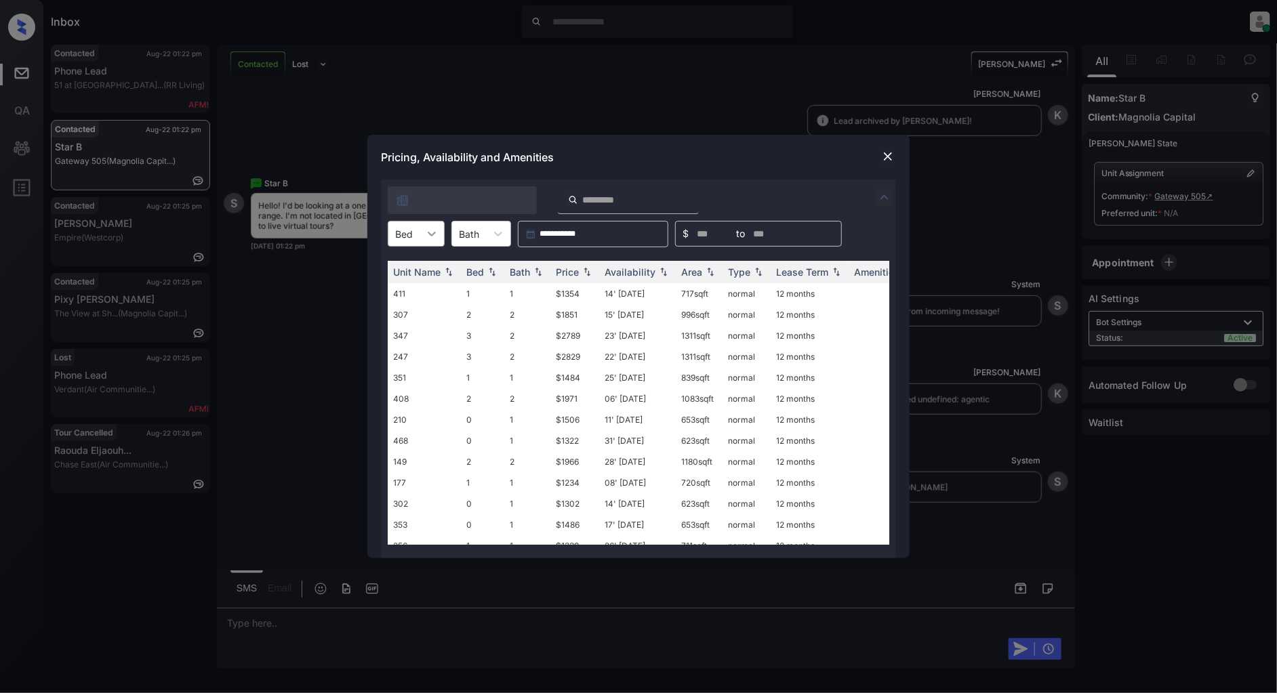
click at [425, 240] on icon at bounding box center [432, 234] width 14 height 14
click at [413, 262] on div "0" at bounding box center [416, 267] width 57 height 24
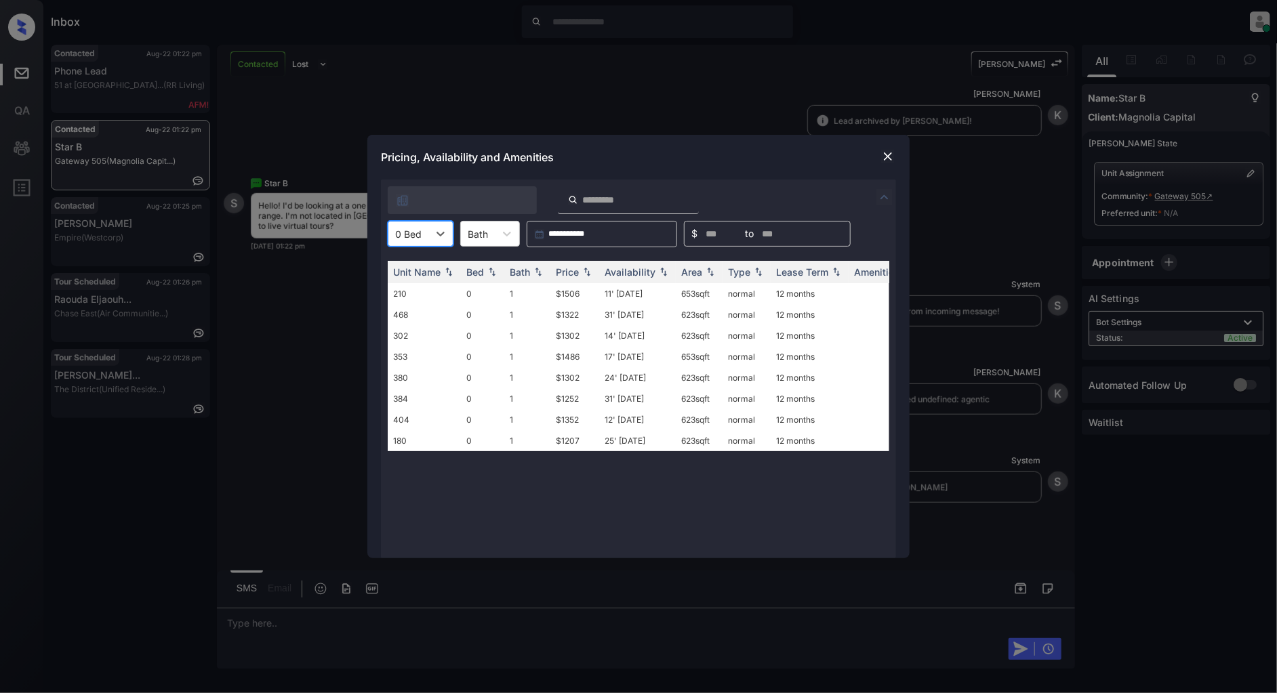
click at [425, 233] on div "0 Bed" at bounding box center [408, 234] width 40 height 20
click at [407, 292] on div "1" at bounding box center [421, 291] width 66 height 24
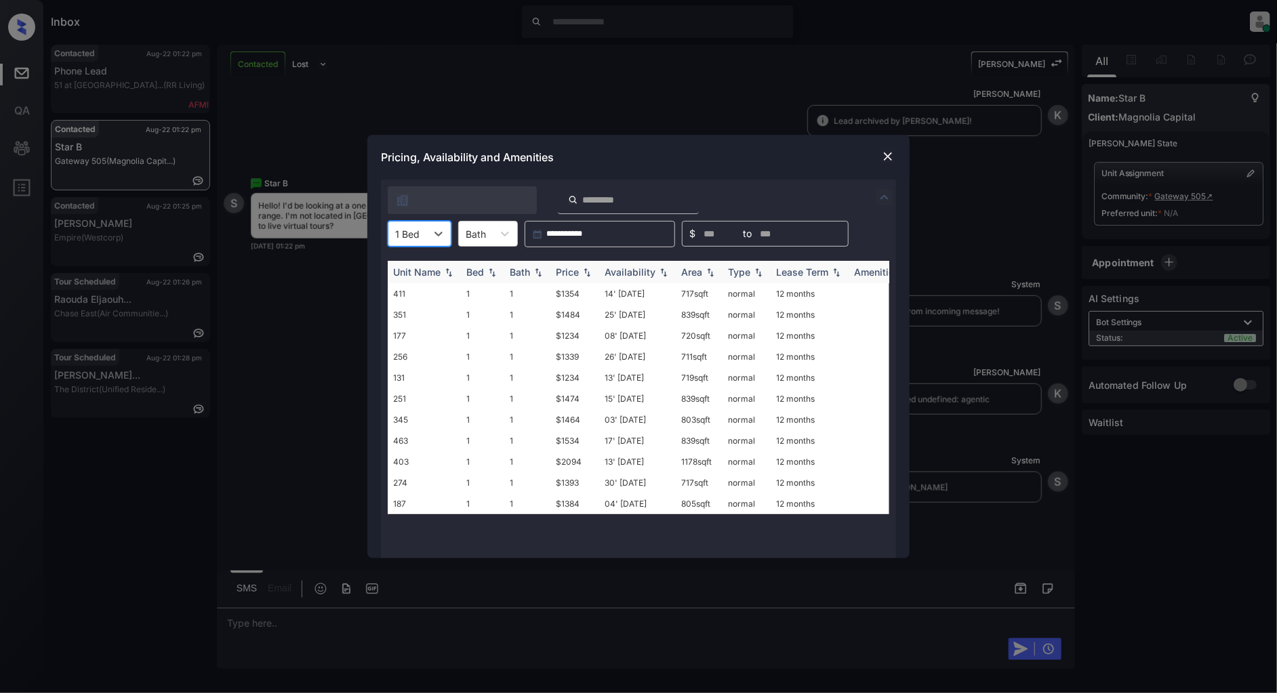
click at [585, 272] on img at bounding box center [587, 272] width 14 height 9
click at [585, 272] on img at bounding box center [587, 272] width 14 height 10
drag, startPoint x: 595, startPoint y: 294, endPoint x: 546, endPoint y: 294, distance: 49.5
click at [546, 294] on tr "177 1 1 $1234 08' Nov 25 720 sqft normal 12 months" at bounding box center [742, 293] width 708 height 21
copy tr "$1234"
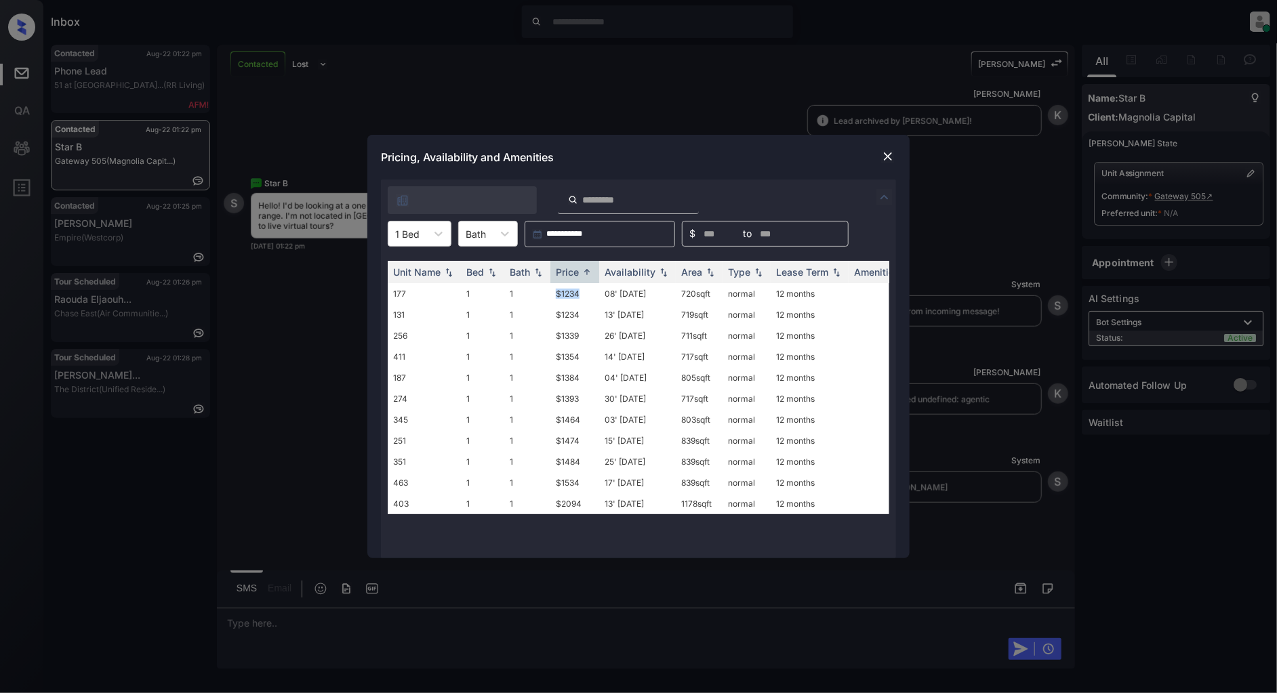
click at [892, 156] on img at bounding box center [888, 157] width 14 height 14
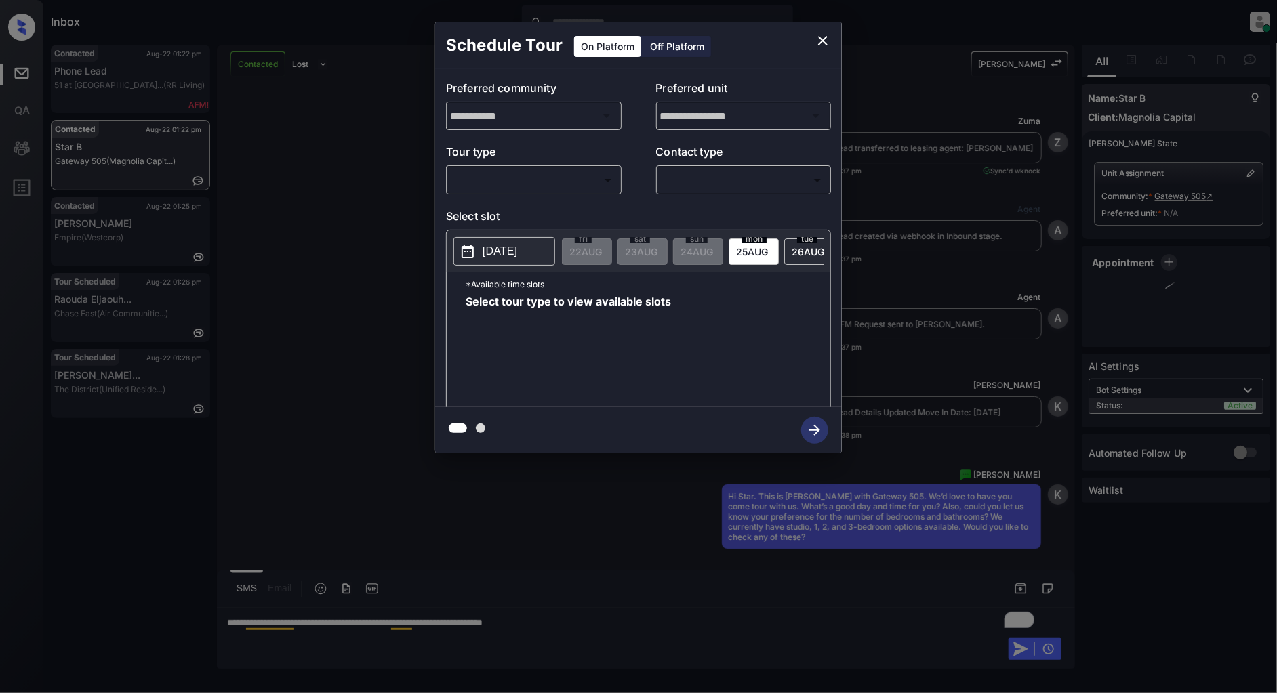
scroll to position [512, 0]
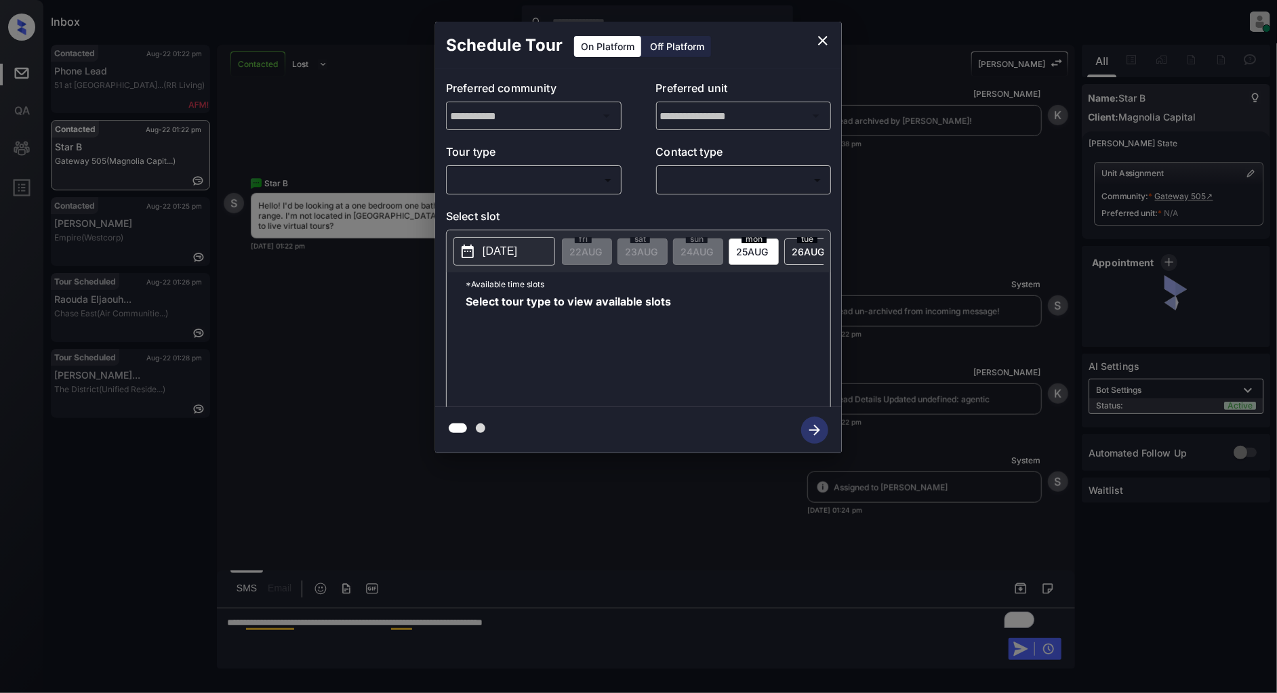
click at [577, 169] on body "Inbox [PERSON_NAME] Online Set yourself offline Set yourself on break Profile S…" at bounding box center [638, 346] width 1277 height 693
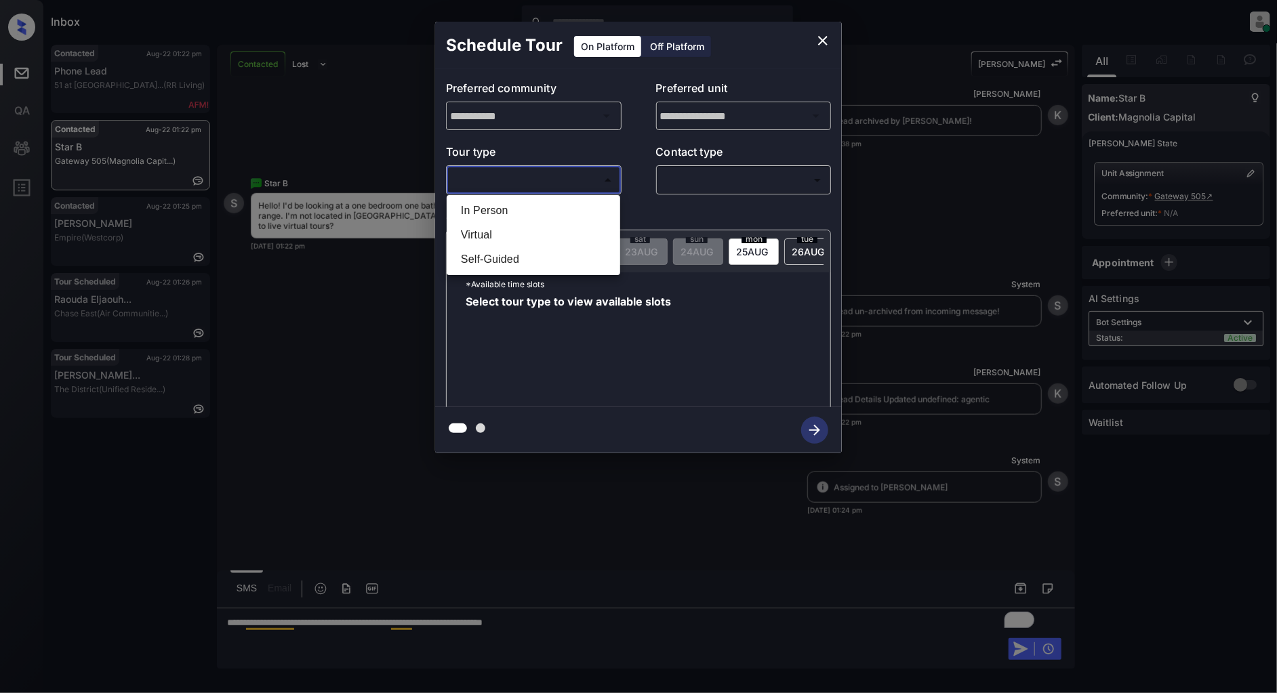
click at [829, 38] on div at bounding box center [638, 346] width 1277 height 693
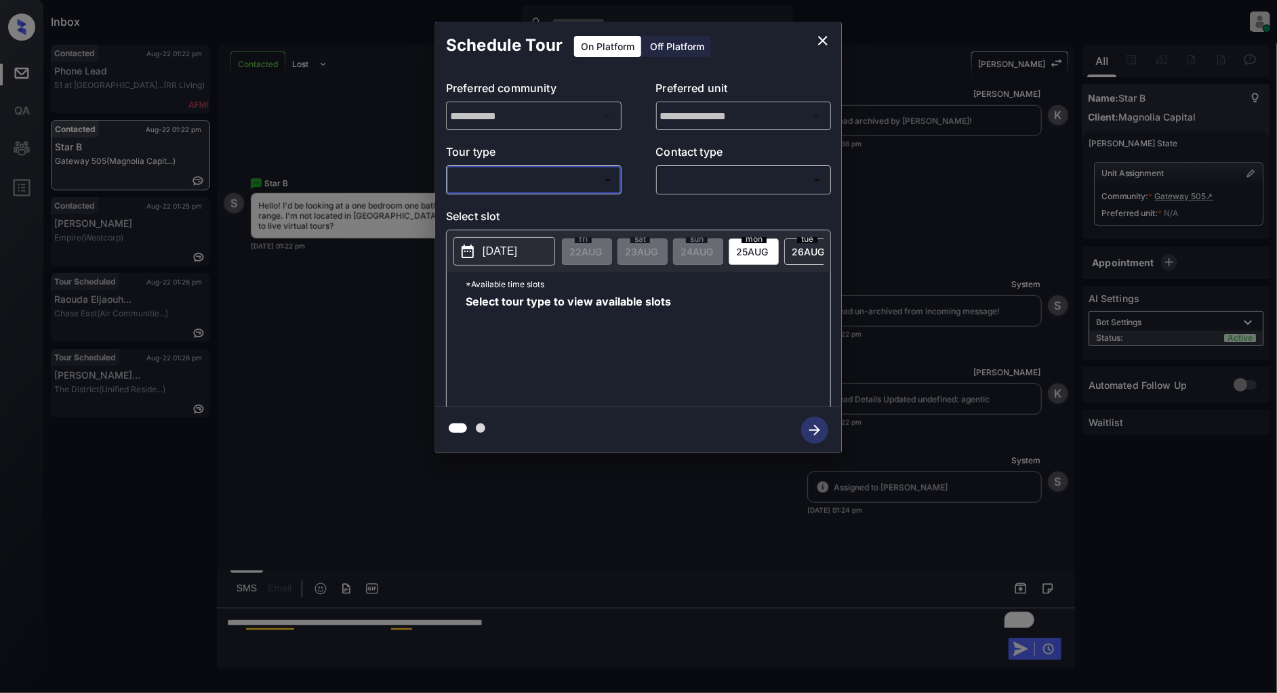
click at [824, 37] on icon "close" at bounding box center [823, 41] width 16 height 16
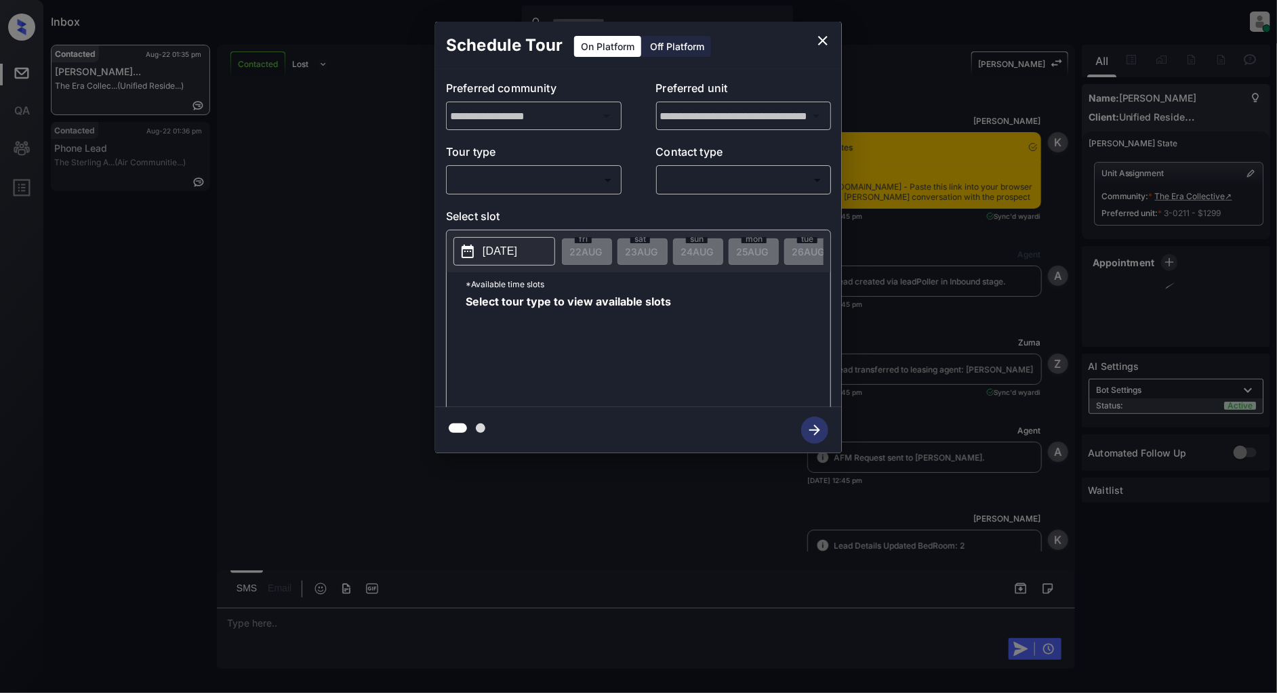
scroll to position [2342, 0]
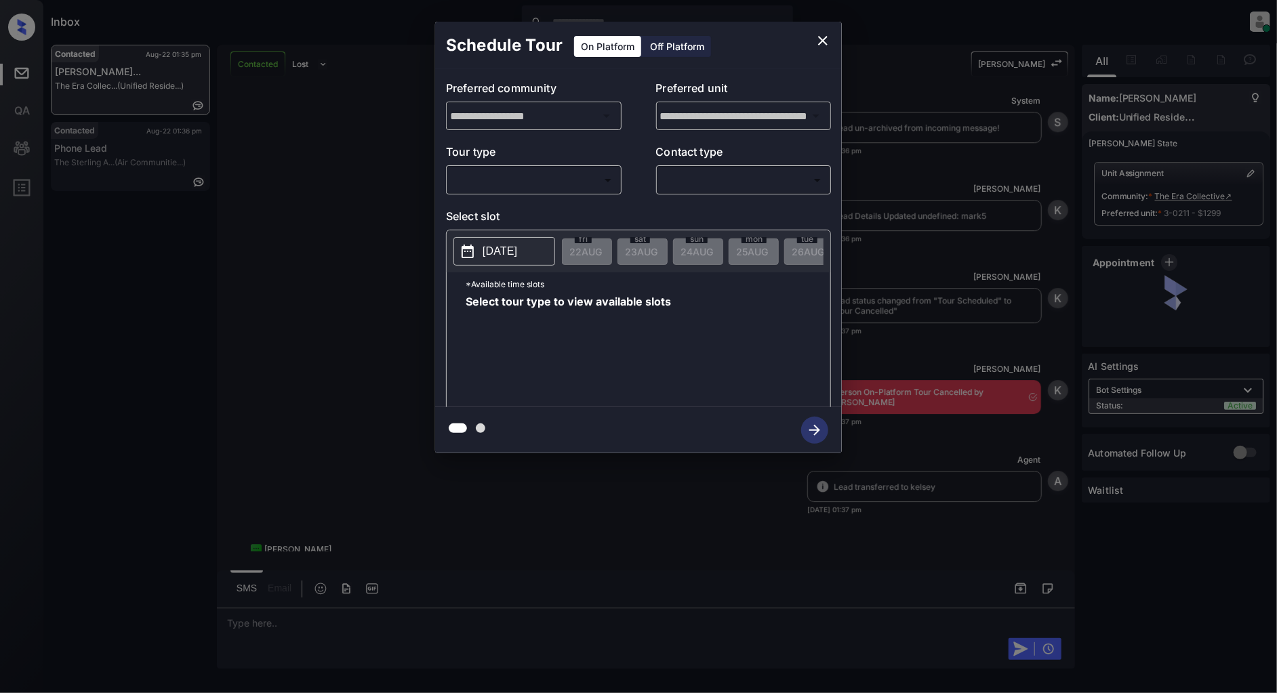
click at [567, 177] on body "Inbox [PERSON_NAME] Online Set yourself offline Set yourself on break Profile S…" at bounding box center [638, 346] width 1277 height 693
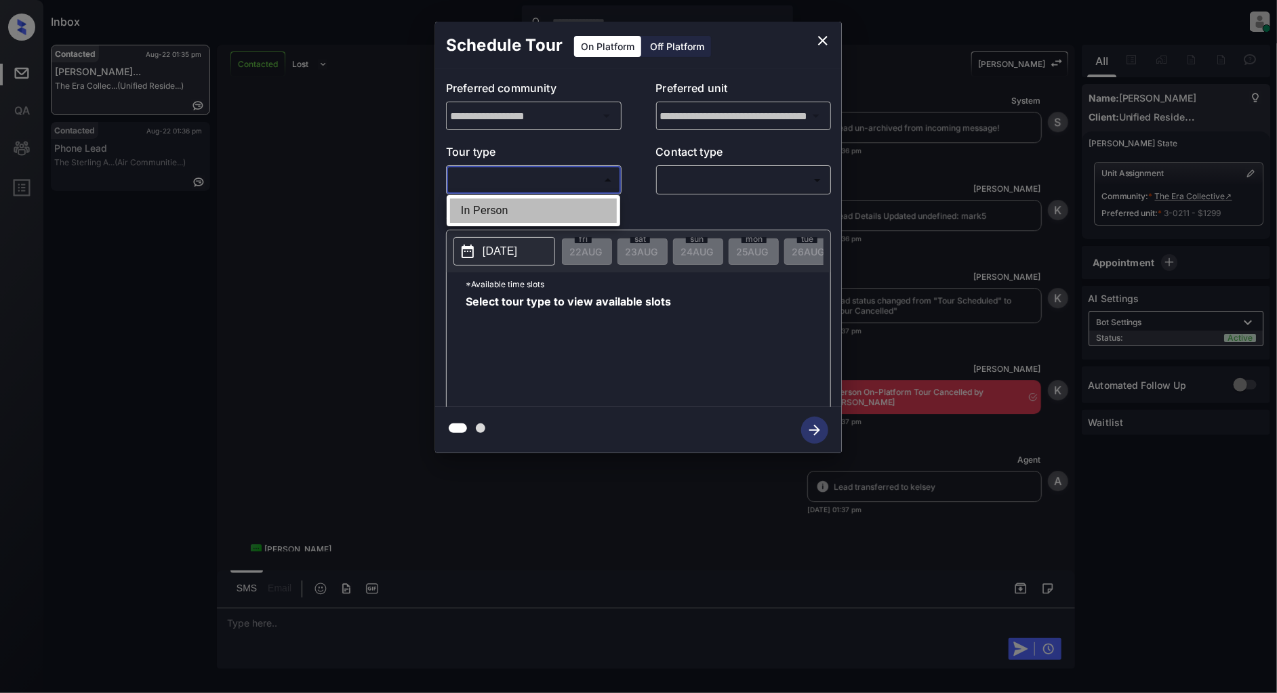
click at [537, 212] on li "In Person" at bounding box center [533, 211] width 167 height 24
type input "********"
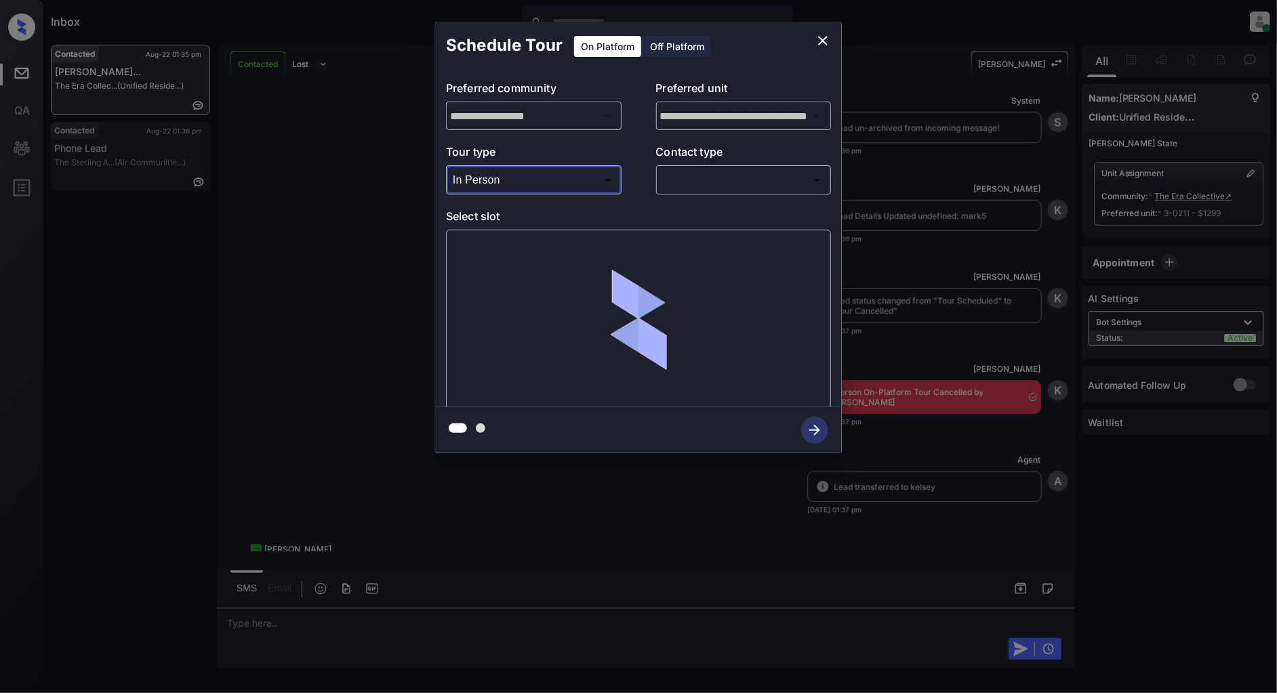
click at [729, 186] on body "Inbox Patrick Deasis Online Set yourself offline Set yourself on break Profile …" at bounding box center [638, 346] width 1277 height 693
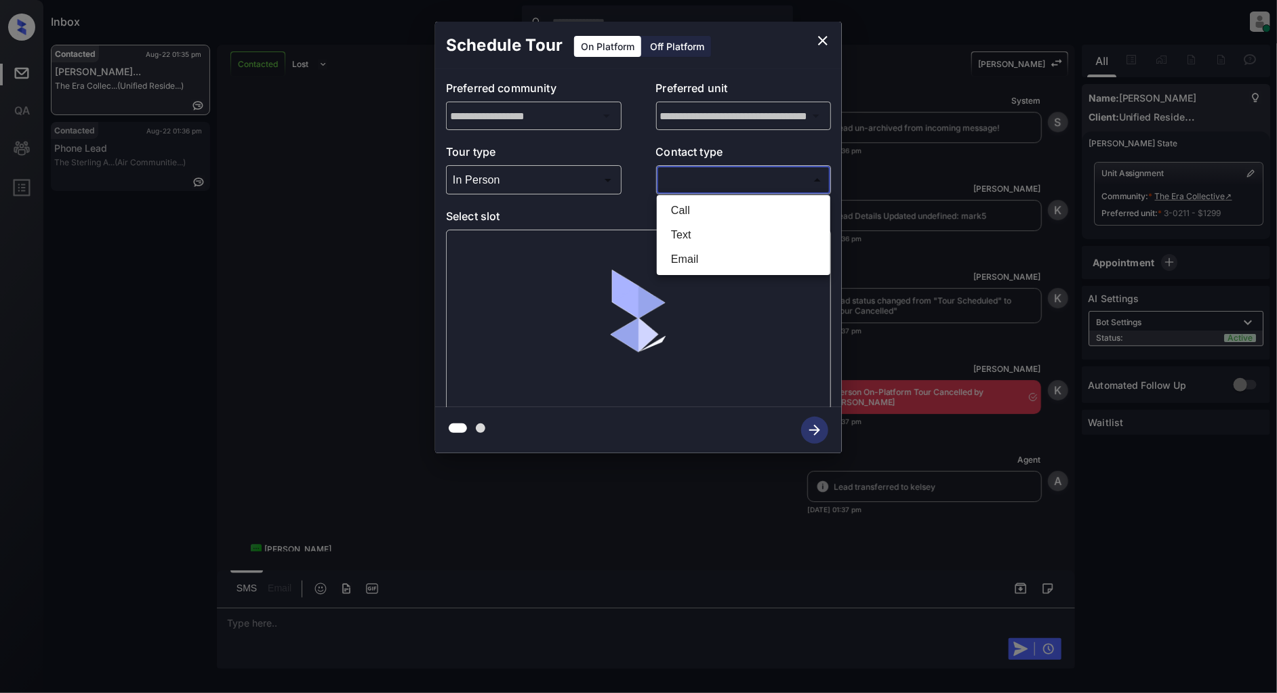
click at [718, 232] on li "Text" at bounding box center [743, 235] width 167 height 24
type input "****"
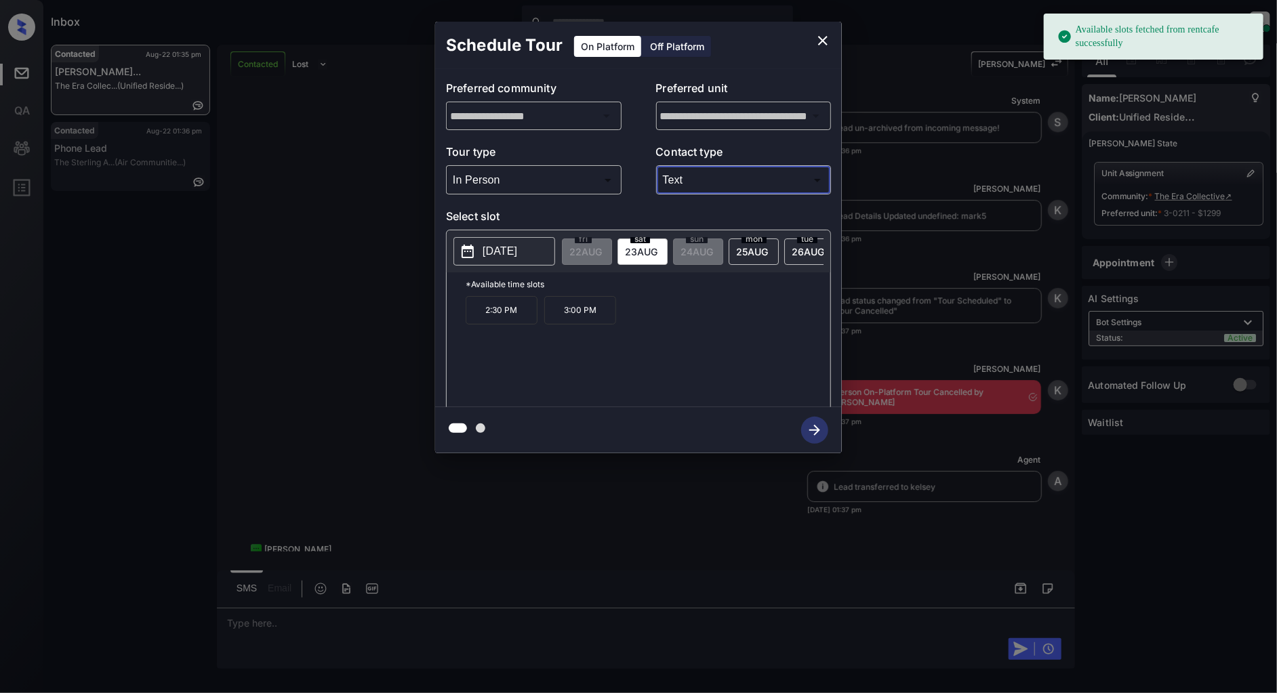
click at [827, 46] on icon "close" at bounding box center [823, 41] width 16 height 16
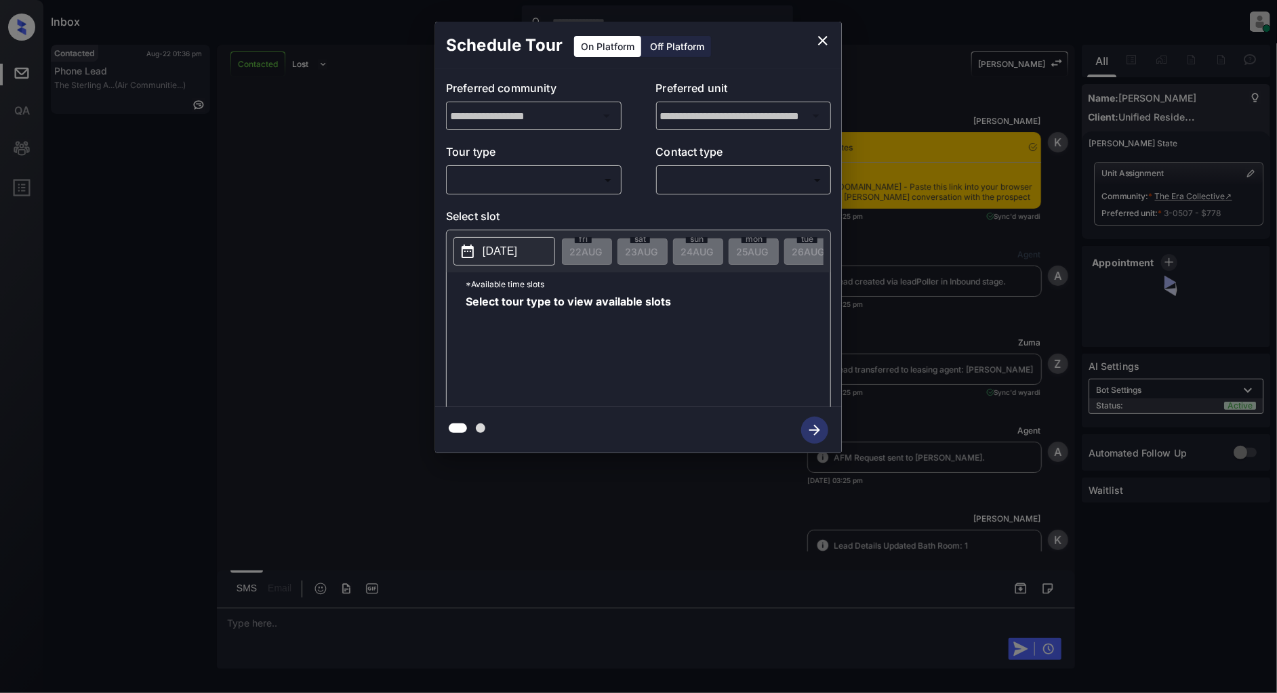
scroll to position [1859, 0]
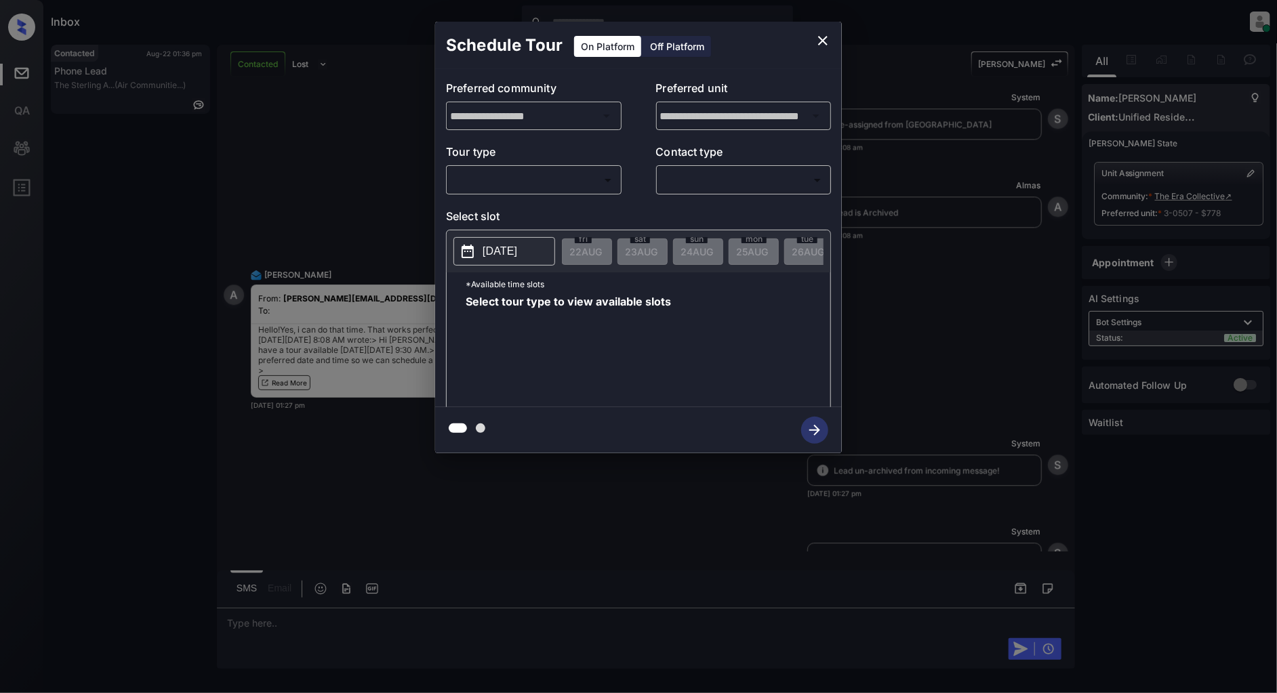
click at [568, 180] on body "Inbox [PERSON_NAME] Online Set yourself offline Set yourself on break Profile S…" at bounding box center [638, 346] width 1277 height 693
click at [485, 217] on li "In Person" at bounding box center [533, 211] width 167 height 24
type input "********"
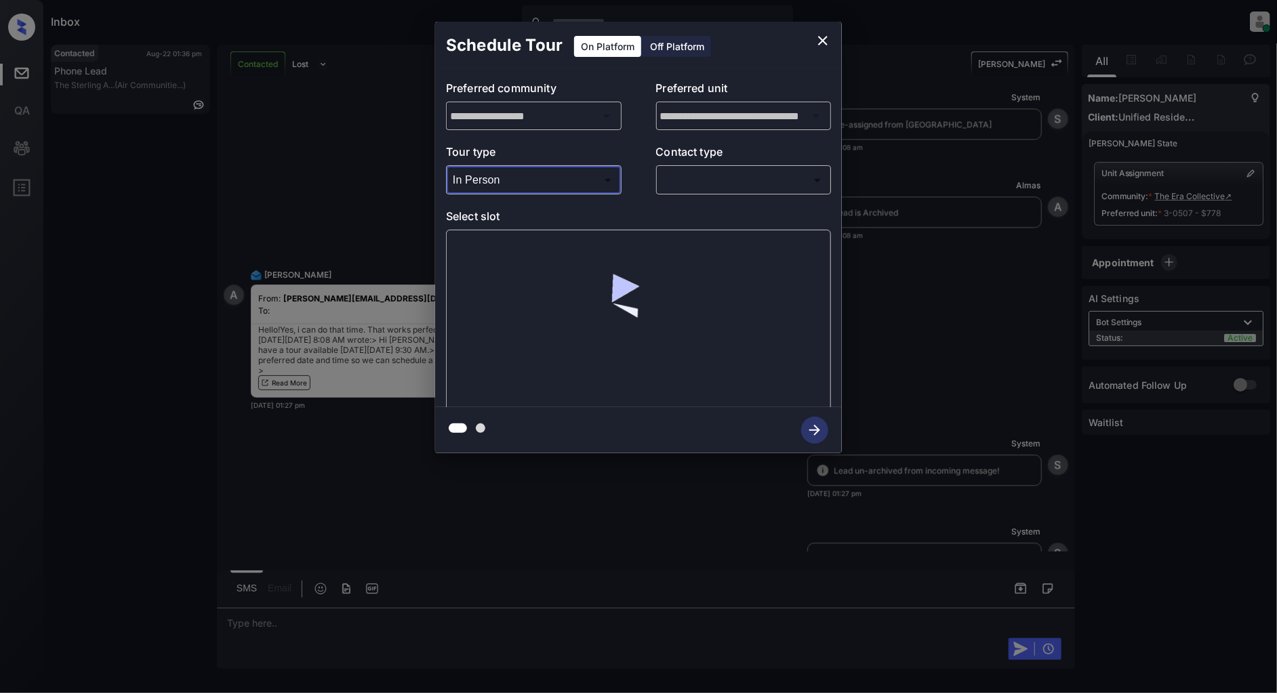
click at [676, 186] on body "Inbox [PERSON_NAME] Online Set yourself offline Set yourself on break Profile S…" at bounding box center [638, 346] width 1277 height 693
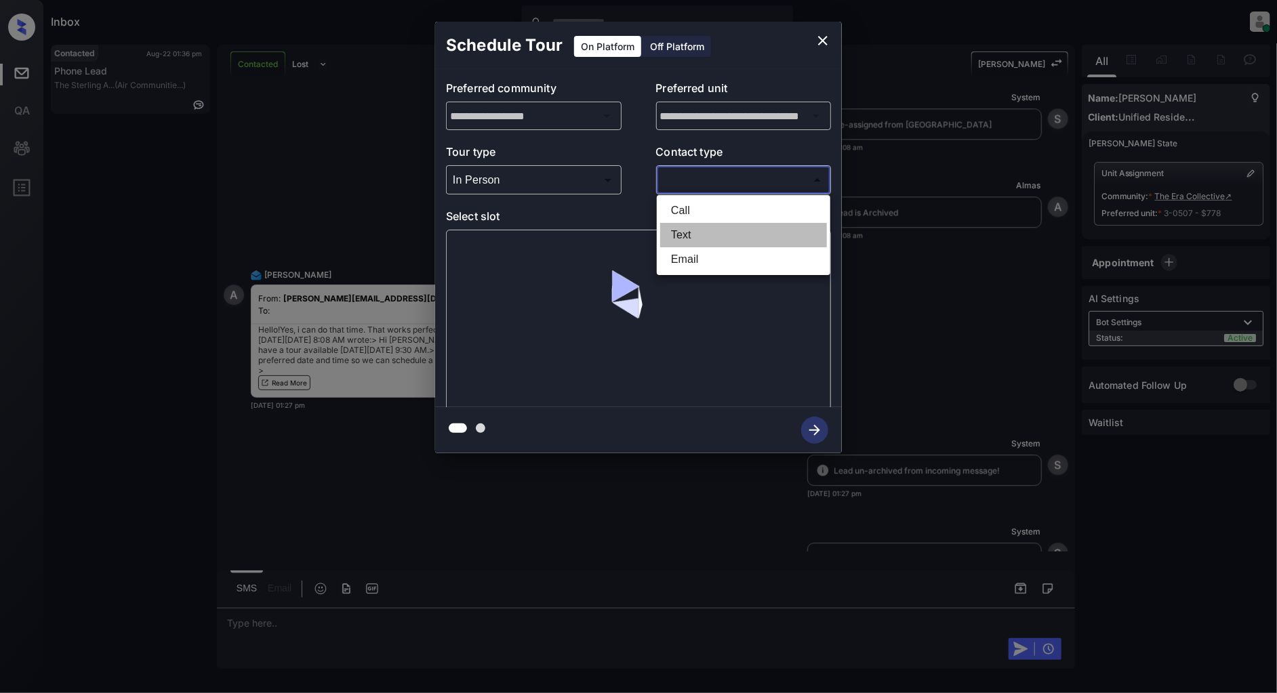
click at [683, 234] on li "Text" at bounding box center [743, 235] width 167 height 24
type input "****"
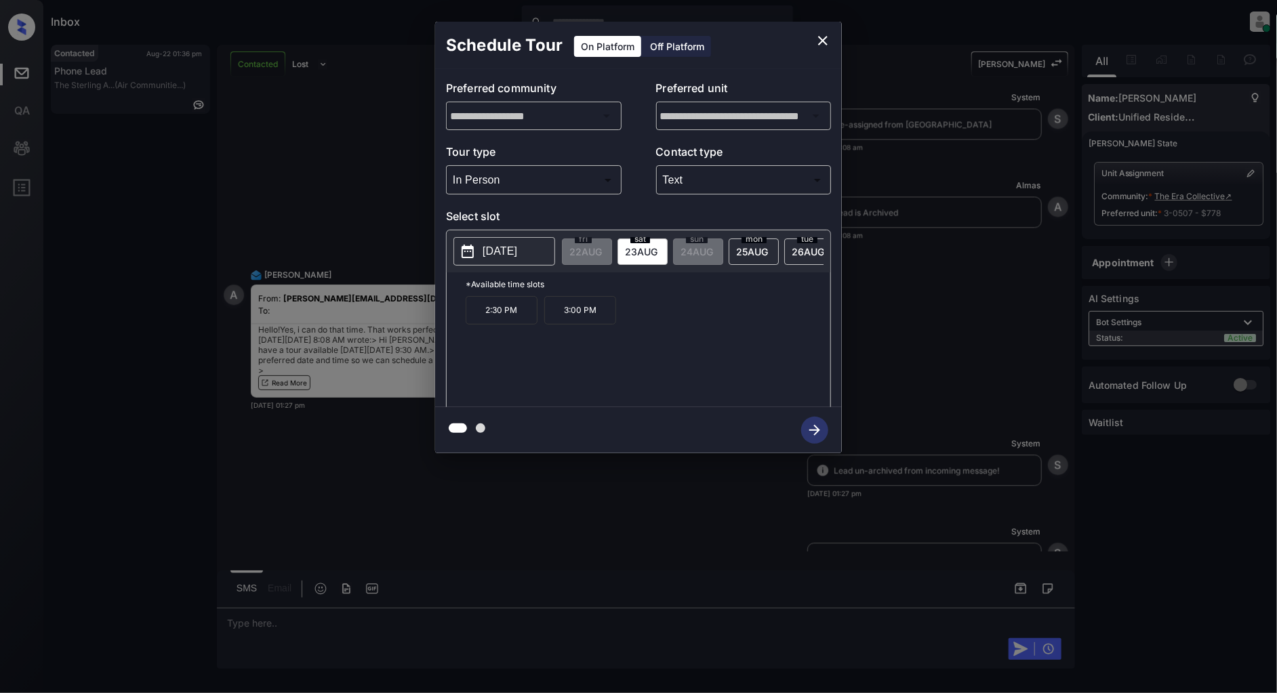
click at [602, 253] on span "[DATE]" at bounding box center [585, 252] width 33 height 12
click at [504, 314] on p "9:30 AM" at bounding box center [502, 310] width 72 height 28
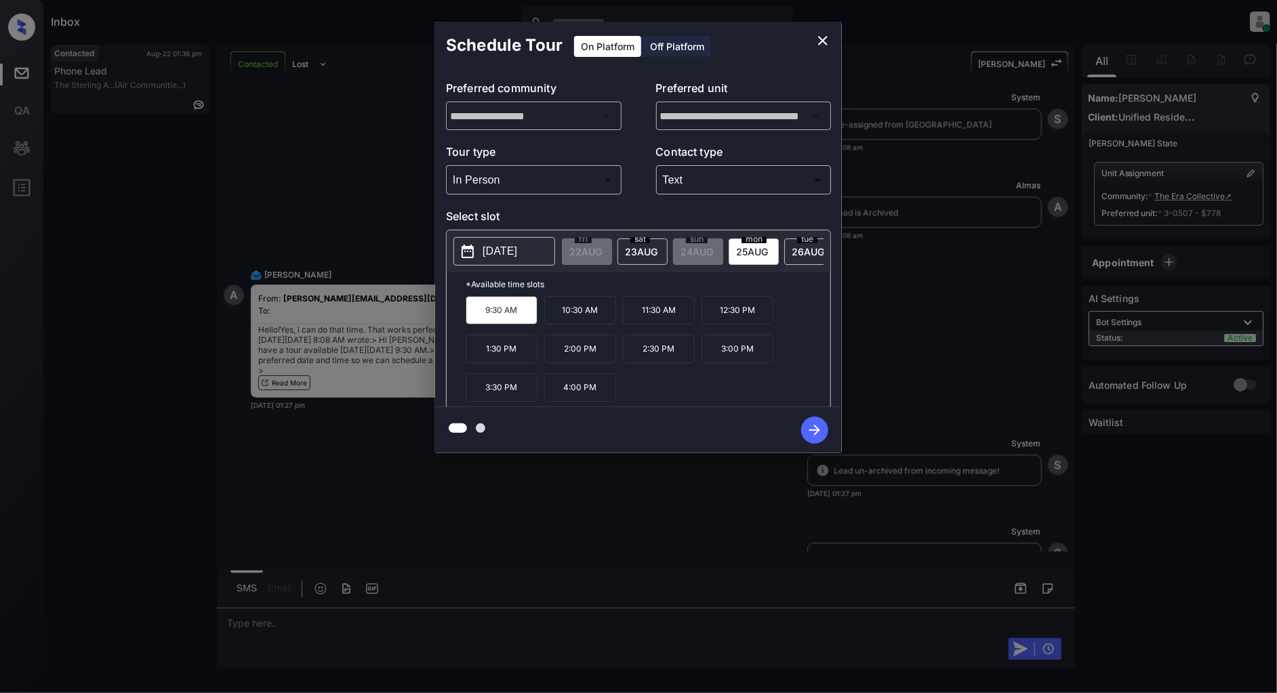
click at [807, 422] on icon "button" at bounding box center [814, 430] width 27 height 27
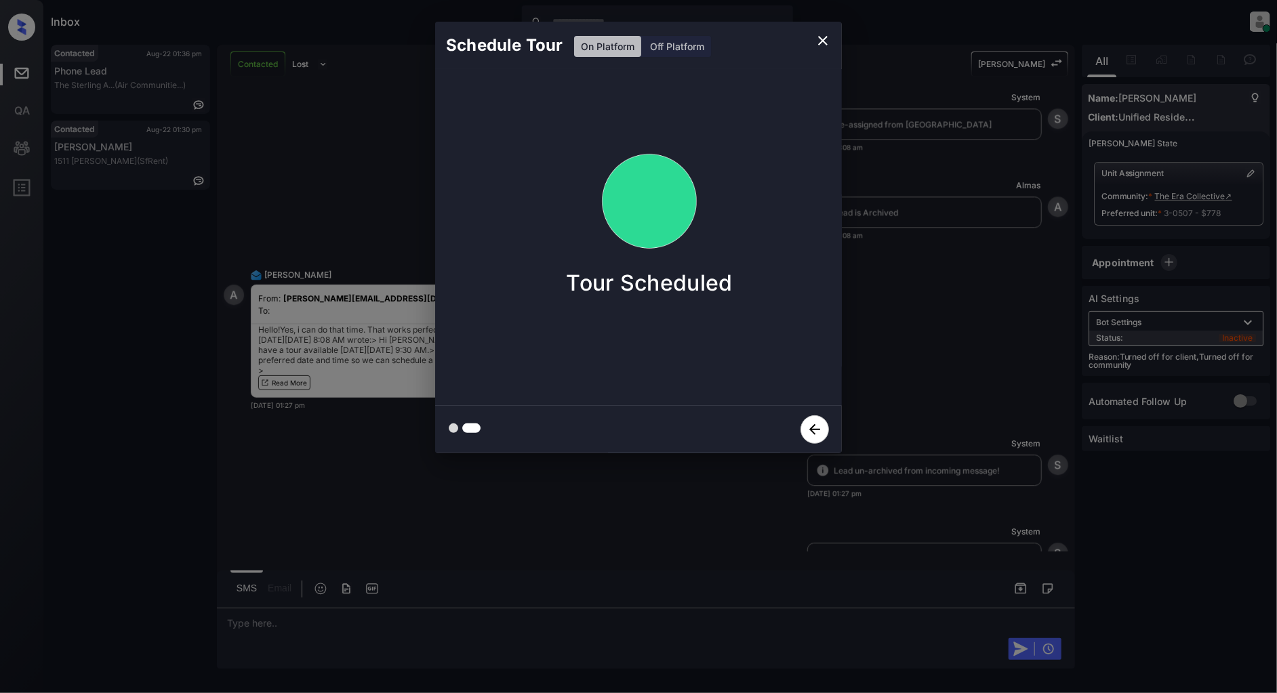
click at [825, 39] on icon "close" at bounding box center [823, 41] width 16 height 16
